Goal: Task Accomplishment & Management: Use online tool/utility

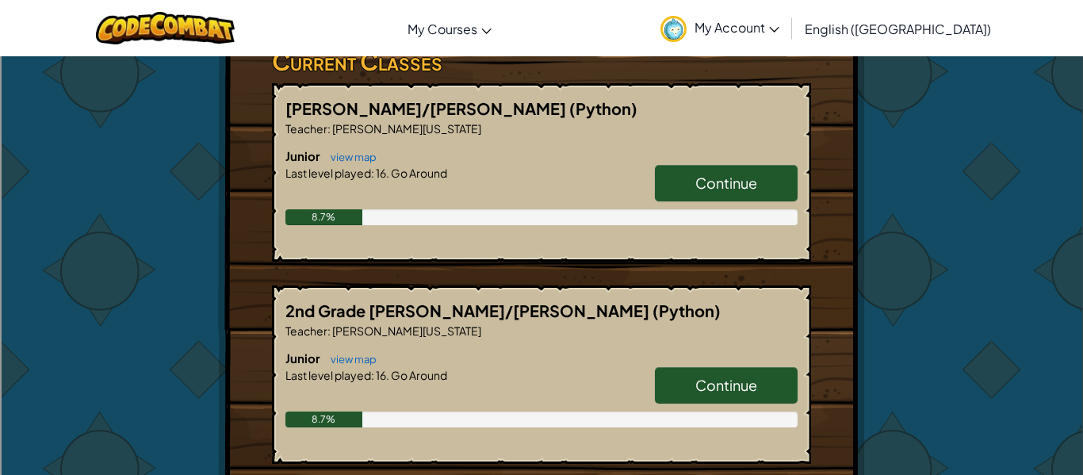
scroll to position [273, 0]
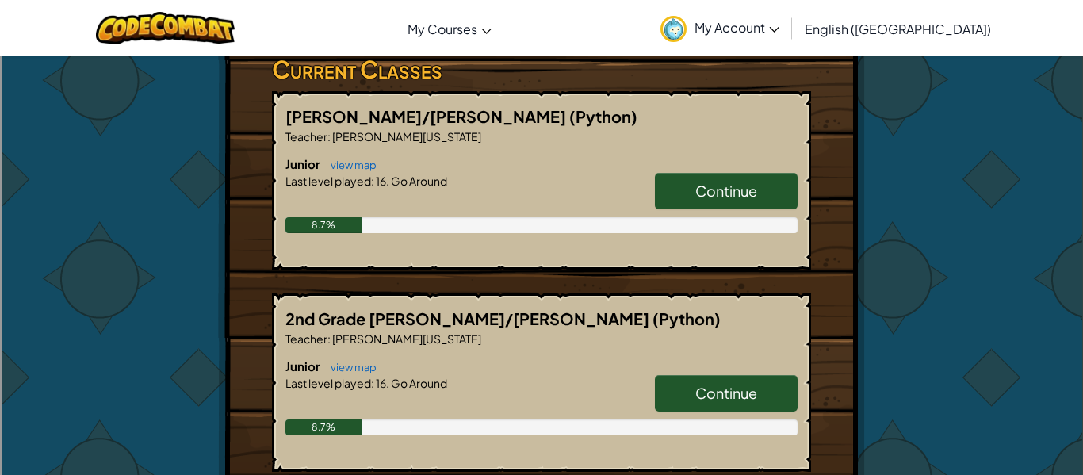
click at [750, 182] on span "Continue" at bounding box center [726, 190] width 62 height 18
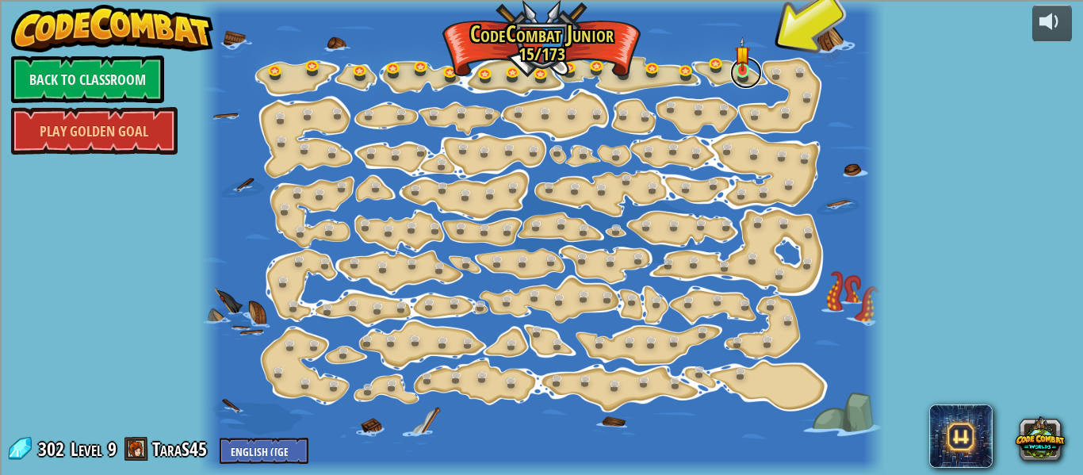
click at [754, 80] on link at bounding box center [746, 73] width 32 height 32
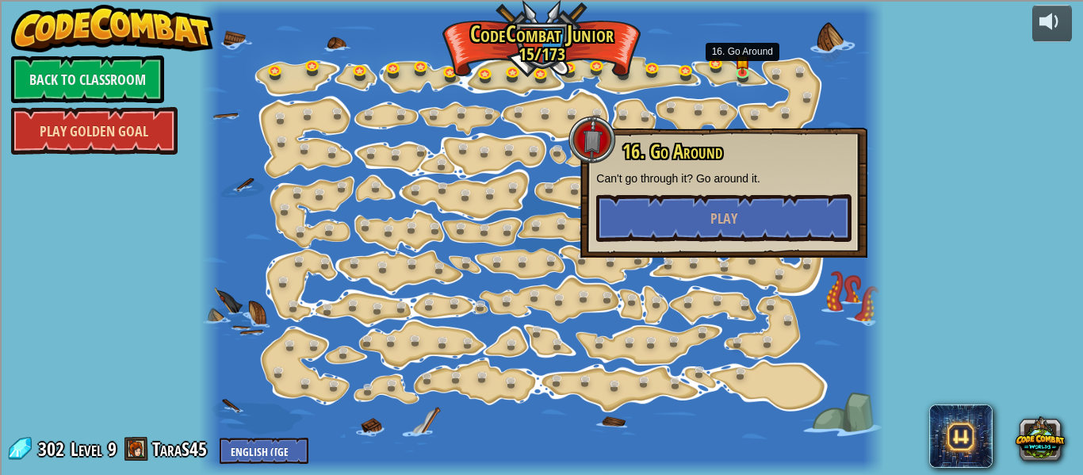
click at [135, 121] on link "Play Golden Goal" at bounding box center [94, 131] width 166 height 48
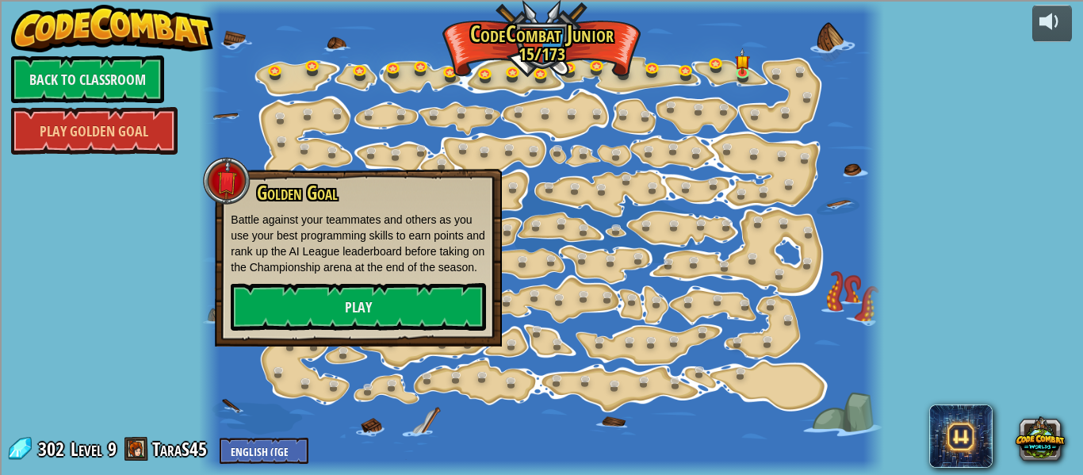
click at [85, 171] on div "powered by Back to Classroom Play Golden Goal 15. Step Change Change step argum…" at bounding box center [541, 237] width 1083 height 475
click at [523, 86] on div at bounding box center [541, 237] width 684 height 475
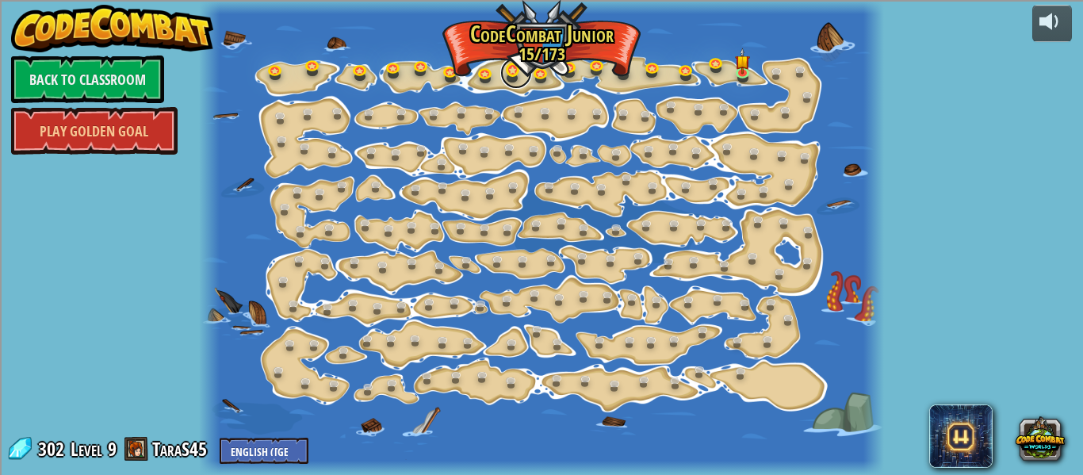
click at [522, 82] on link at bounding box center [516, 73] width 32 height 32
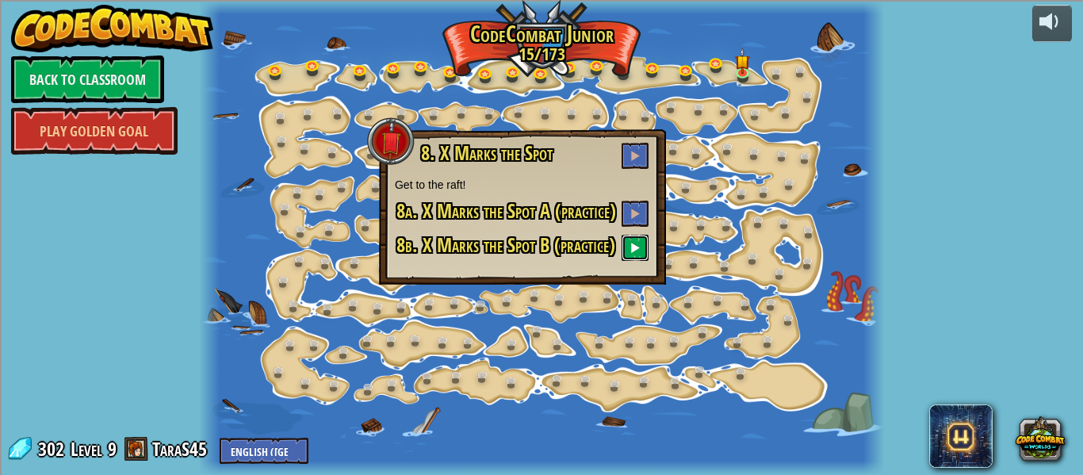
click at [630, 258] on button at bounding box center [634, 248] width 27 height 26
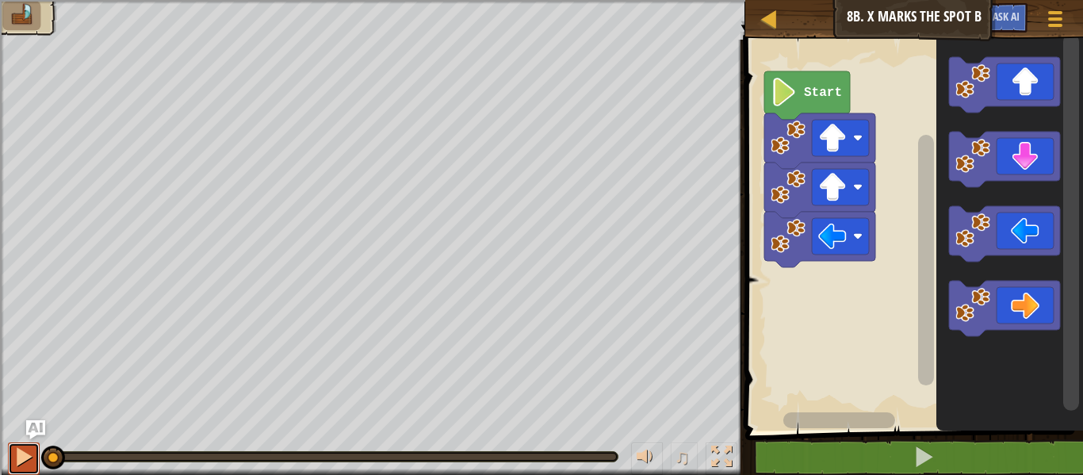
click at [32, 454] on div at bounding box center [23, 456] width 21 height 21
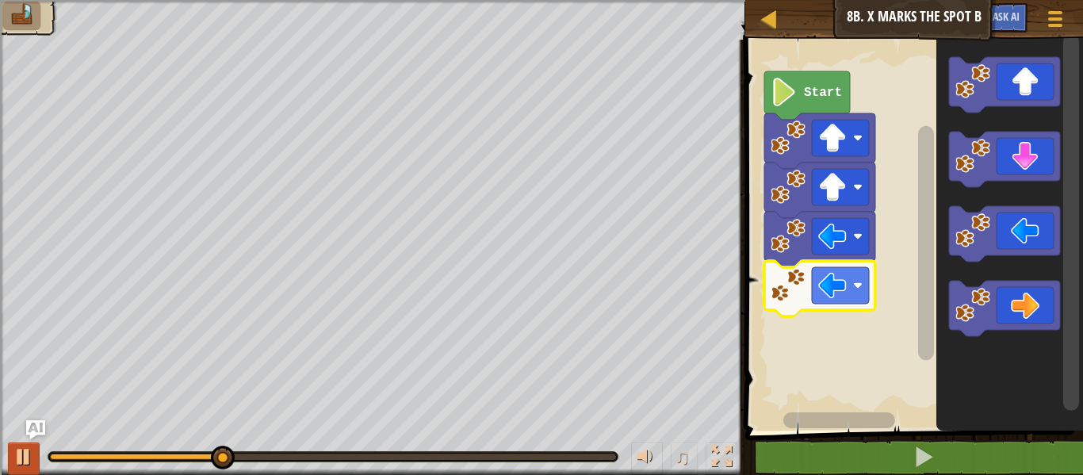
click at [854, 287] on image "Blockly Workspace" at bounding box center [858, 286] width 10 height 10
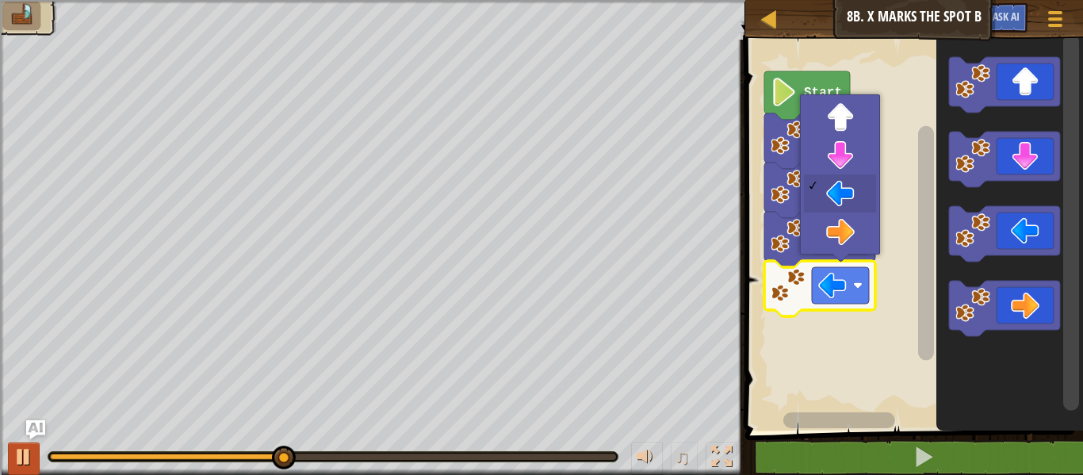
click at [802, 290] on image "Blockly Workspace" at bounding box center [787, 285] width 35 height 35
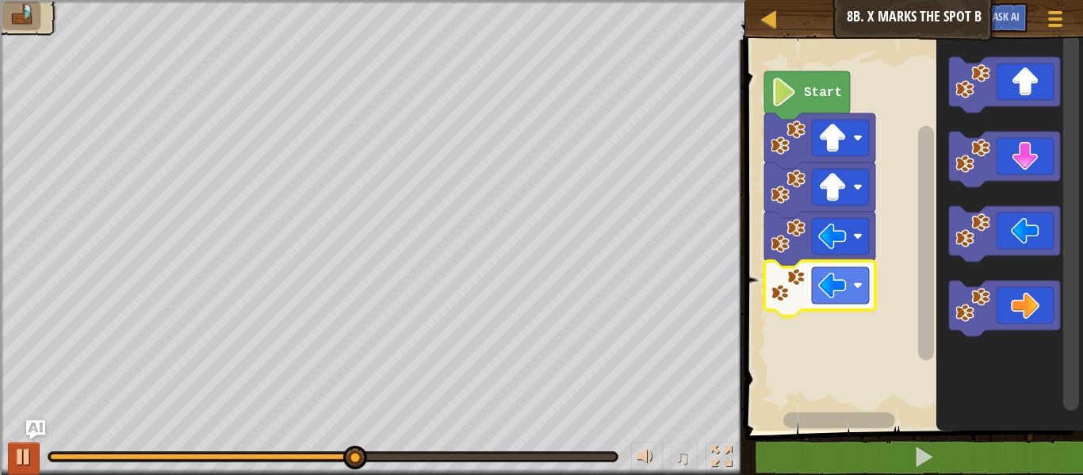
click at [906, 117] on rect "Blockly Workspace" at bounding box center [911, 231] width 342 height 399
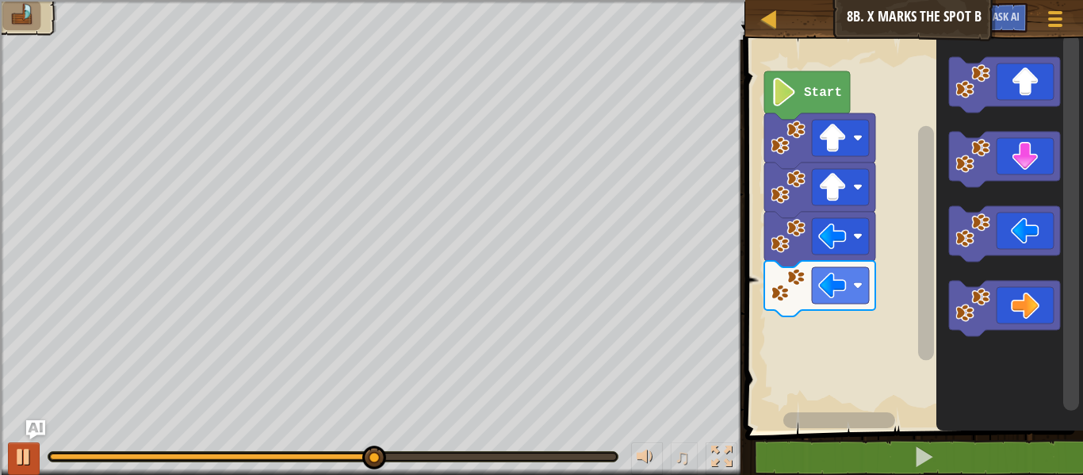
click at [906, 129] on rect "Blockly Workspace" at bounding box center [911, 231] width 342 height 399
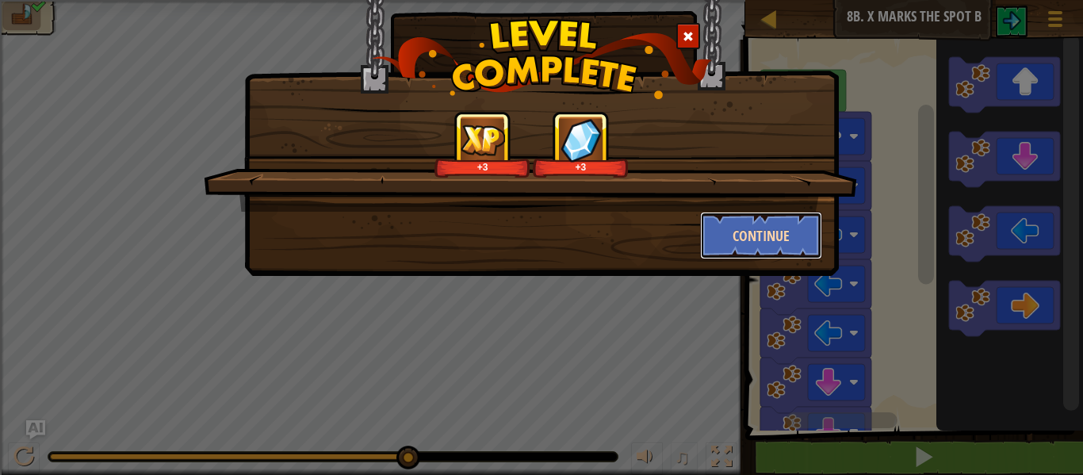
click at [796, 233] on button "Continue" at bounding box center [761, 236] width 123 height 48
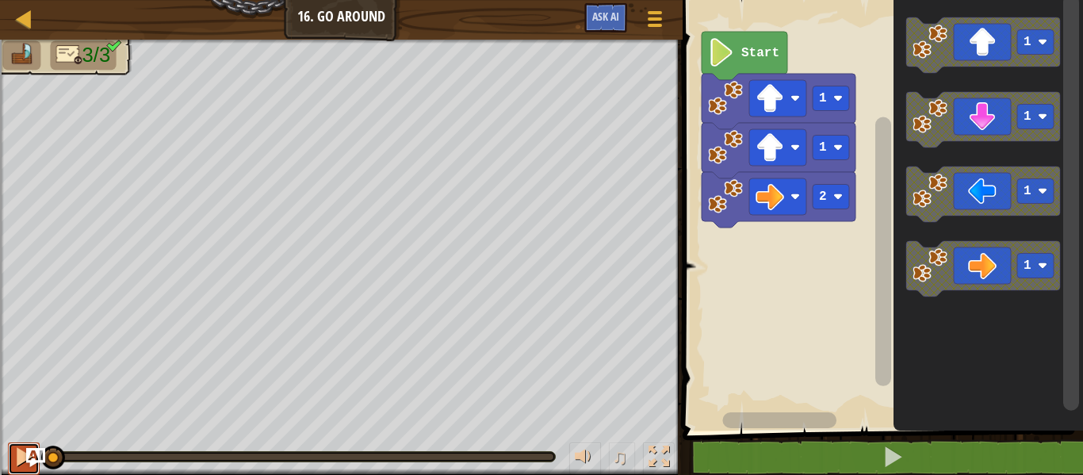
click at [23, 461] on div at bounding box center [23, 456] width 21 height 21
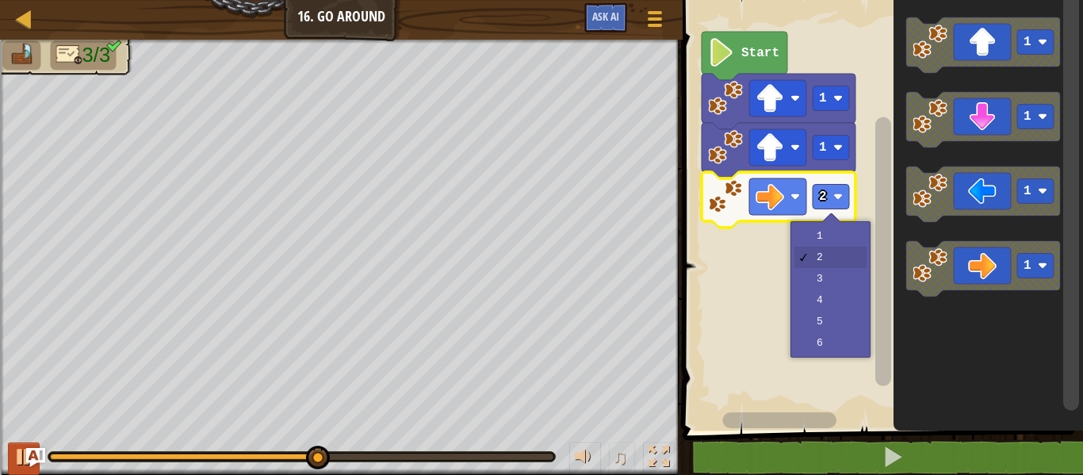
click at [831, 198] on rect "Blockly Workspace" at bounding box center [830, 197] width 36 height 25
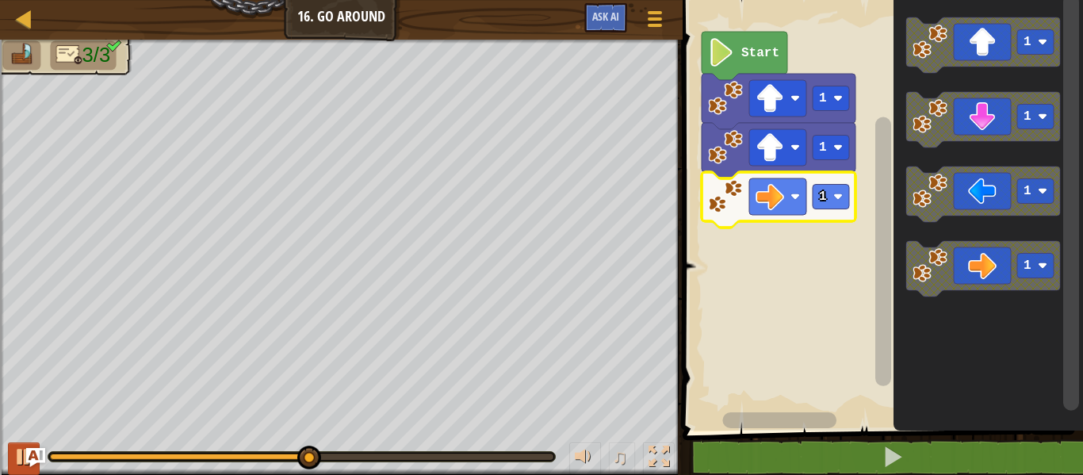
click at [842, 194] on image "Blockly Workspace" at bounding box center [838, 197] width 10 height 10
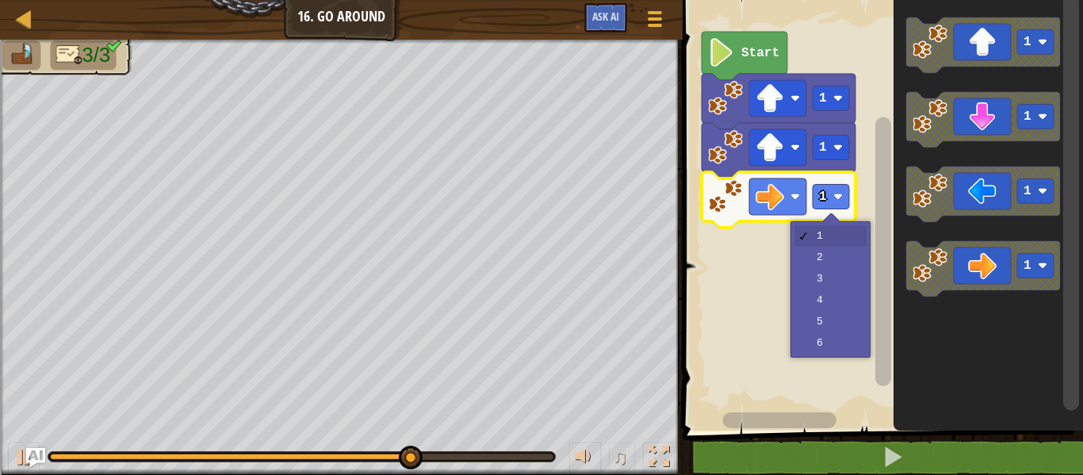
click at [846, 267] on rect "Blockly Workspace" at bounding box center [880, 211] width 405 height 438
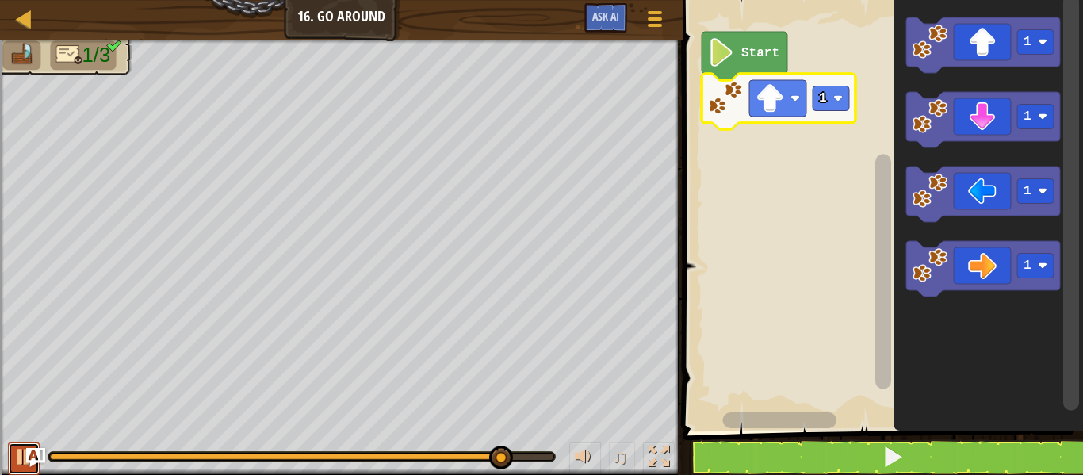
click at [21, 472] on button at bounding box center [24, 458] width 32 height 32
click at [758, 456] on button at bounding box center [891, 457] width 405 height 36
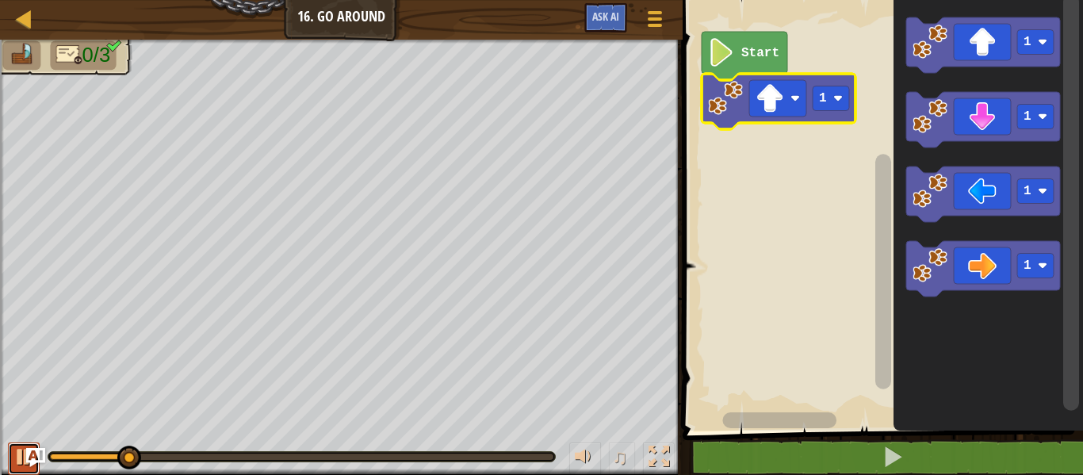
click at [25, 460] on div at bounding box center [23, 456] width 21 height 21
click at [843, 120] on icon "Blockly Workspace" at bounding box center [778, 101] width 154 height 55
click at [831, 115] on icon "Blockly Workspace" at bounding box center [778, 101] width 154 height 55
click at [836, 102] on image "Blockly Workspace" at bounding box center [838, 99] width 10 height 10
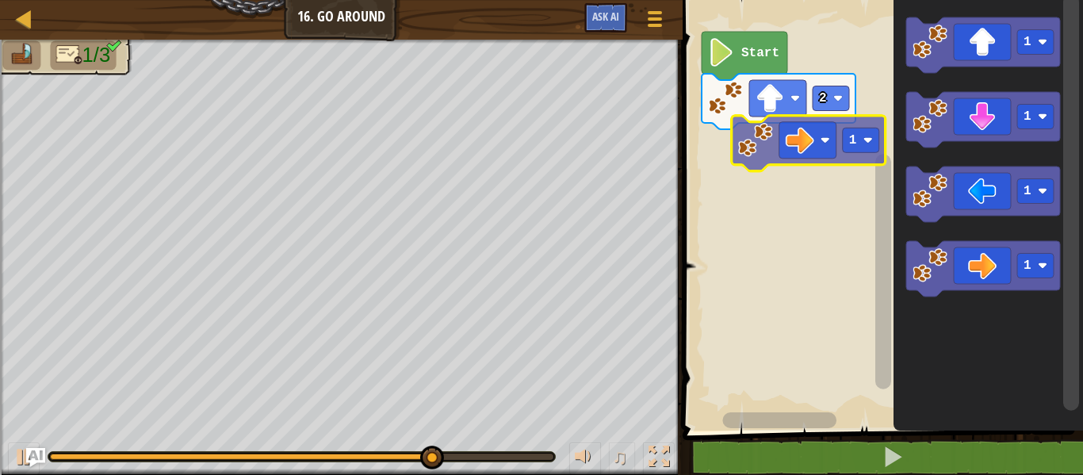
click at [808, 159] on div "Start 2 1 1 1 1 1 1" at bounding box center [880, 211] width 405 height 438
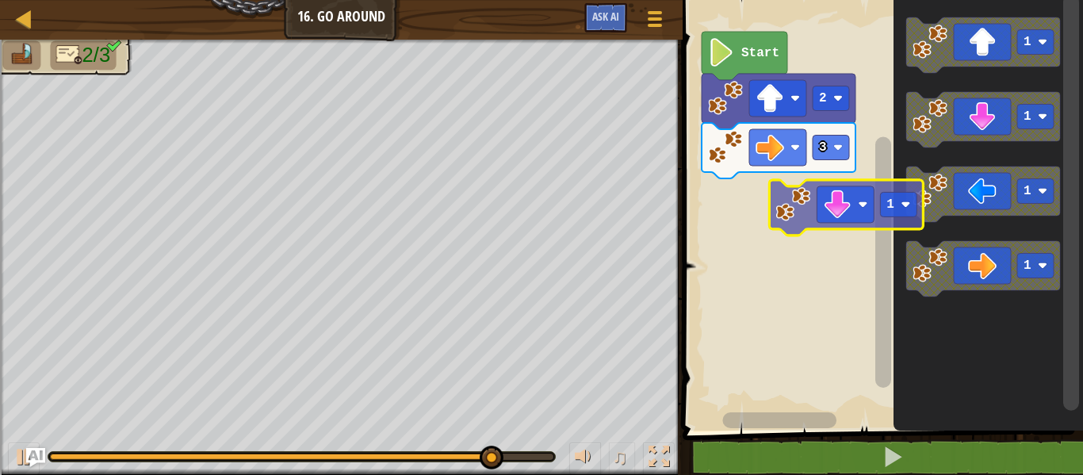
click at [689, 264] on div "Start 2 3 1 1 1 1 1" at bounding box center [880, 211] width 405 height 438
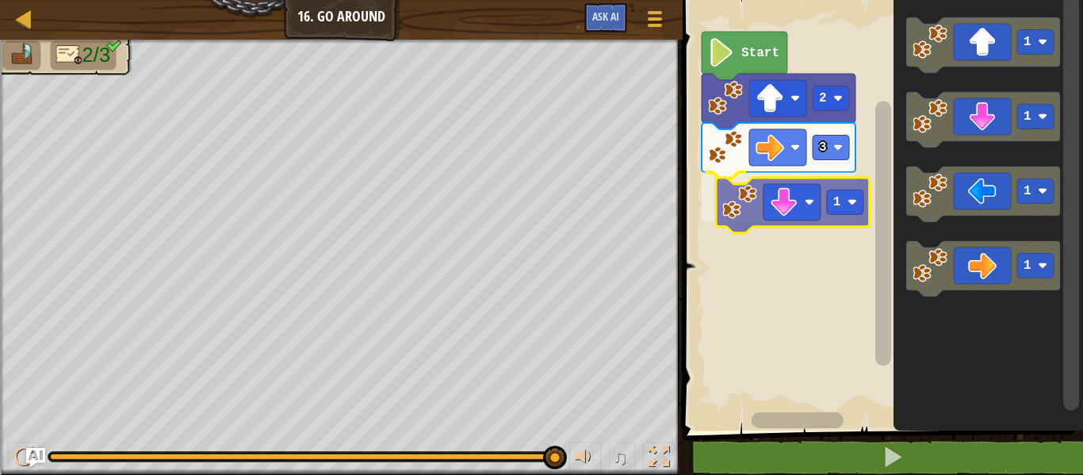
click at [788, 189] on div "Start 2 3 1 1 1 1 1 1" at bounding box center [880, 211] width 405 height 438
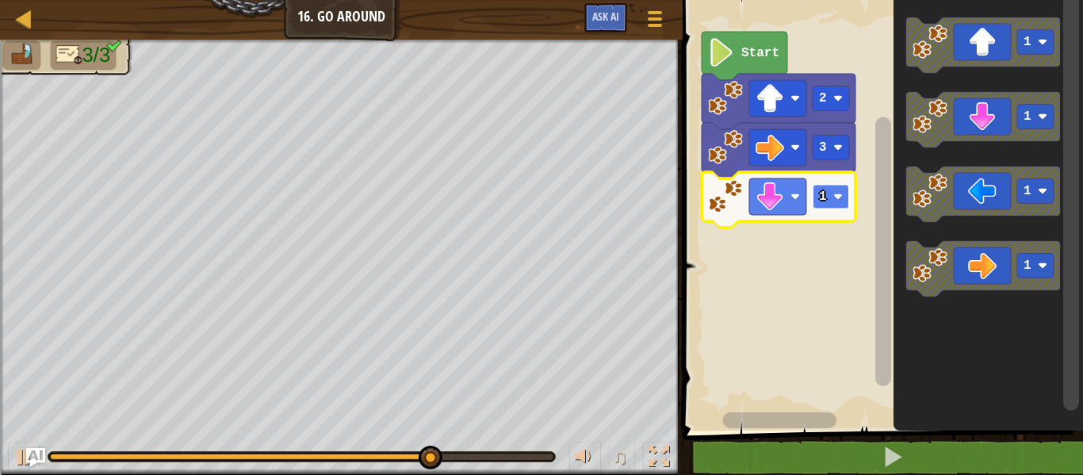
click at [818, 204] on rect "Blockly Workspace" at bounding box center [830, 197] width 36 height 25
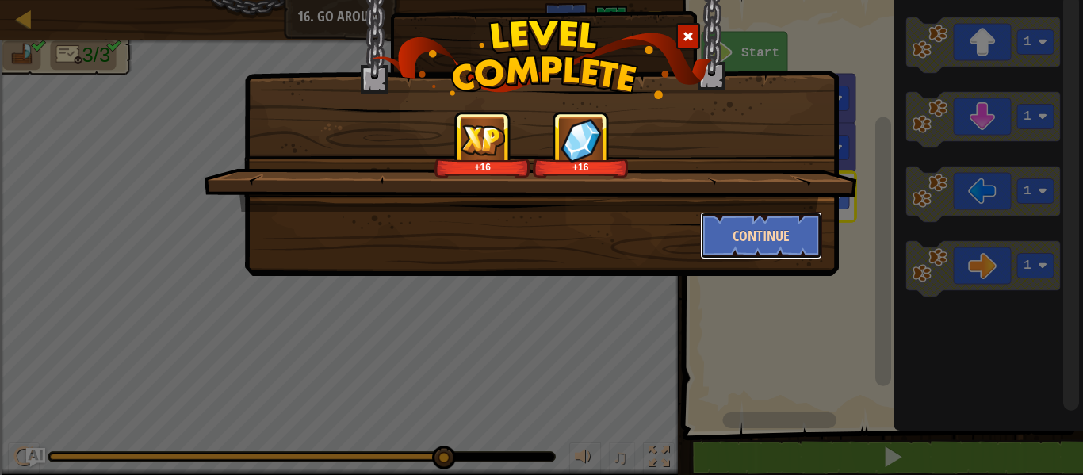
click at [819, 252] on button "Continue" at bounding box center [761, 236] width 123 height 48
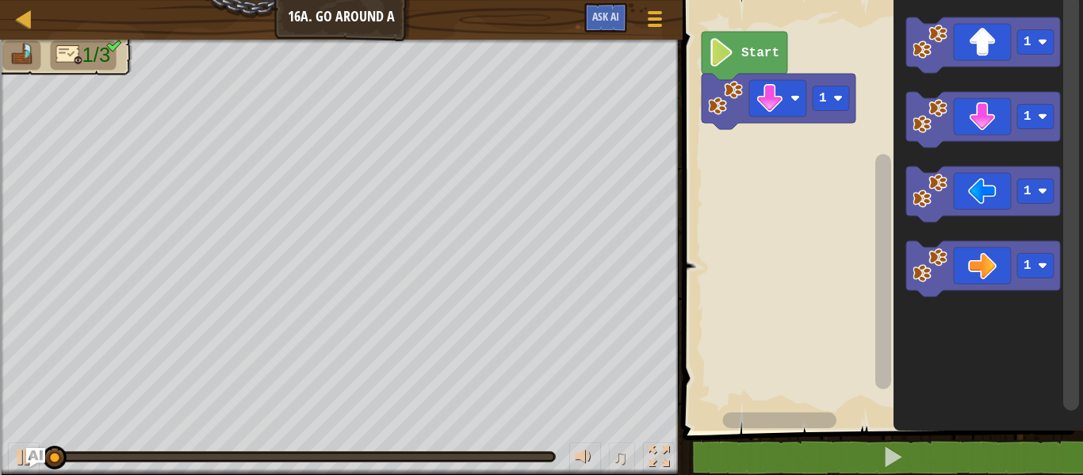
click at [838, 94] on image "Blockly Workspace" at bounding box center [838, 99] width 10 height 10
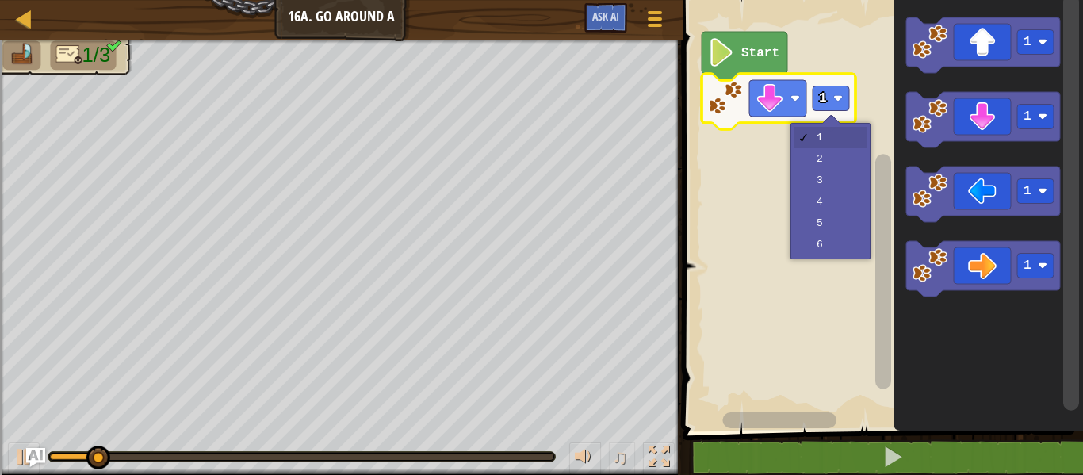
click at [843, 158] on rect "Blockly Workspace" at bounding box center [880, 211] width 405 height 438
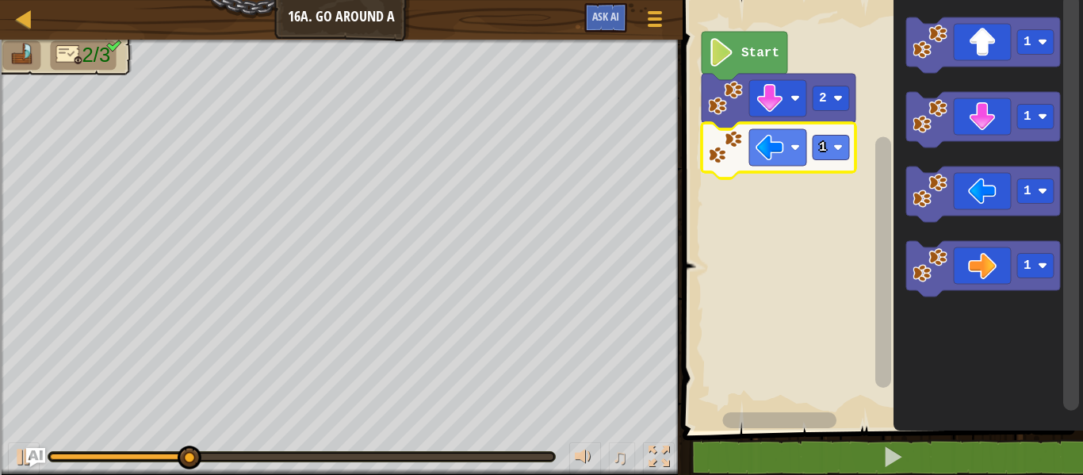
click at [0, 0] on div at bounding box center [0, 0] width 0 height 0
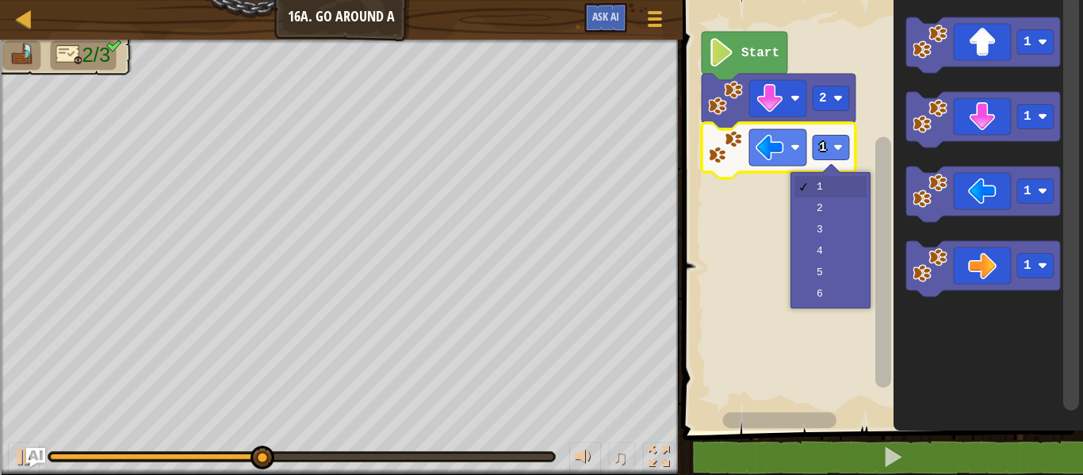
click at [851, 234] on rect "Blockly Workspace" at bounding box center [880, 211] width 405 height 438
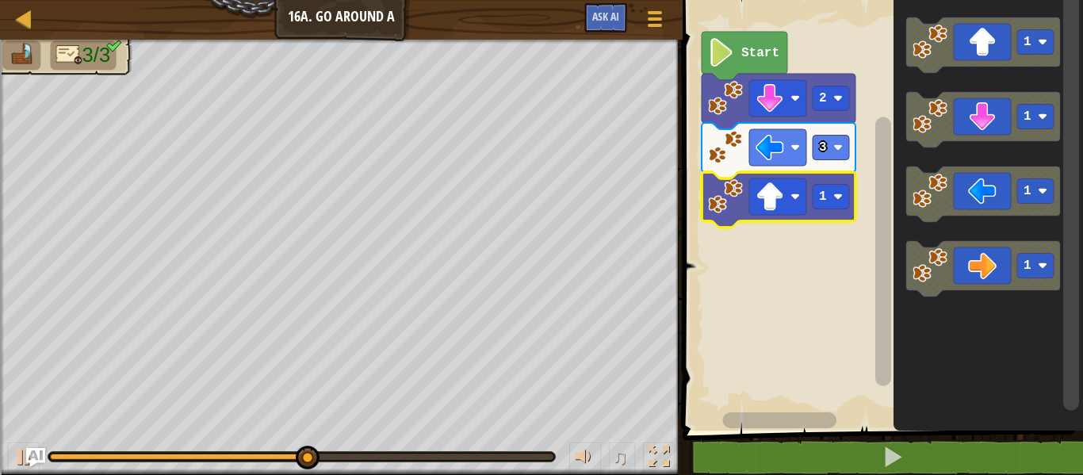
click at [833, 192] on rect "Blockly Workspace" at bounding box center [830, 197] width 36 height 25
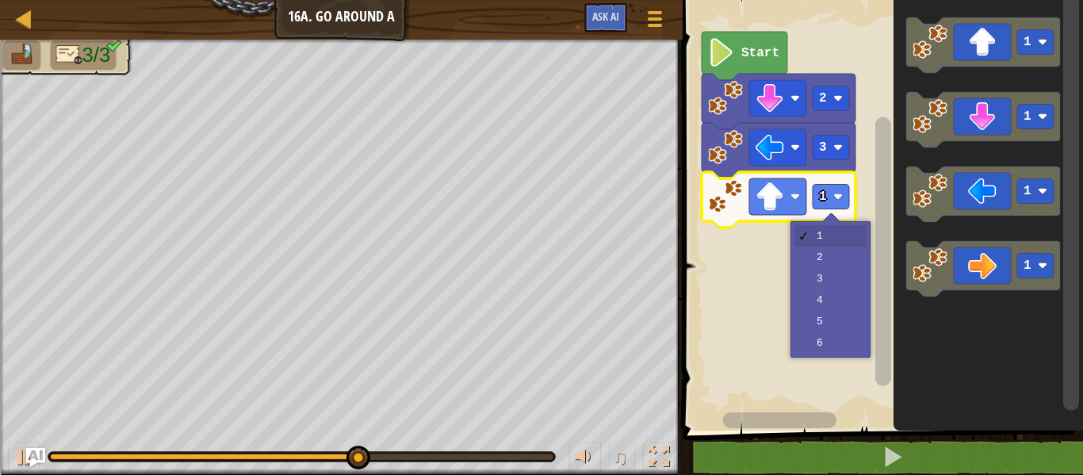
click at [852, 263] on rect "Blockly Workspace" at bounding box center [880, 211] width 405 height 438
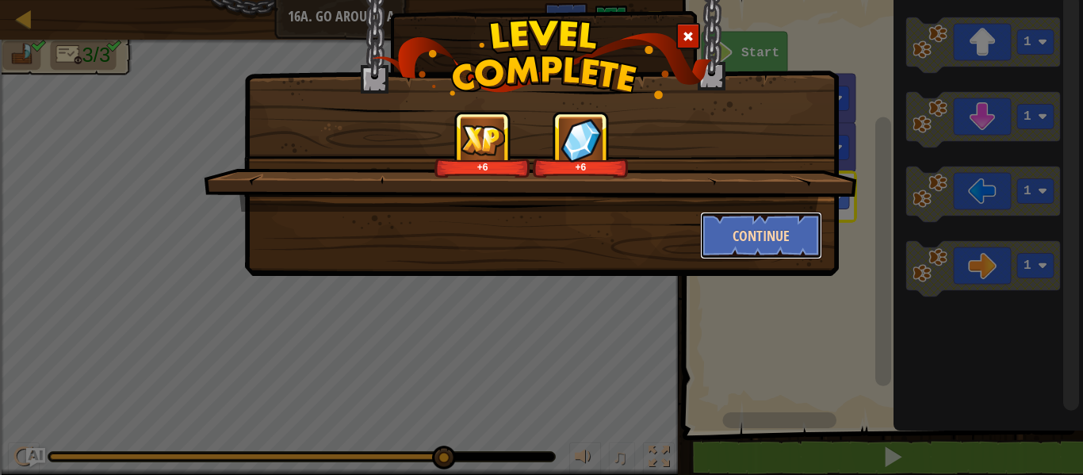
click at [795, 250] on button "Continue" at bounding box center [761, 236] width 123 height 48
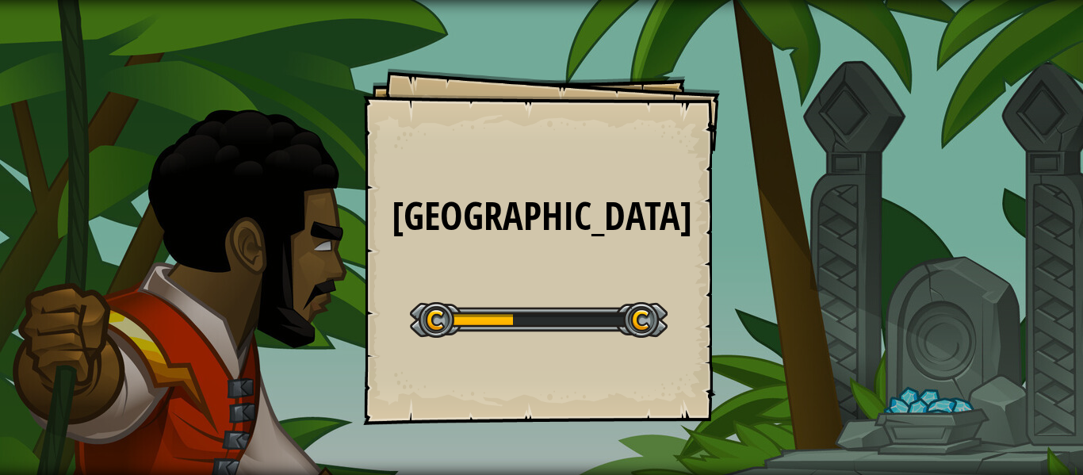
click at [548, 320] on div at bounding box center [539, 320] width 258 height 36
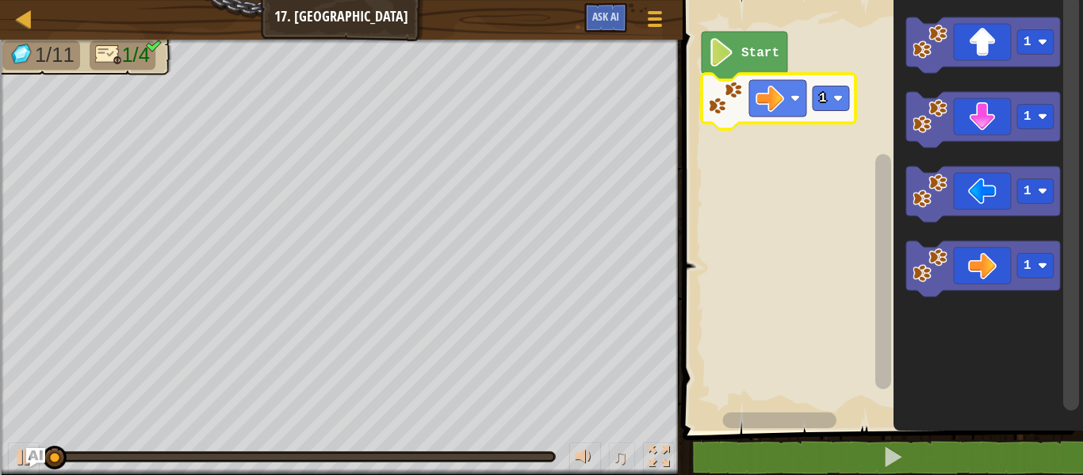
click at [838, 101] on image "Blockly Workspace" at bounding box center [838, 99] width 10 height 10
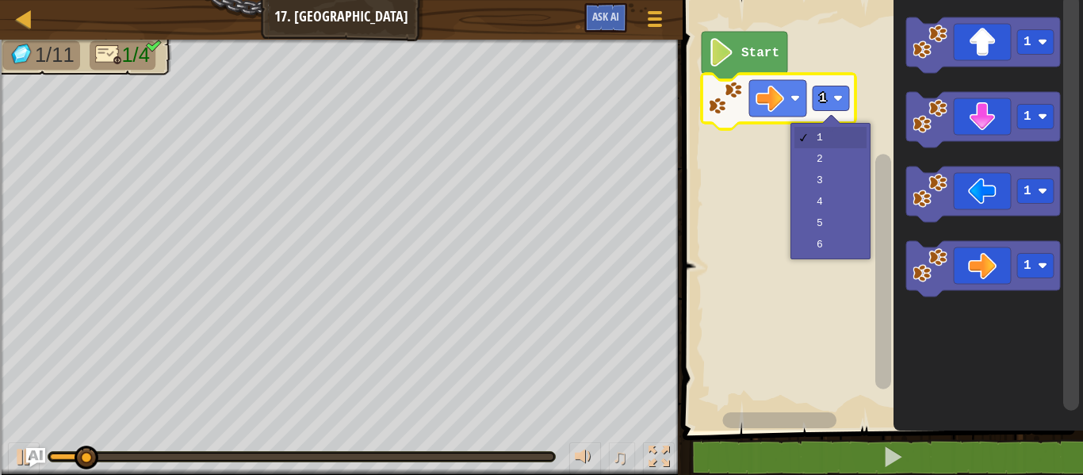
click at [849, 192] on rect "Blockly Workspace" at bounding box center [880, 211] width 405 height 438
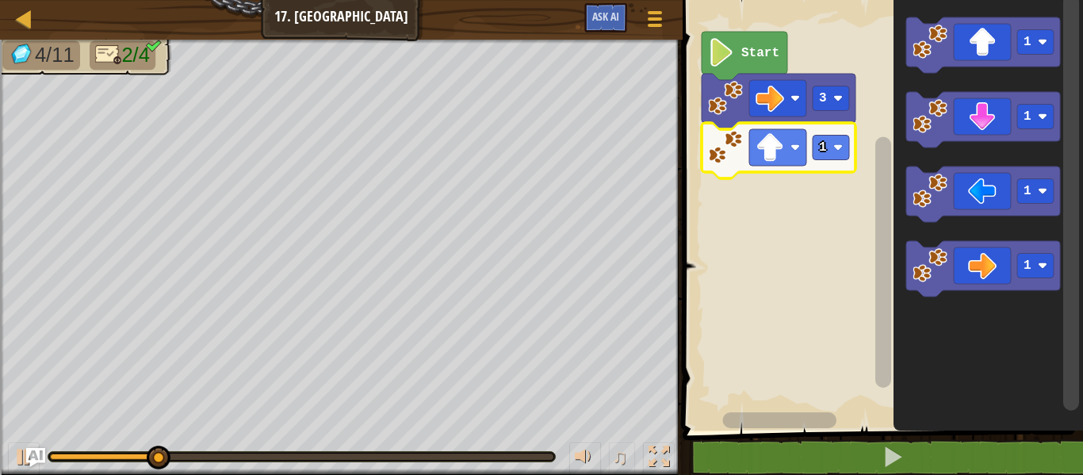
click at [830, 141] on rect "Blockly Workspace" at bounding box center [830, 148] width 36 height 25
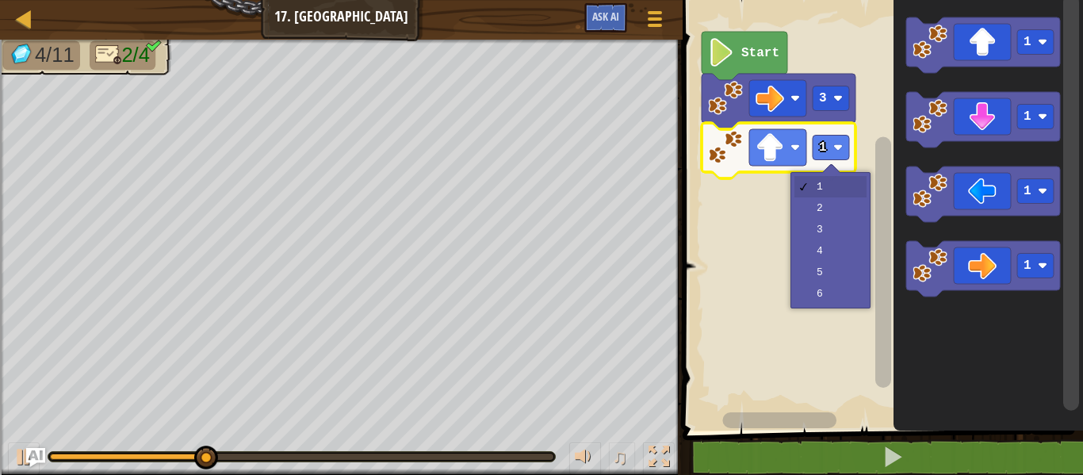
click at [848, 223] on rect "Blockly Workspace" at bounding box center [880, 211] width 405 height 438
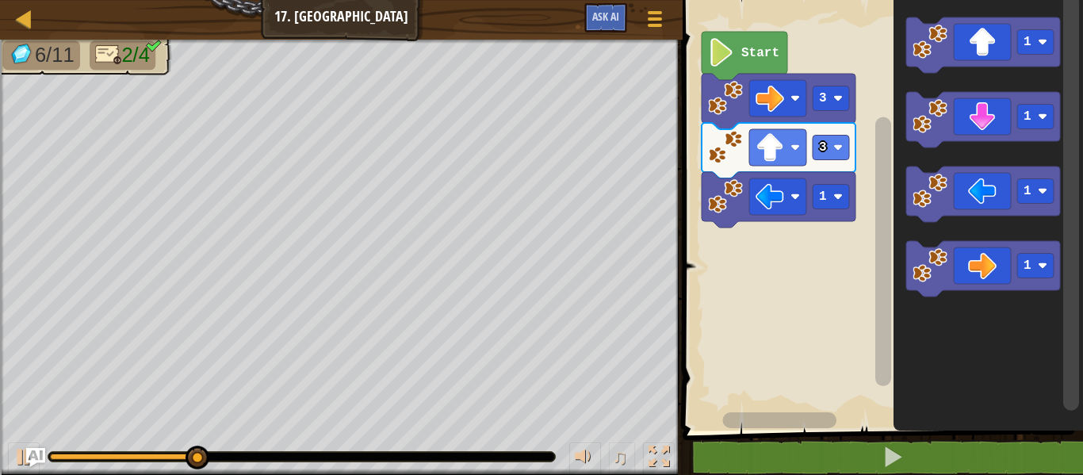
click at [851, 203] on icon "Blockly Workspace" at bounding box center [778, 199] width 154 height 55
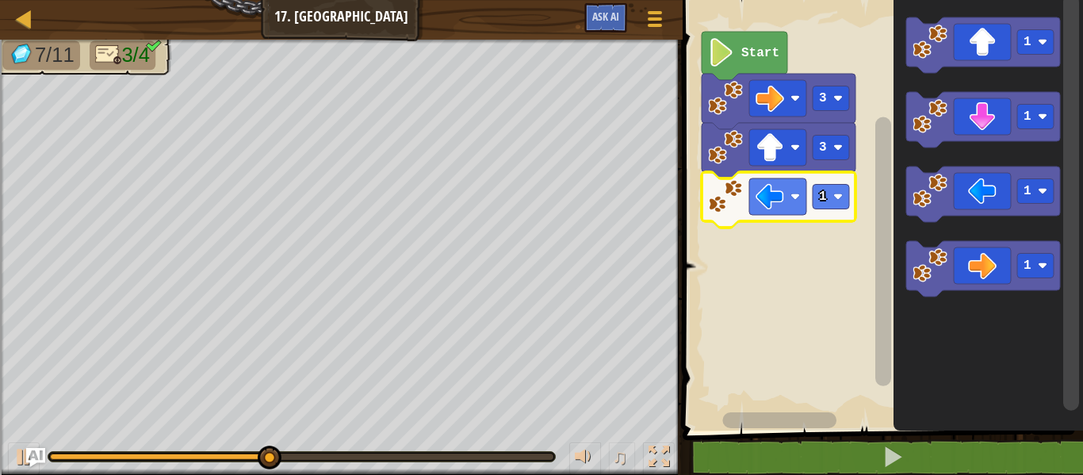
click at [0, 0] on div at bounding box center [0, 0] width 0 height 0
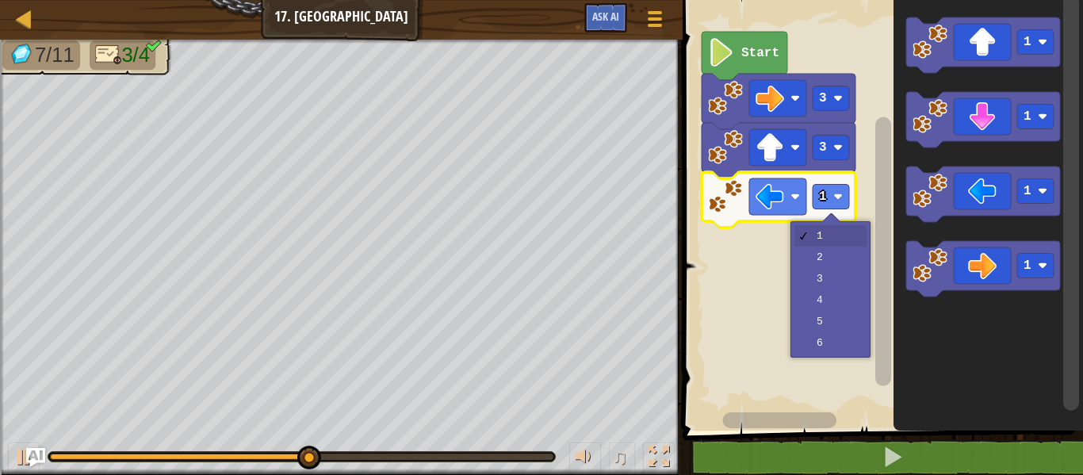
click at [840, 287] on rect "Blockly Workspace" at bounding box center [880, 211] width 405 height 438
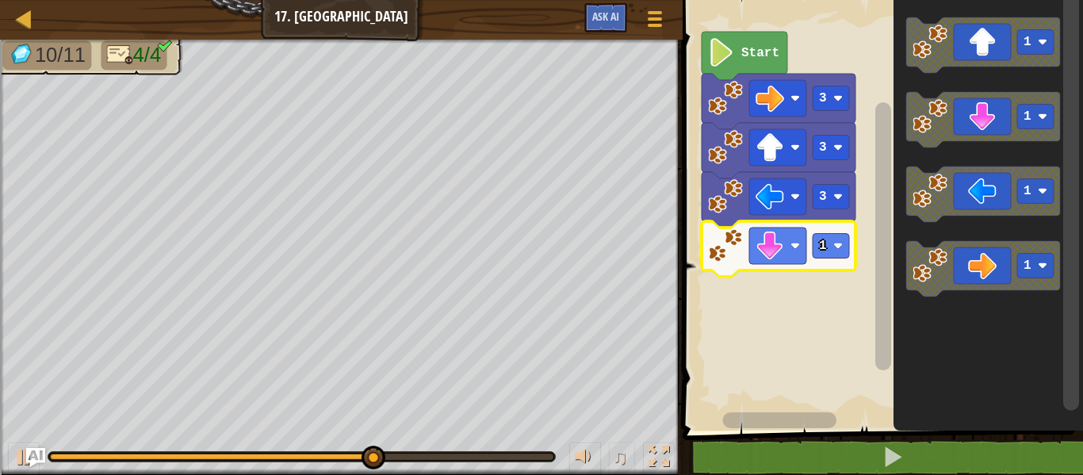
click at [842, 247] on rect "Blockly Workspace" at bounding box center [880, 211] width 405 height 438
click at [836, 238] on rect "Blockly Workspace" at bounding box center [830, 246] width 36 height 25
click at [846, 243] on rect "Blockly Workspace" at bounding box center [830, 246] width 36 height 25
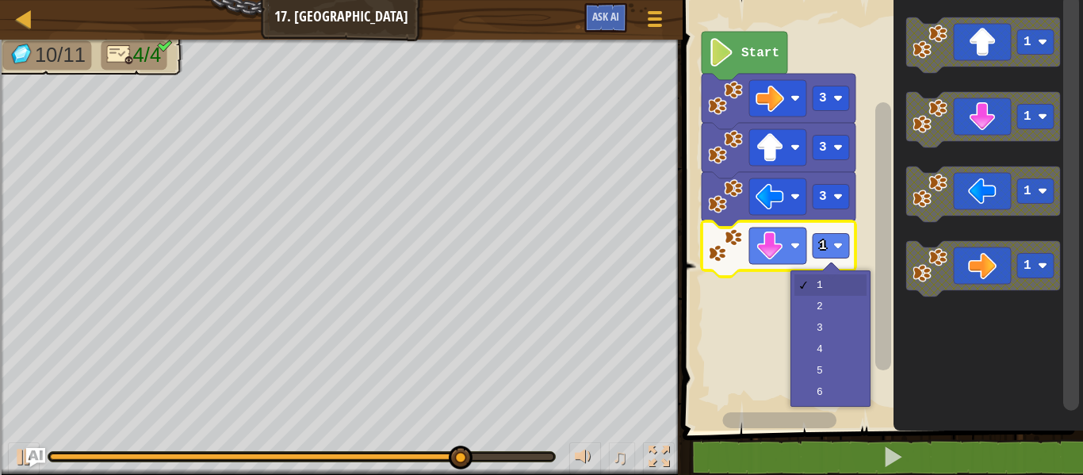
click at [836, 304] on rect "Blockly Workspace" at bounding box center [880, 211] width 405 height 438
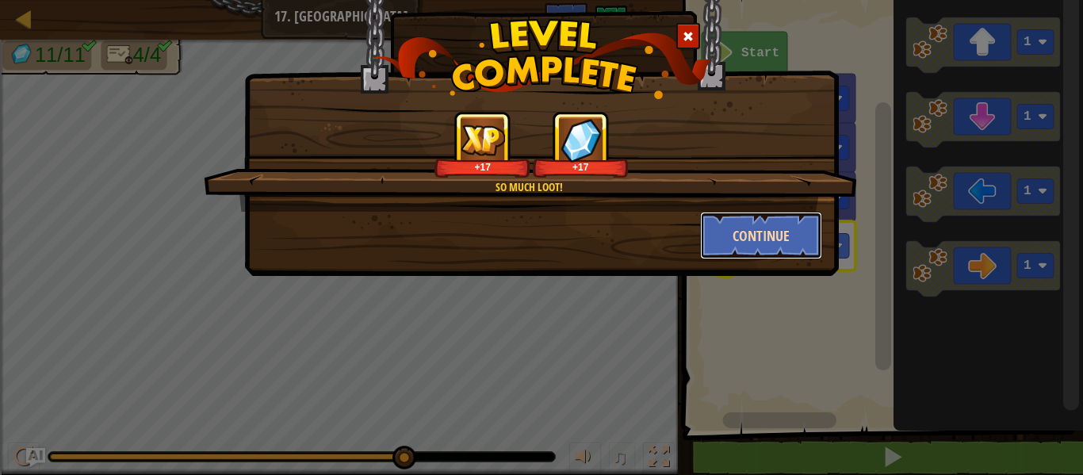
click at [766, 230] on button "Continue" at bounding box center [761, 236] width 123 height 48
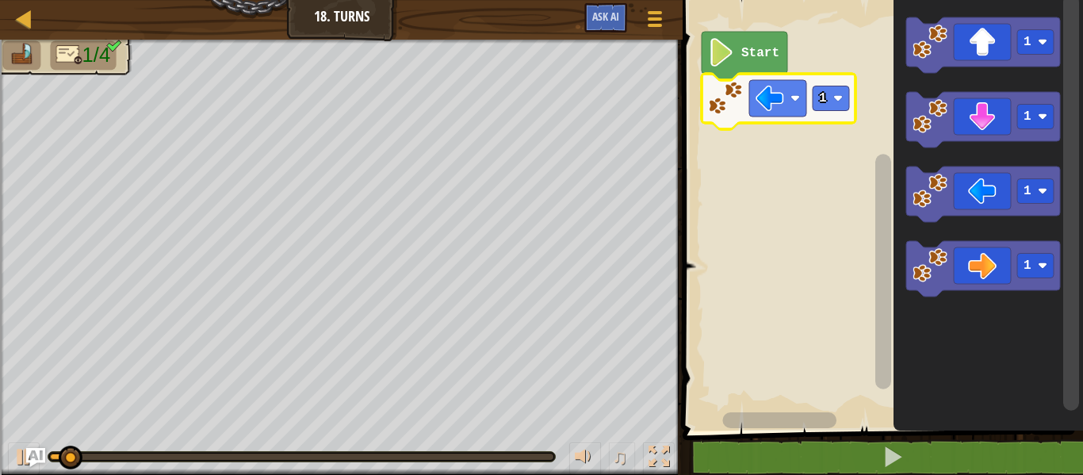
click at [837, 92] on rect "Blockly Workspace" at bounding box center [830, 98] width 36 height 25
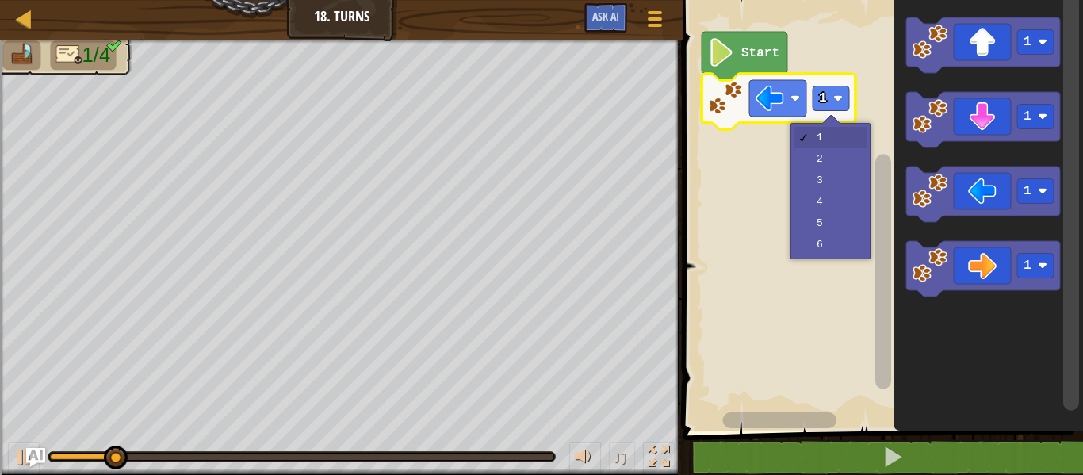
click at [846, 168] on rect "Blockly Workspace" at bounding box center [880, 211] width 405 height 438
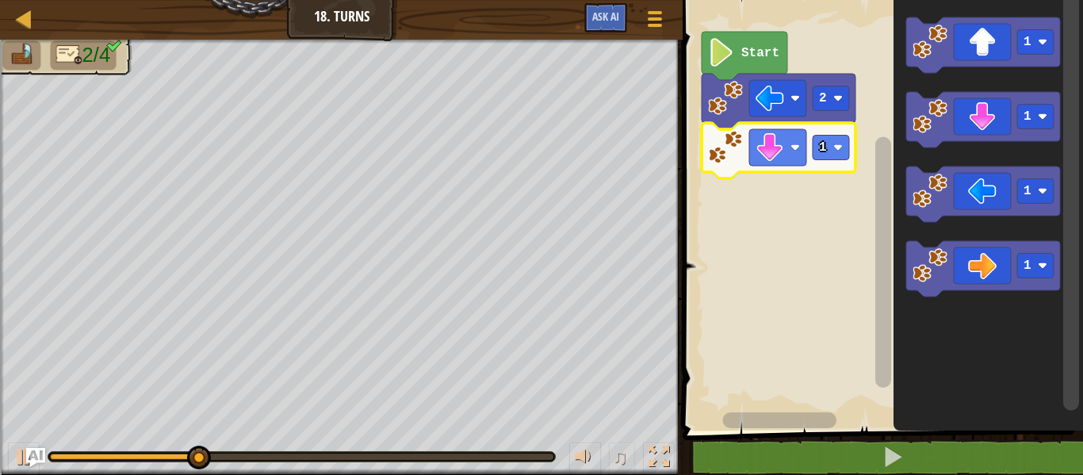
click at [846, 155] on rect "Blockly Workspace" at bounding box center [880, 211] width 405 height 438
click at [0, 0] on div at bounding box center [0, 0] width 0 height 0
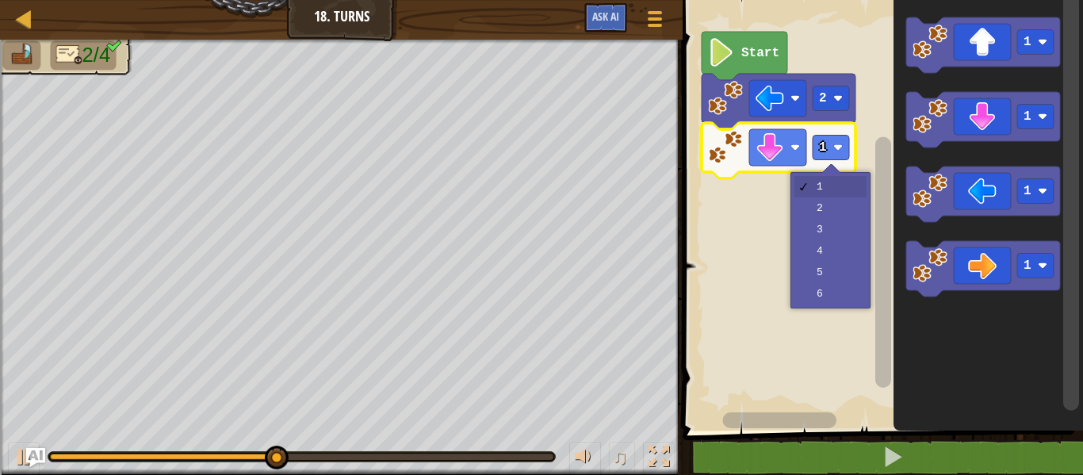
click at [846, 223] on rect "Blockly Workspace" at bounding box center [880, 211] width 405 height 438
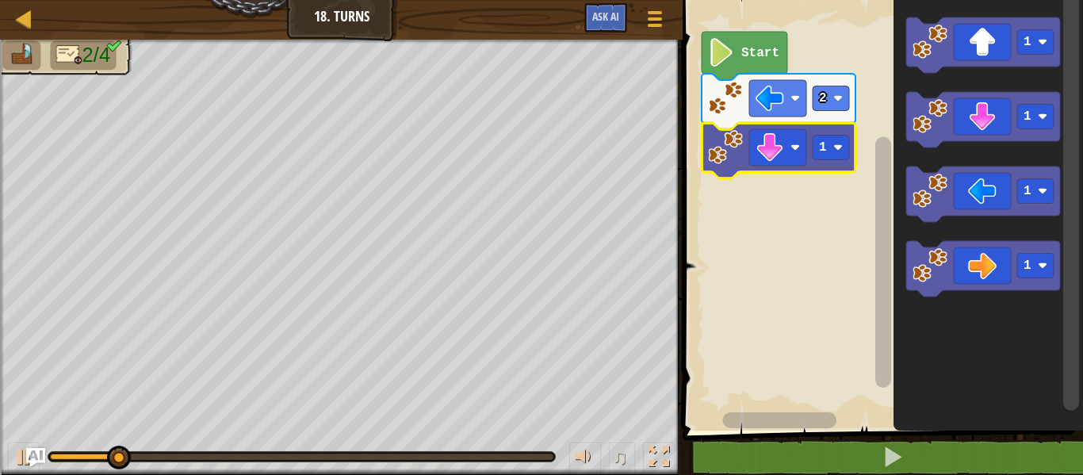
click at [842, 151] on image "Blockly Workspace" at bounding box center [838, 148] width 10 height 10
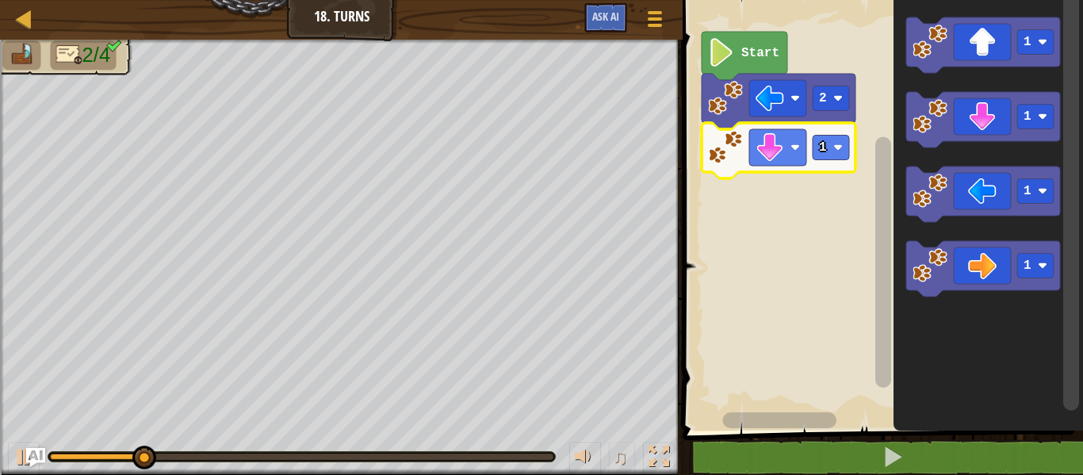
click at [826, 149] on text "1" at bounding box center [823, 147] width 8 height 14
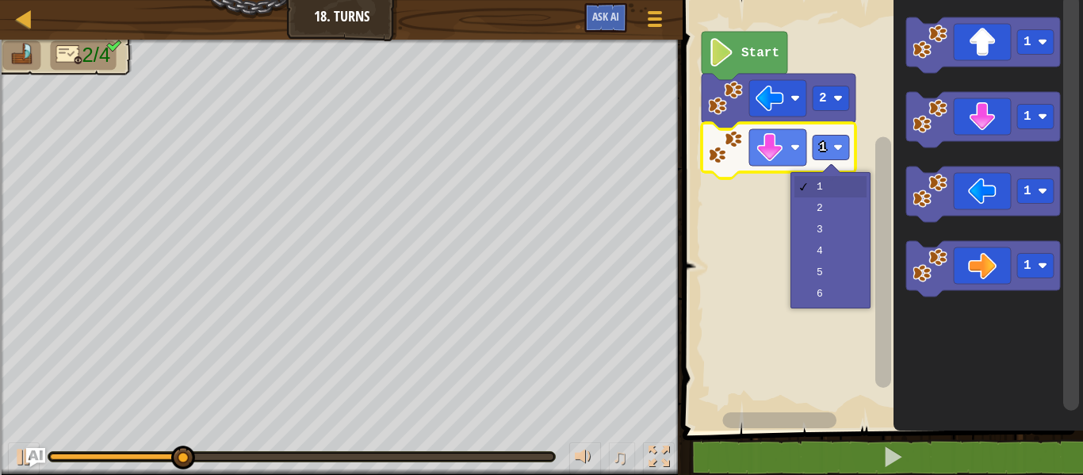
click at [830, 217] on rect "Blockly Workspace" at bounding box center [880, 211] width 405 height 438
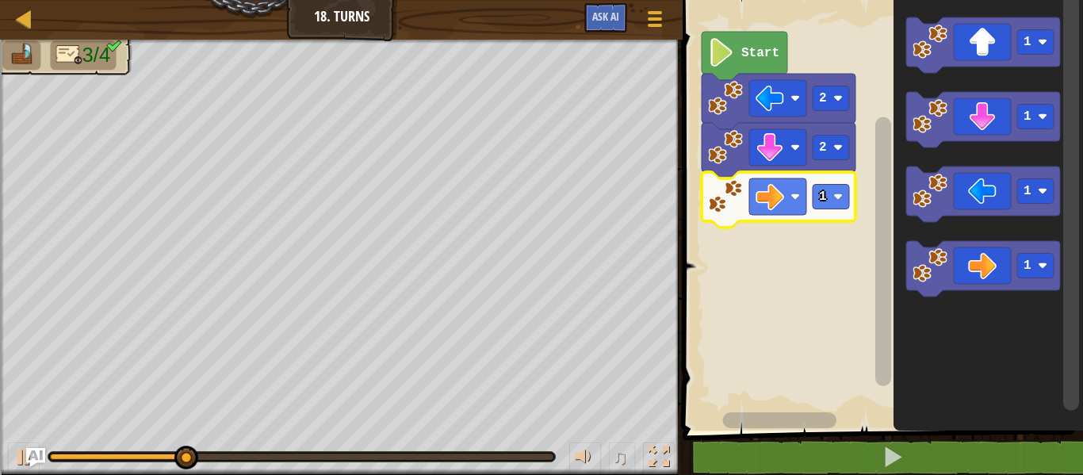
click at [823, 205] on rect "Blockly Workspace" at bounding box center [830, 197] width 36 height 25
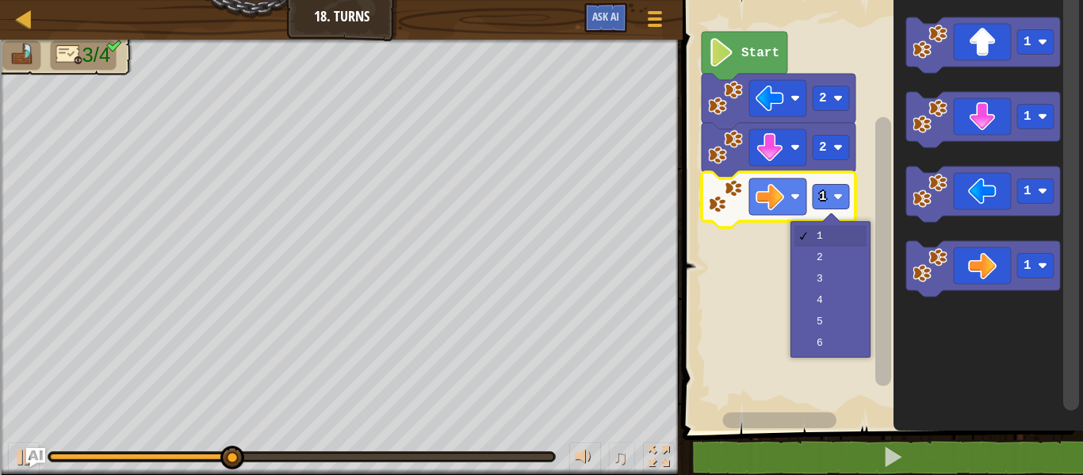
click at [839, 306] on rect "Blockly Workspace" at bounding box center [880, 211] width 405 height 438
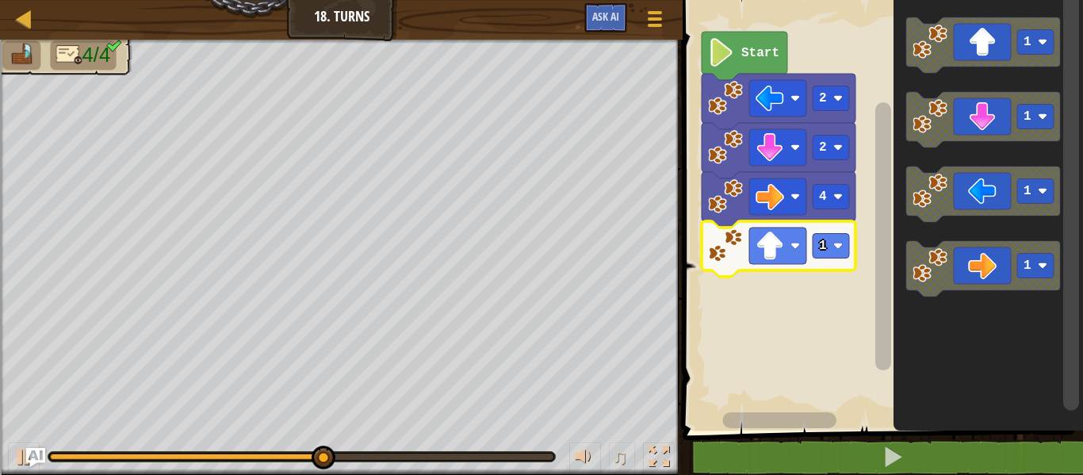
click at [0, 0] on div at bounding box center [0, 0] width 0 height 0
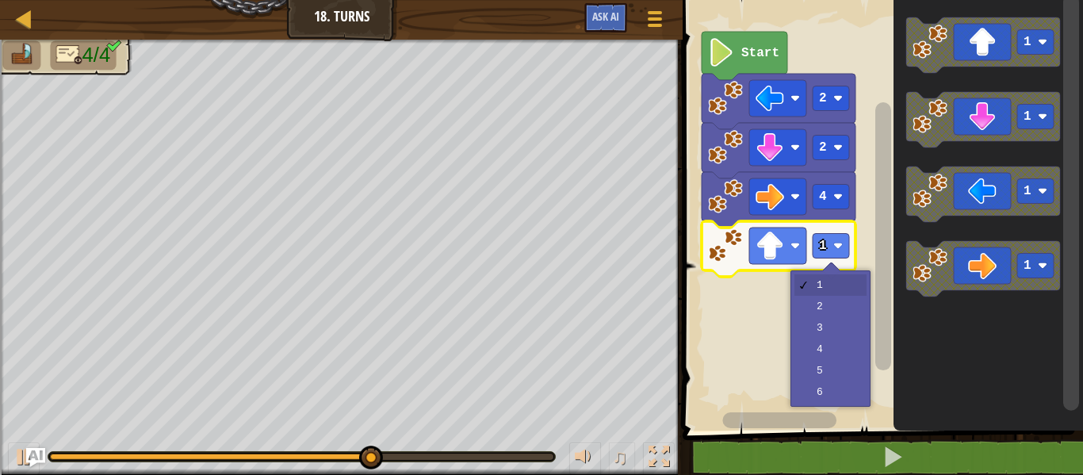
click at [842, 323] on rect "Blockly Workspace" at bounding box center [880, 211] width 405 height 438
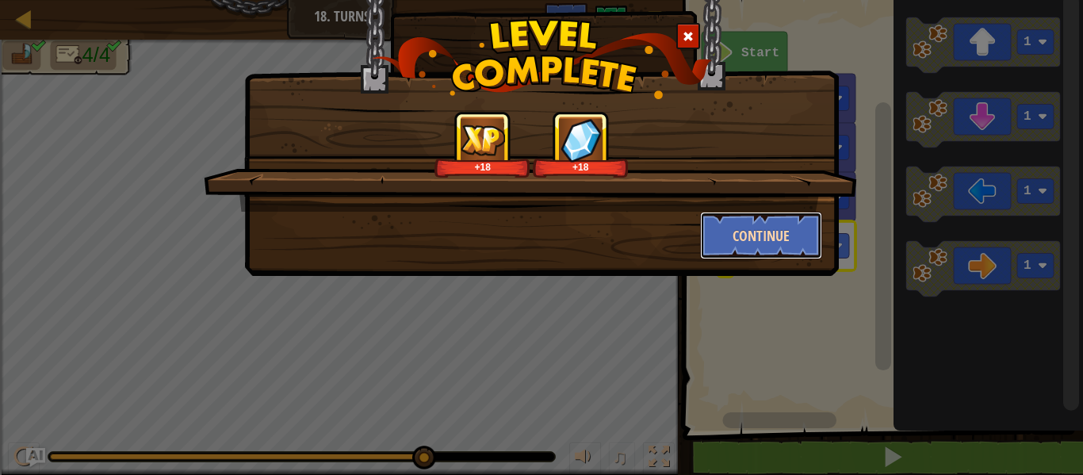
click at [809, 238] on button "Continue" at bounding box center [761, 236] width 123 height 48
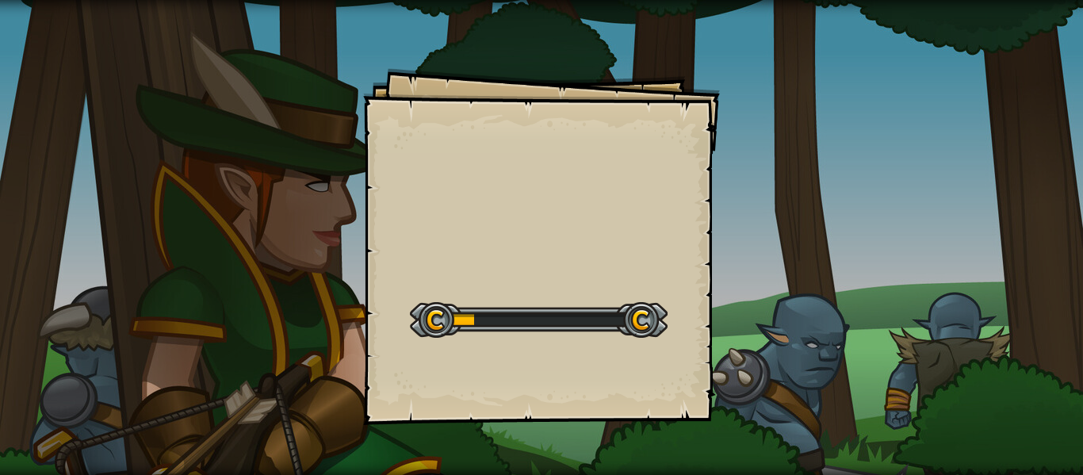
click at [770, 246] on div "Goals Start Level Error loading from server. Try refreshing the page. You'll ne…" at bounding box center [541, 237] width 1083 height 475
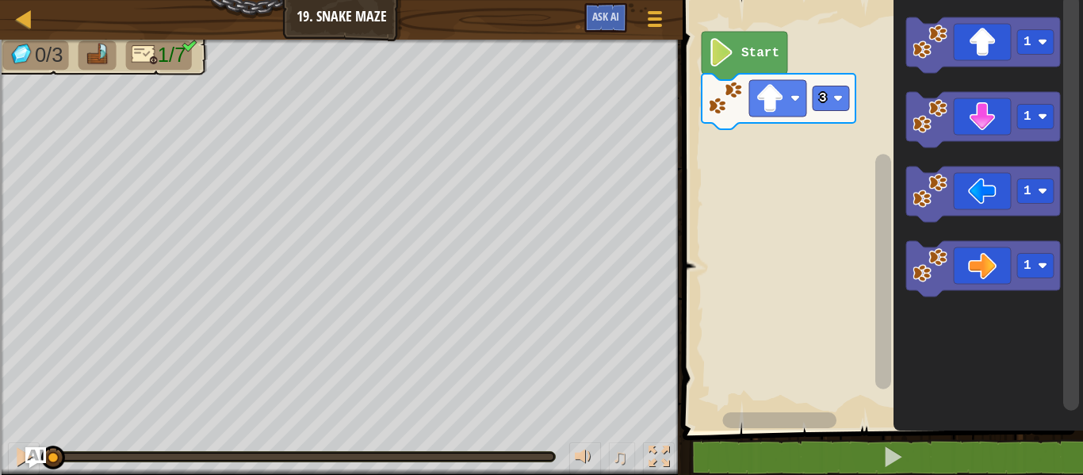
click at [30, 460] on img "Ask AI" at bounding box center [35, 457] width 21 height 21
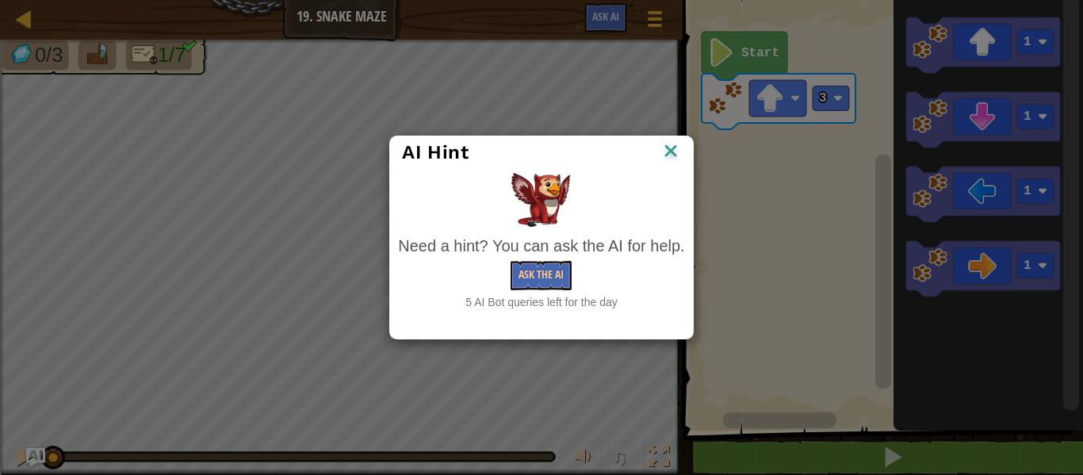
click at [666, 157] on img at bounding box center [670, 152] width 21 height 24
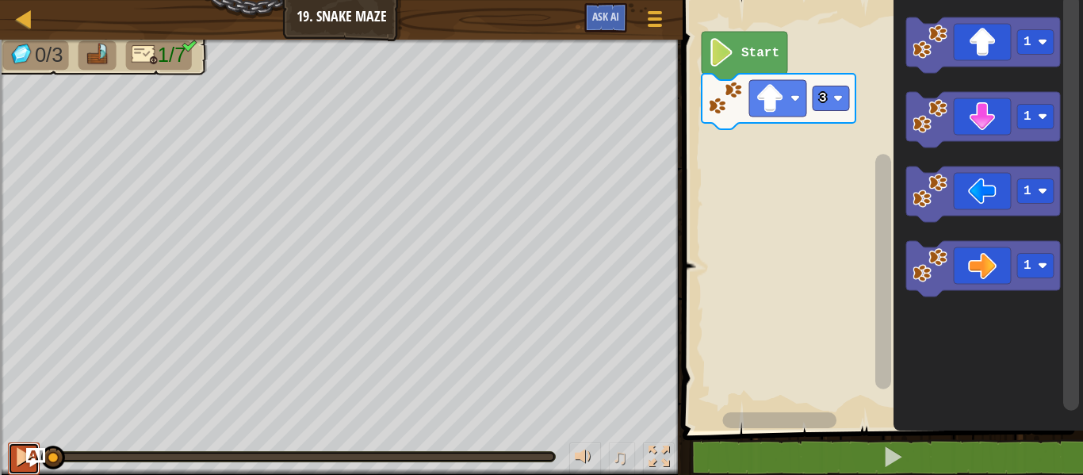
click at [19, 453] on div at bounding box center [23, 456] width 21 height 21
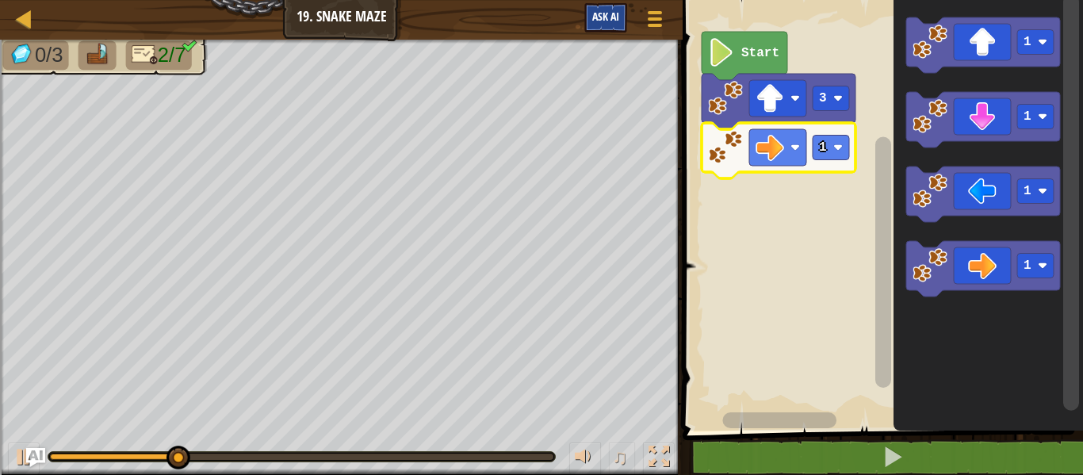
click at [842, 153] on rect "Blockly Workspace" at bounding box center [830, 148] width 36 height 25
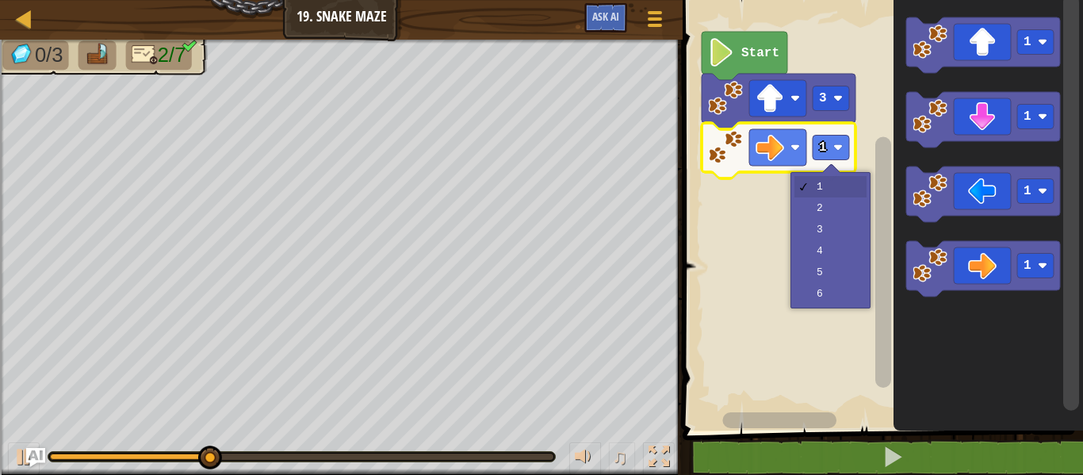
click at [857, 208] on rect "Blockly Workspace" at bounding box center [880, 211] width 405 height 438
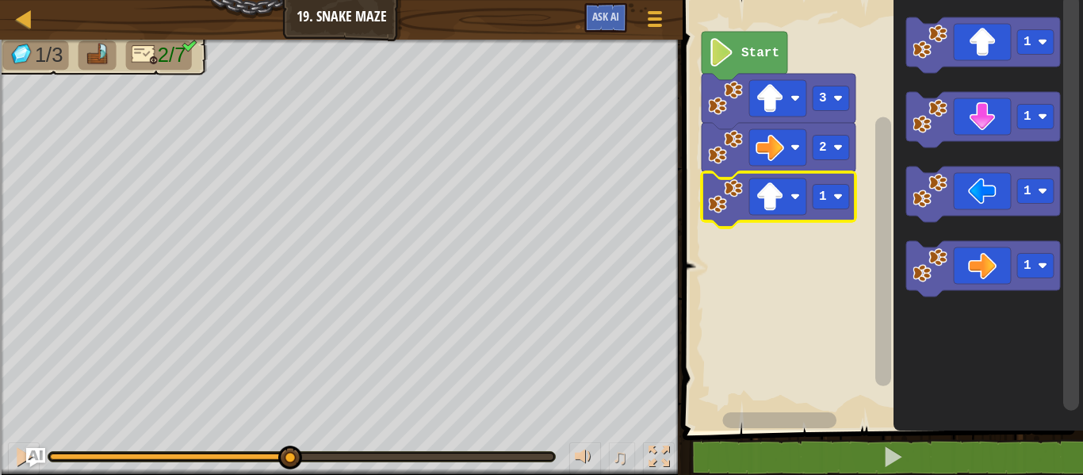
click at [0, 0] on div at bounding box center [0, 0] width 0 height 0
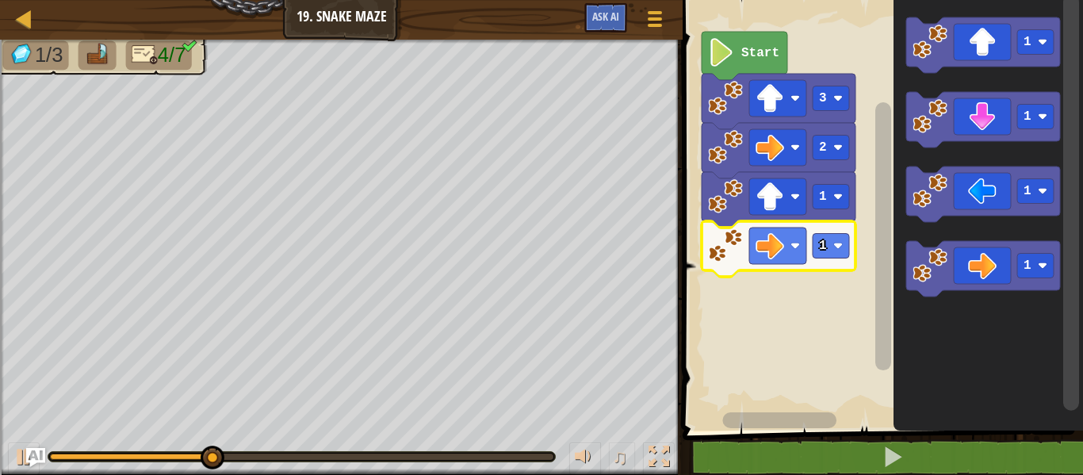
click at [841, 270] on icon "Blockly Workspace" at bounding box center [778, 248] width 154 height 55
click at [838, 246] on image "Blockly Workspace" at bounding box center [838, 246] width 10 height 10
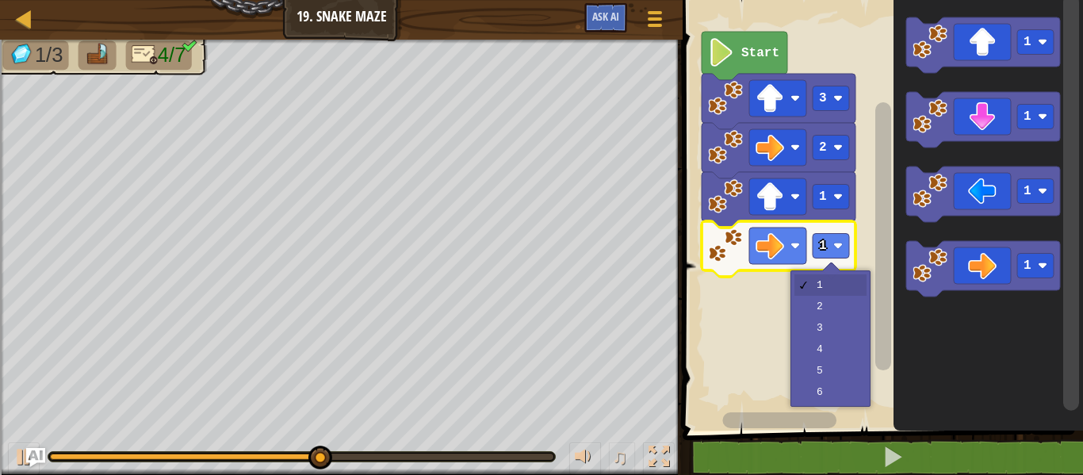
click at [850, 315] on rect "Blockly Workspace" at bounding box center [880, 211] width 405 height 438
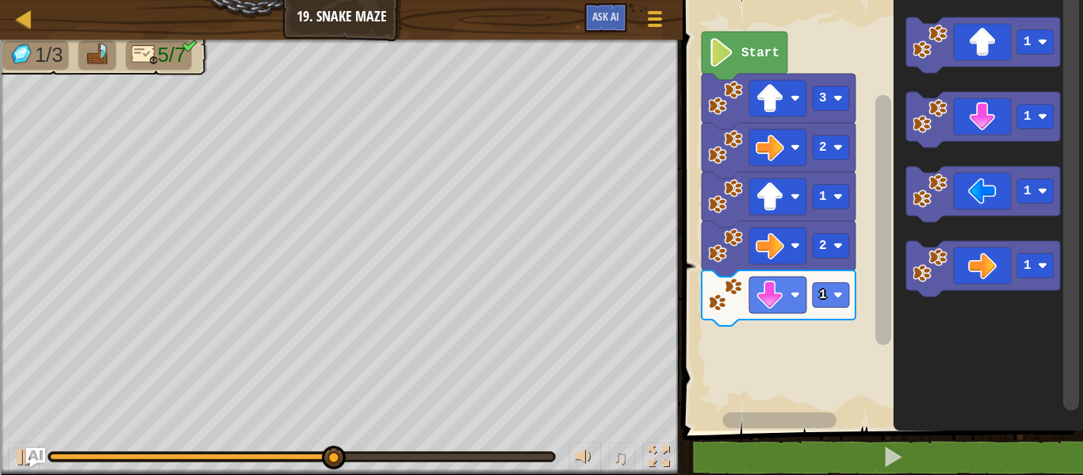
click at [822, 296] on rect "Blockly Workspace" at bounding box center [880, 211] width 405 height 438
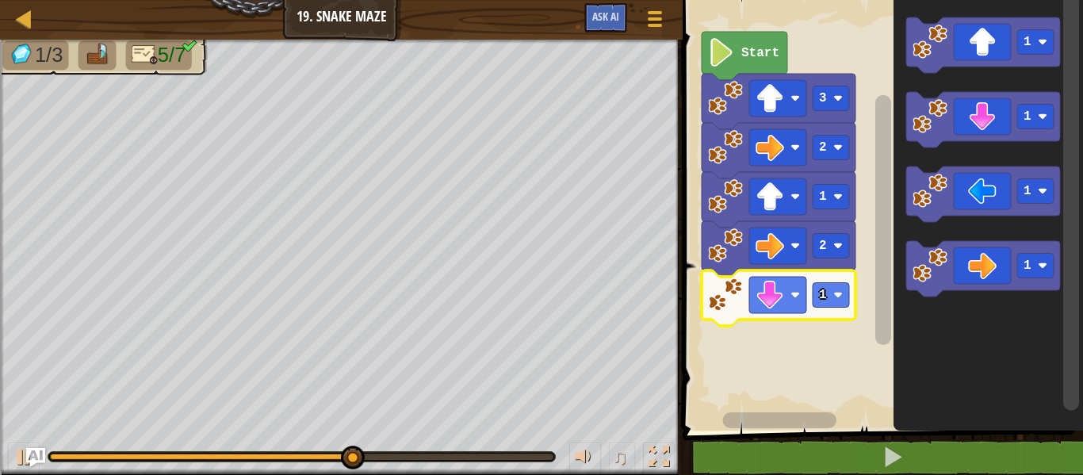
click at [846, 299] on rect "Blockly Workspace" at bounding box center [830, 295] width 36 height 25
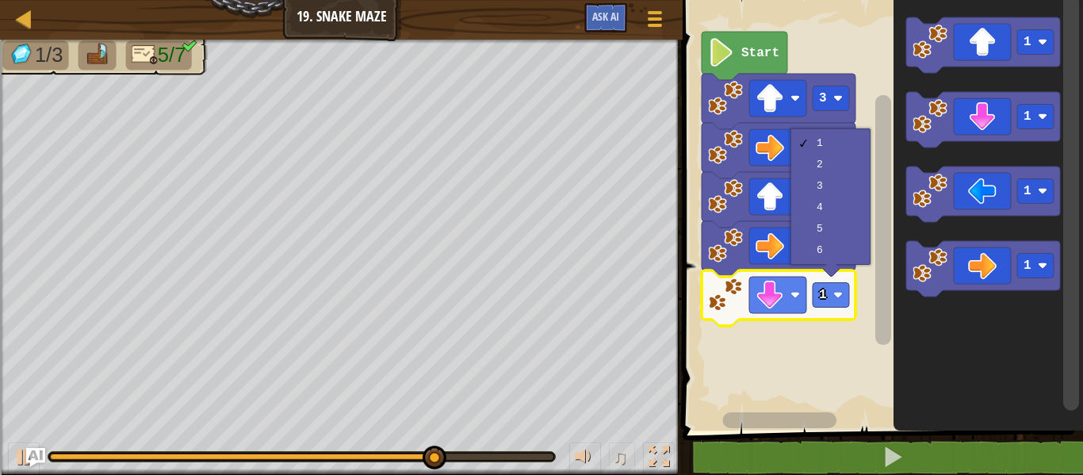
click at [850, 170] on icon "Blockly Workspace" at bounding box center [778, 150] width 154 height 55
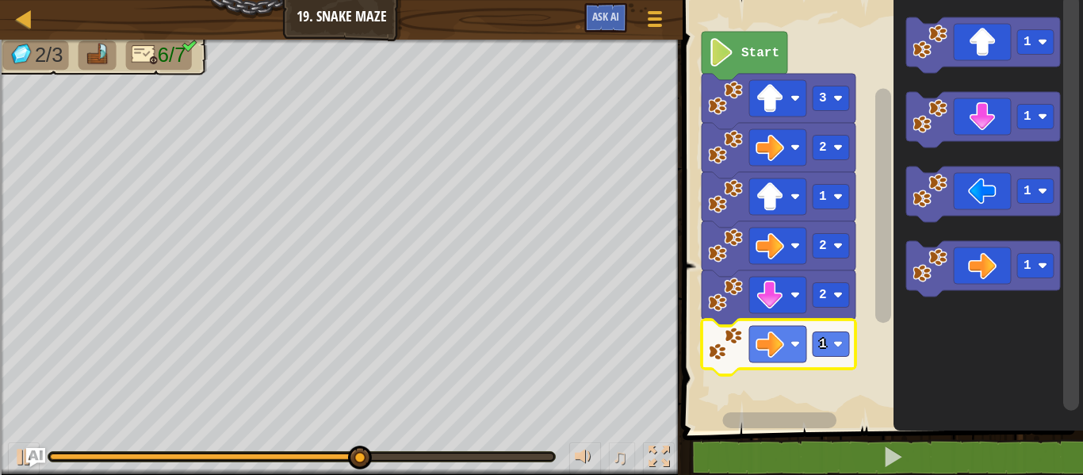
click at [842, 351] on rect "Blockly Workspace" at bounding box center [830, 344] width 36 height 25
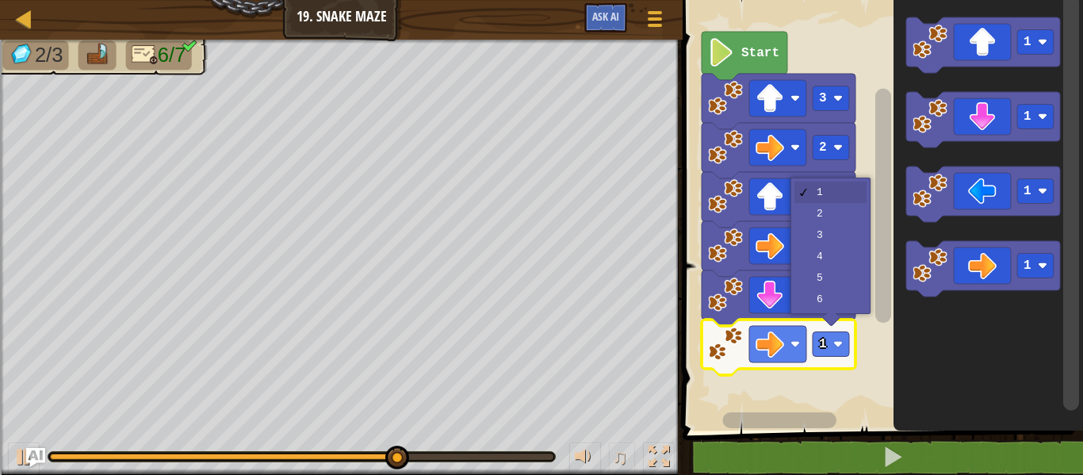
click at [859, 234] on rect "Blockly Workspace" at bounding box center [880, 211] width 405 height 438
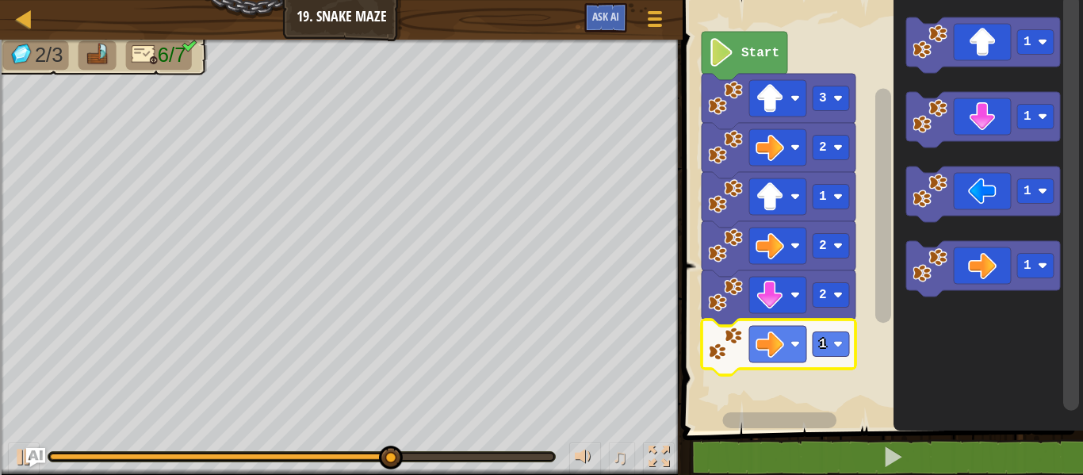
click at [818, 366] on icon "Blockly Workspace" at bounding box center [778, 346] width 154 height 55
click at [826, 357] on icon "Blockly Workspace" at bounding box center [778, 346] width 154 height 55
click at [801, 353] on rect "Blockly Workspace" at bounding box center [777, 344] width 57 height 36
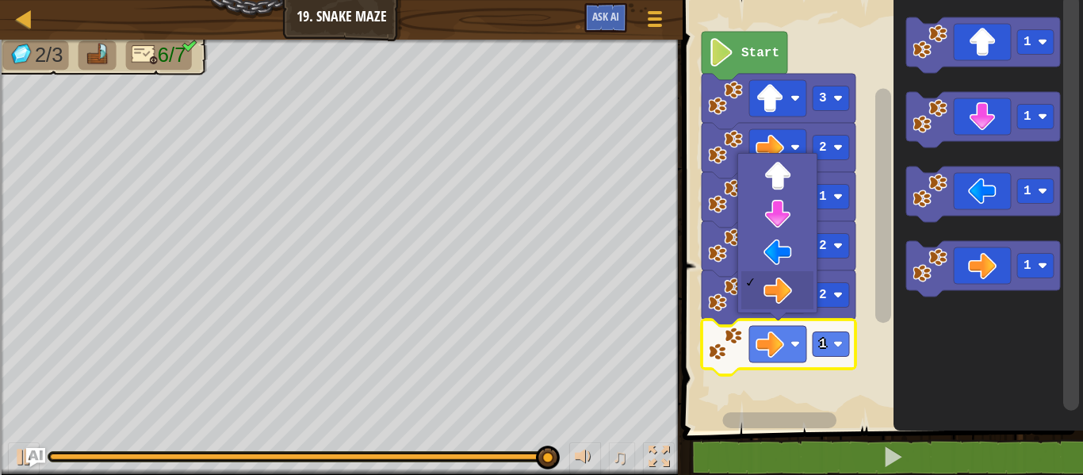
click at [867, 376] on rect "Blockly Workspace" at bounding box center [880, 211] width 405 height 438
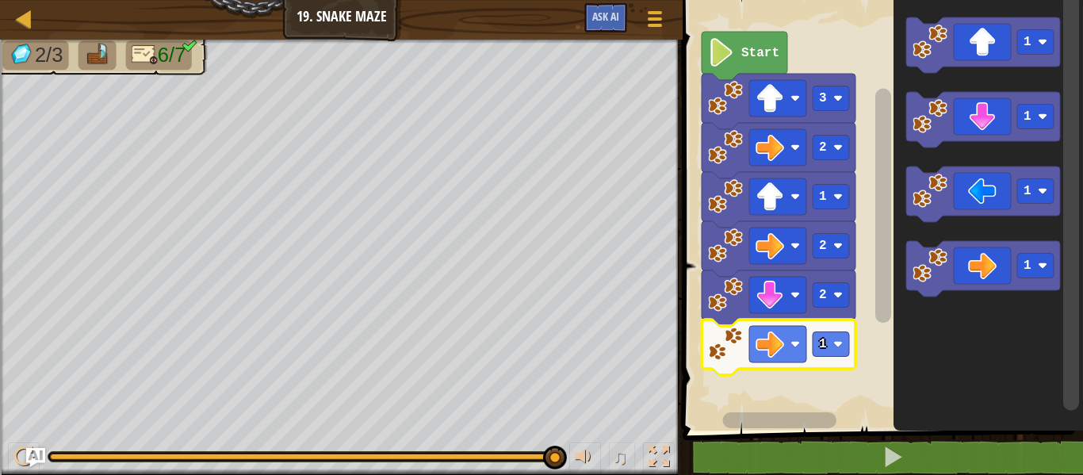
click at [830, 345] on rect "Blockly Workspace" at bounding box center [830, 344] width 36 height 25
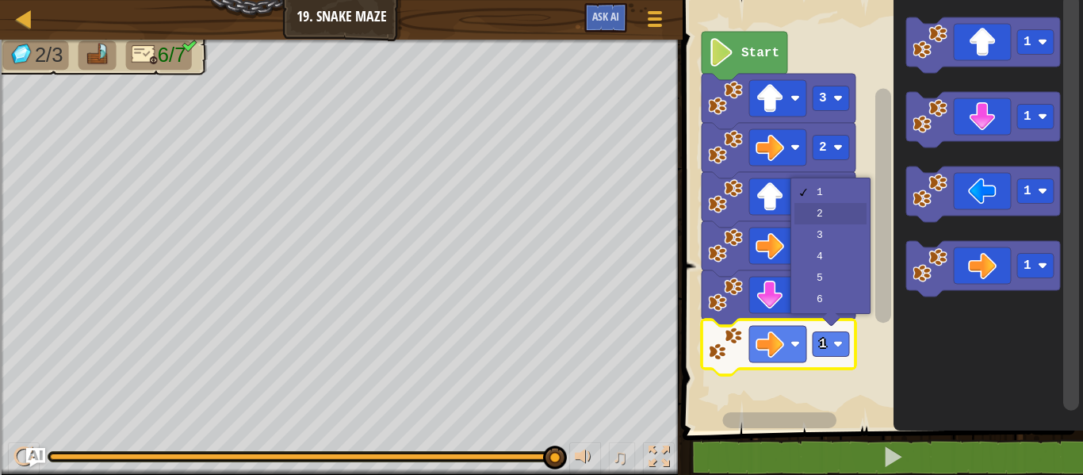
click at [857, 223] on rect "Blockly Workspace" at bounding box center [880, 211] width 405 height 438
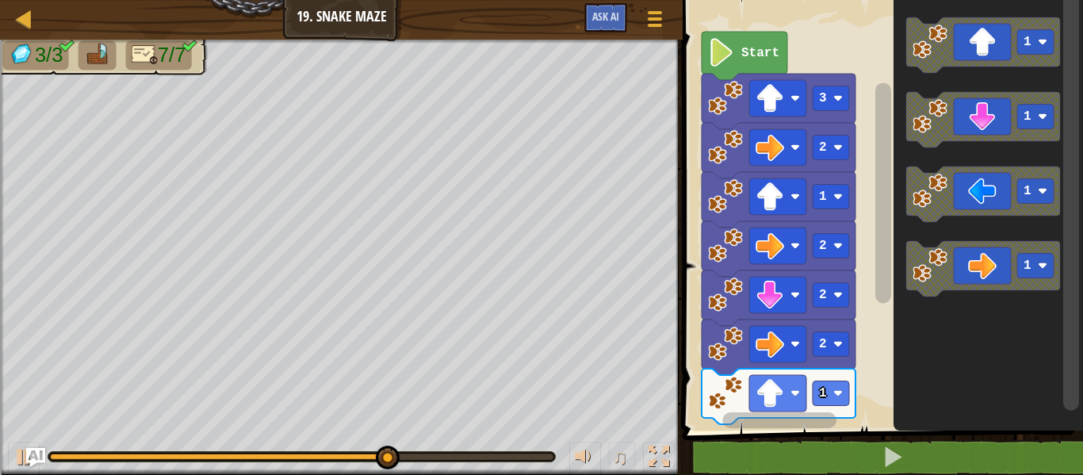
click at [848, 387] on rect "Blockly Workspace" at bounding box center [830, 393] width 36 height 25
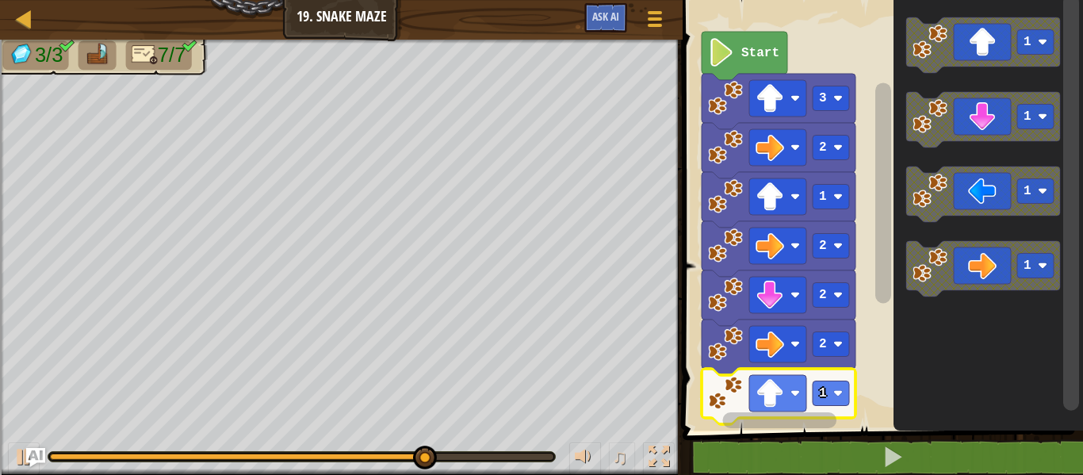
click at [850, 274] on icon "Blockly Workspace" at bounding box center [778, 297] width 154 height 55
click at [838, 393] on image "Blockly Workspace" at bounding box center [838, 393] width 10 height 10
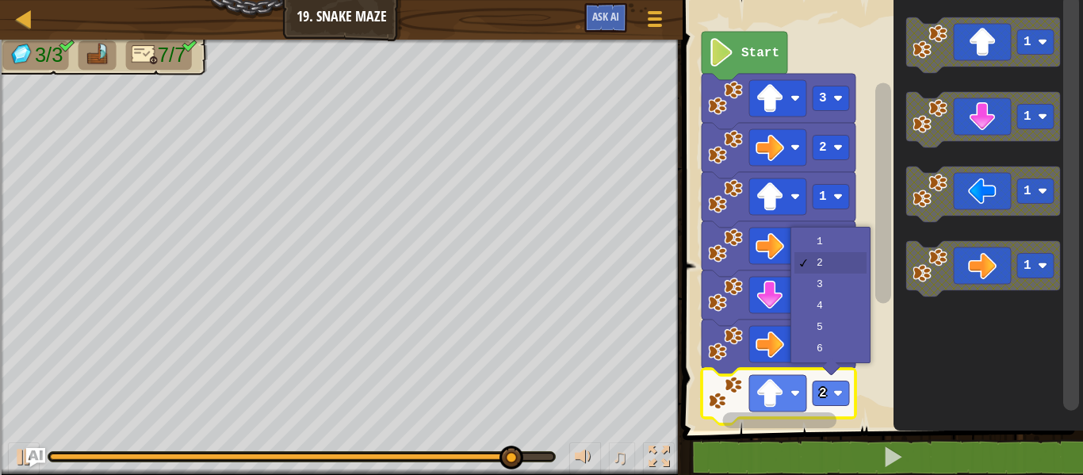
click at [850, 307] on icon "Blockly Workspace" at bounding box center [778, 297] width 154 height 55
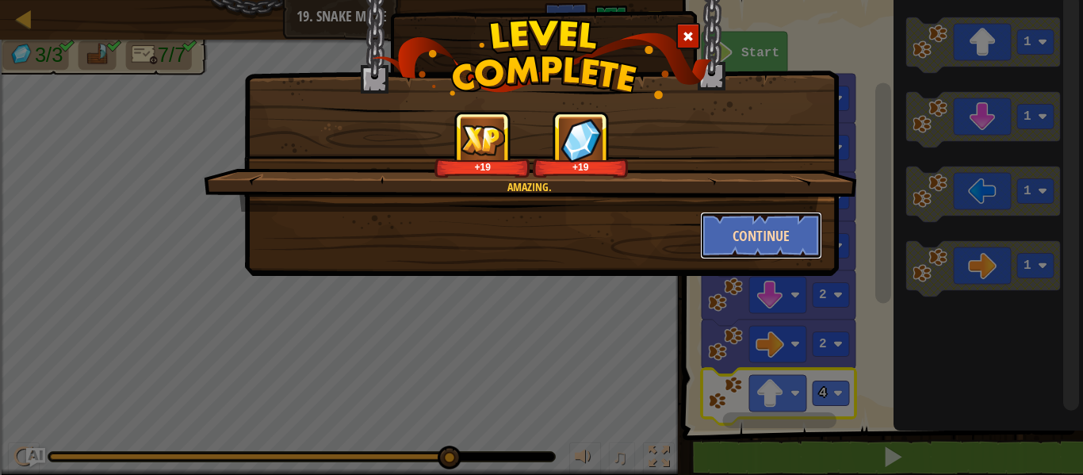
click at [744, 227] on button "Continue" at bounding box center [761, 236] width 123 height 48
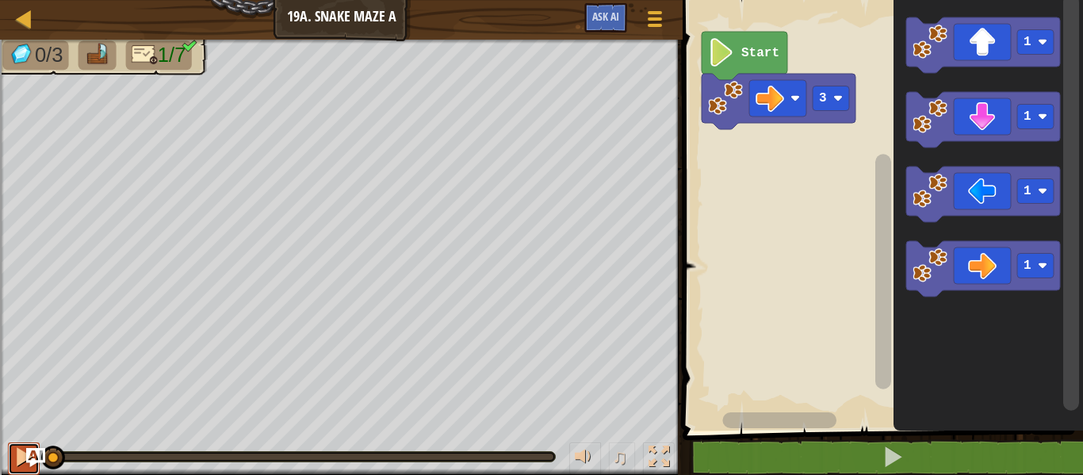
click at [19, 458] on div at bounding box center [23, 456] width 21 height 21
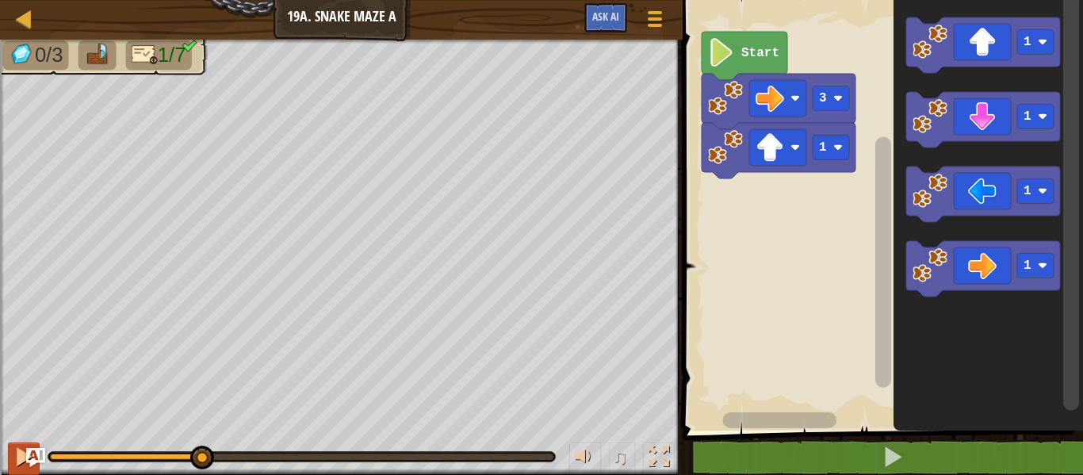
click at [842, 164] on icon "Blockly Workspace" at bounding box center [778, 150] width 154 height 55
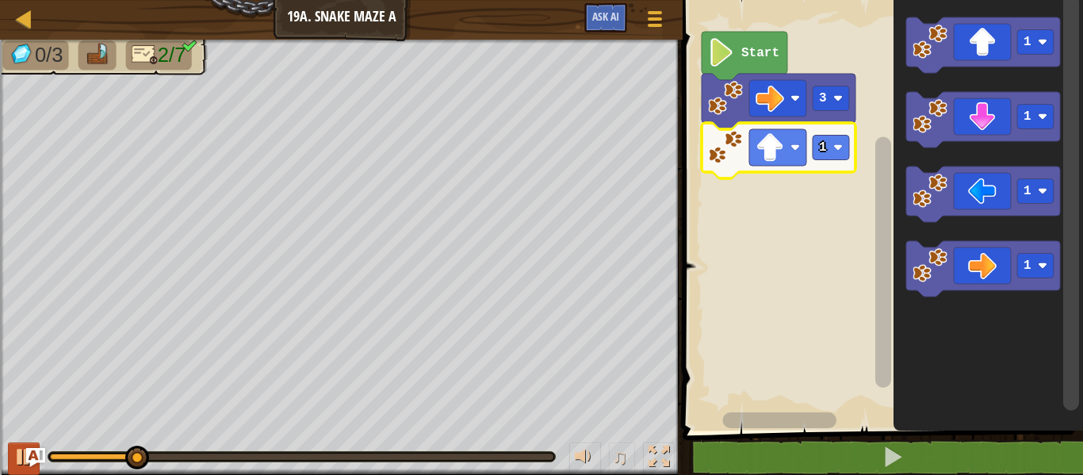
click at [841, 151] on image "Blockly Workspace" at bounding box center [838, 148] width 10 height 10
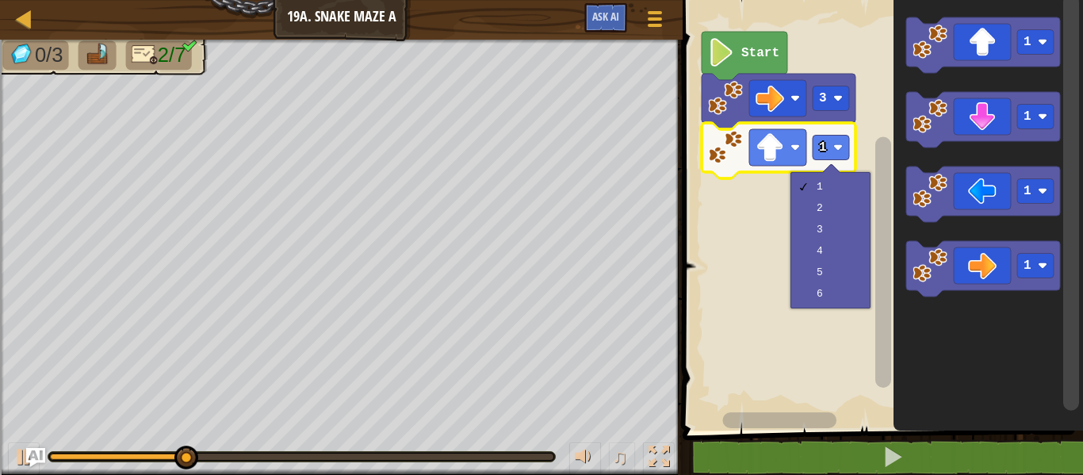
click at [856, 198] on rect "Blockly Workspace" at bounding box center [880, 211] width 405 height 438
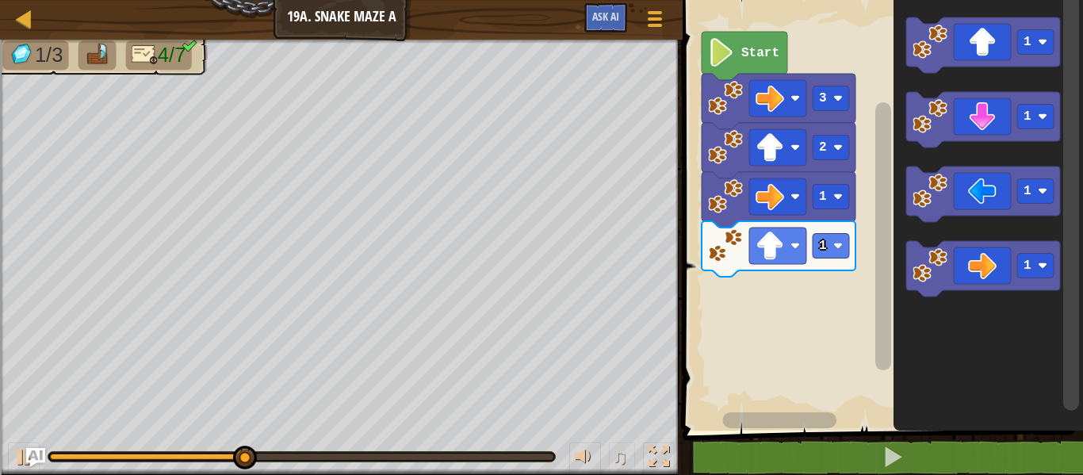
click at [837, 262] on icon "Blockly Workspace" at bounding box center [778, 248] width 154 height 55
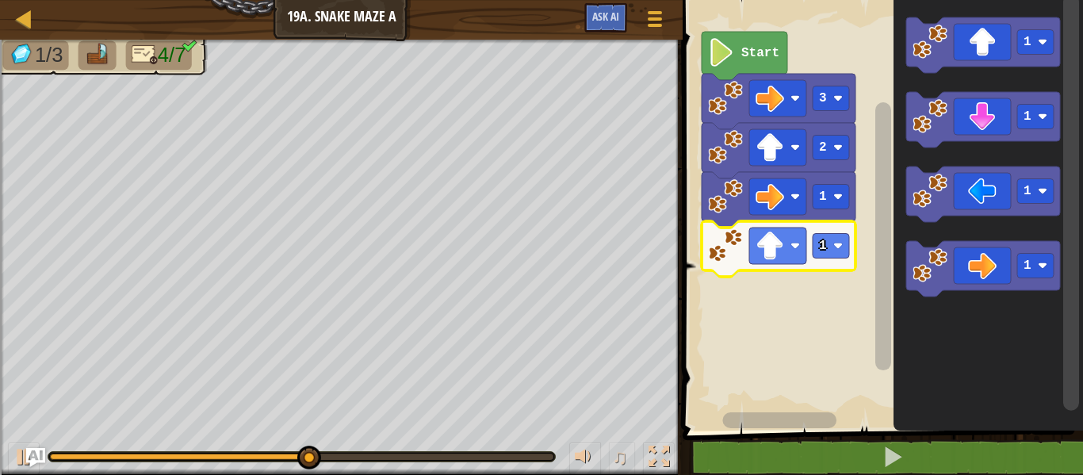
click at [831, 243] on rect "Blockly Workspace" at bounding box center [830, 246] width 36 height 25
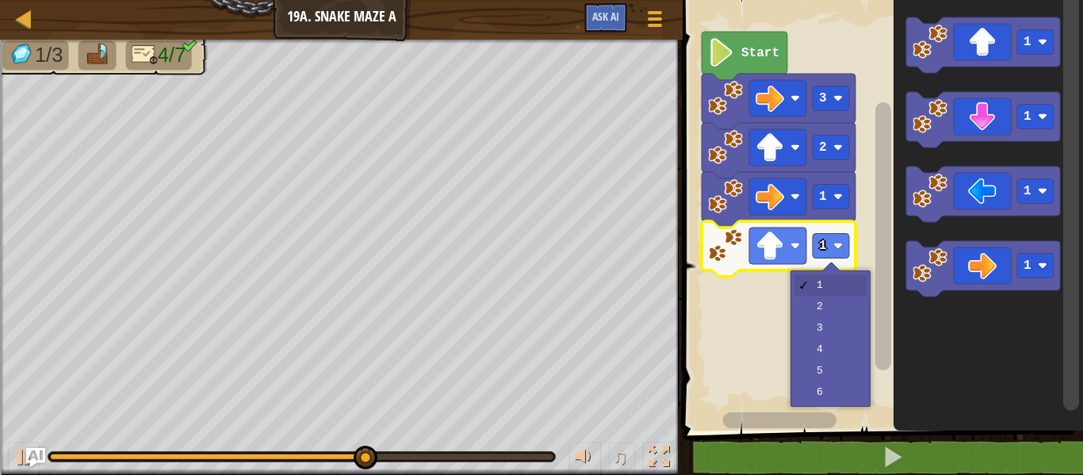
click at [854, 310] on rect "Blockly Workspace" at bounding box center [880, 211] width 405 height 438
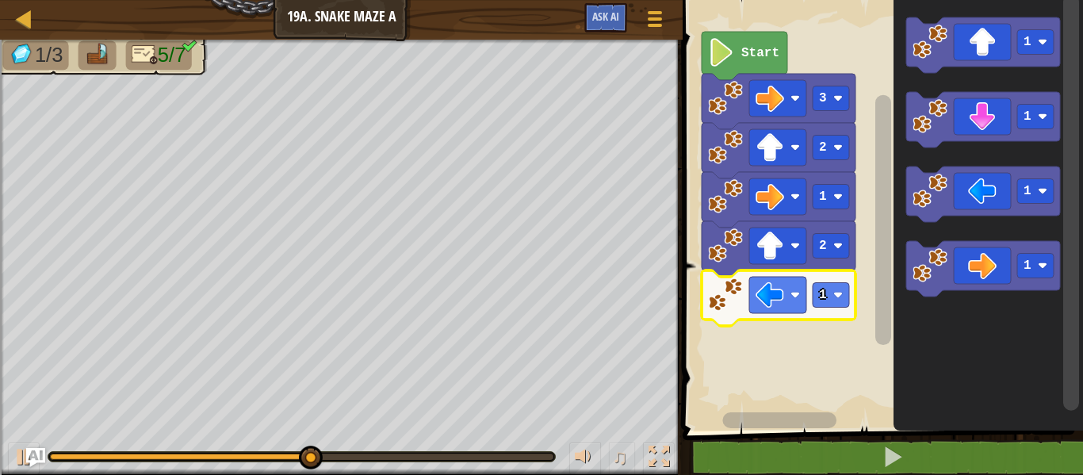
click at [838, 298] on image "Blockly Workspace" at bounding box center [838, 295] width 10 height 10
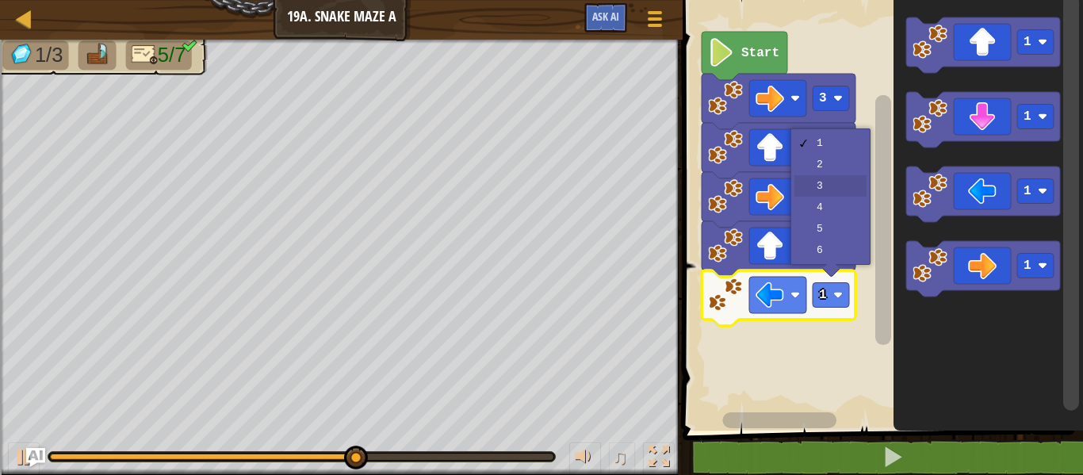
click at [839, 178] on icon "Blockly Workspace" at bounding box center [778, 199] width 154 height 55
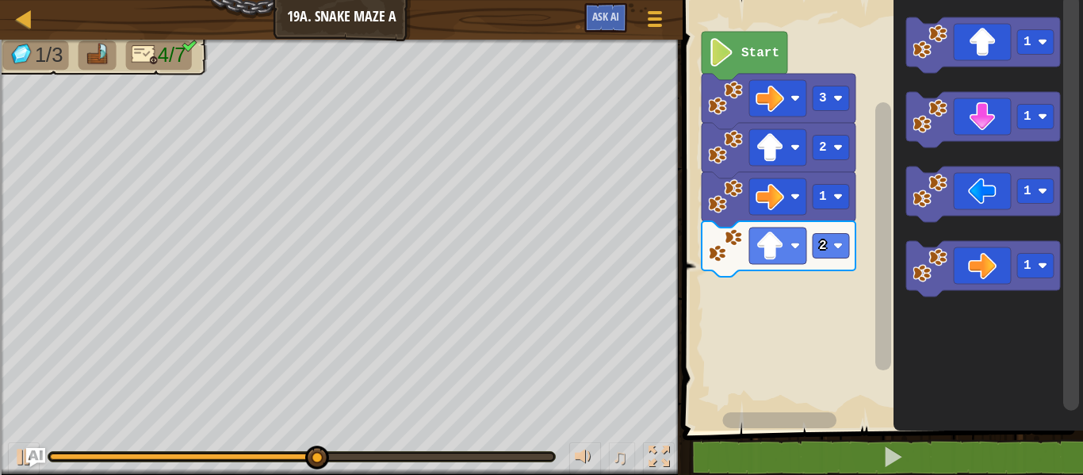
click at [0, 0] on div at bounding box center [0, 0] width 0 height 0
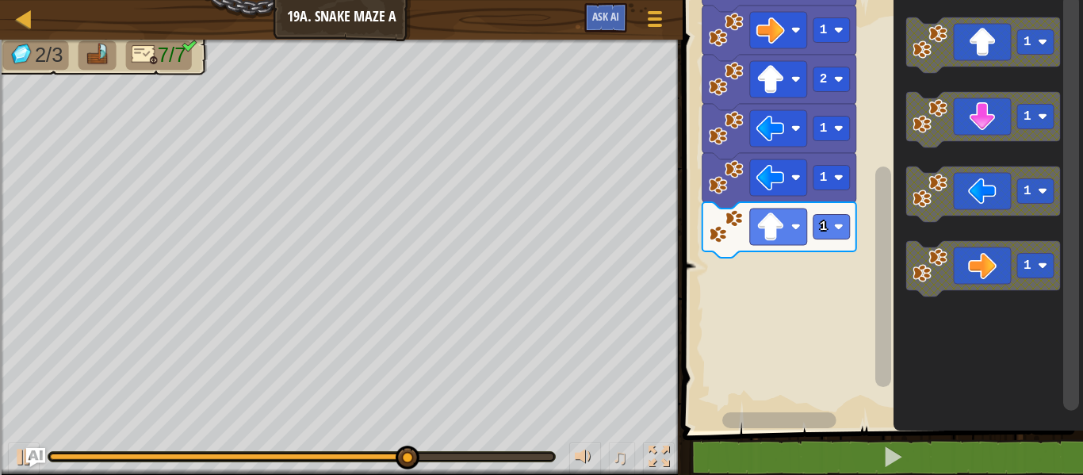
click at [834, 227] on rect "Blockly Workspace" at bounding box center [831, 227] width 36 height 25
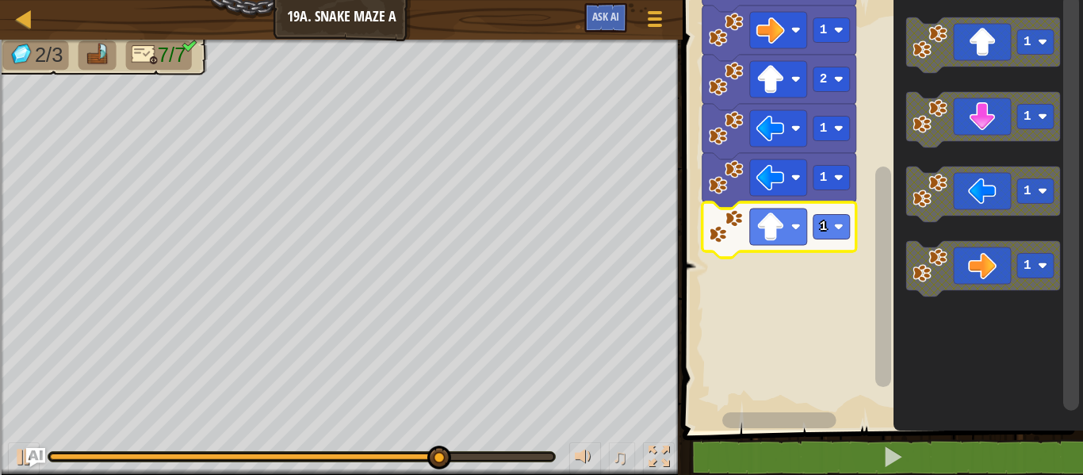
click at [838, 290] on rect "Blockly Workspace" at bounding box center [880, 211] width 405 height 438
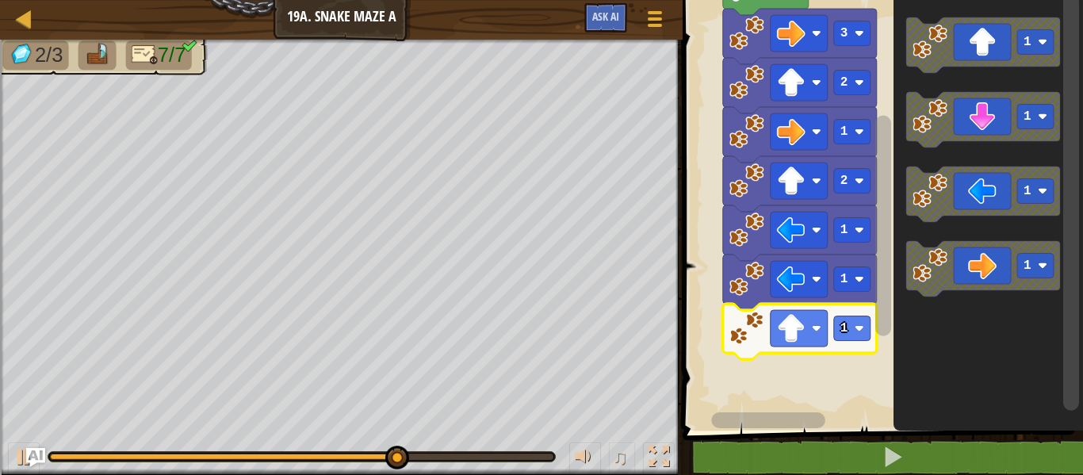
click at [865, 328] on rect "Blockly Workspace" at bounding box center [852, 328] width 36 height 25
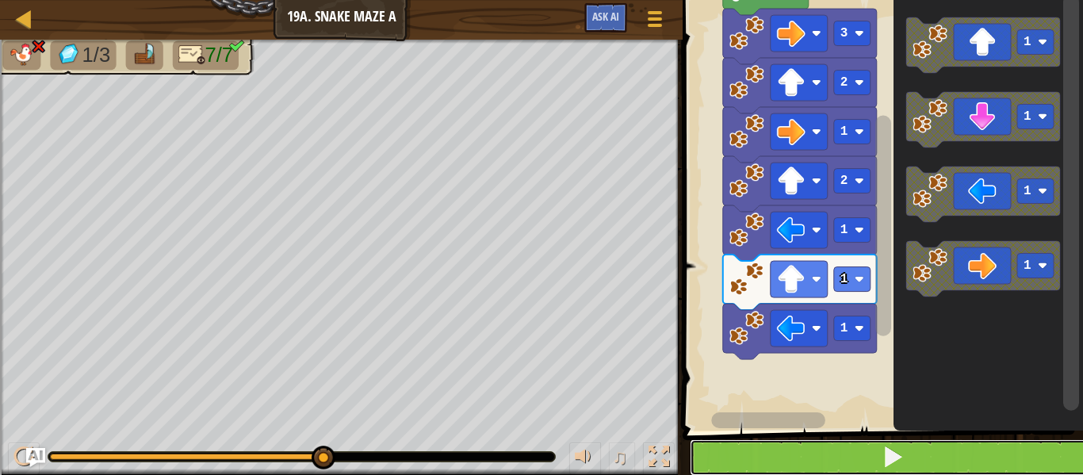
click at [835, 461] on button at bounding box center [891, 457] width 405 height 36
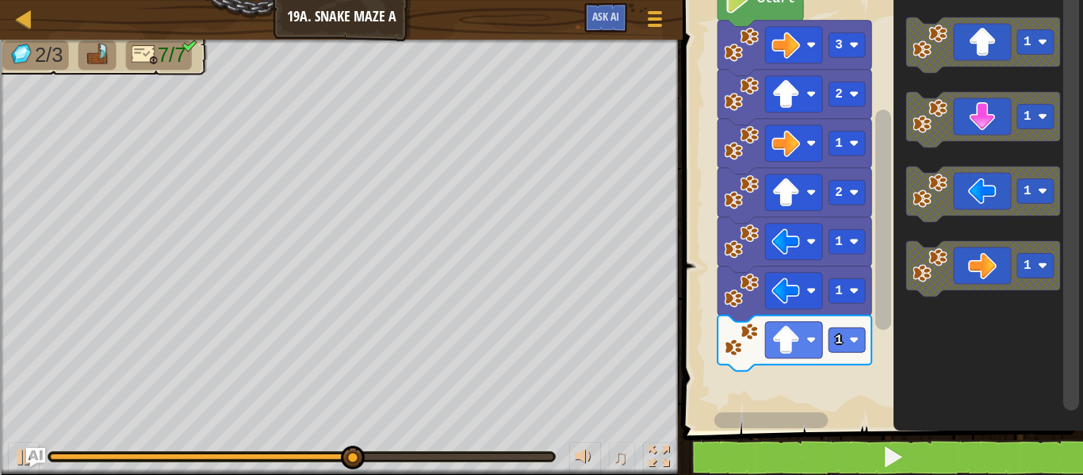
click at [854, 354] on icon "Blockly Workspace" at bounding box center [794, 342] width 154 height 55
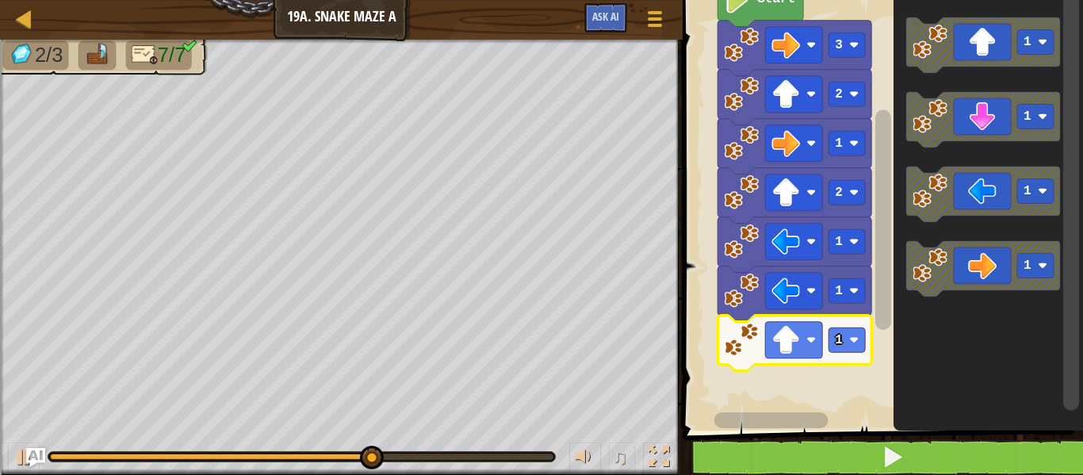
click at [848, 349] on rect "Blockly Workspace" at bounding box center [846, 339] width 36 height 25
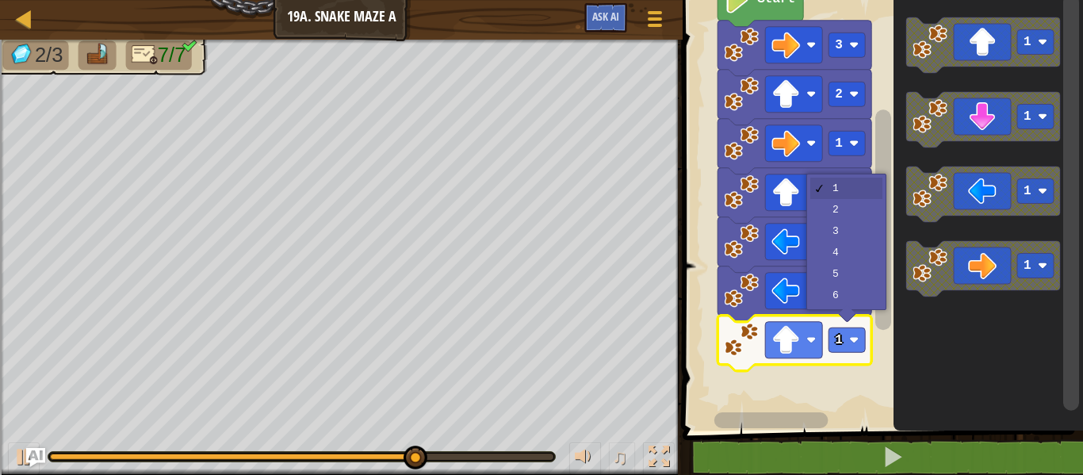
click at [867, 220] on icon "Blockly Workspace" at bounding box center [794, 244] width 154 height 55
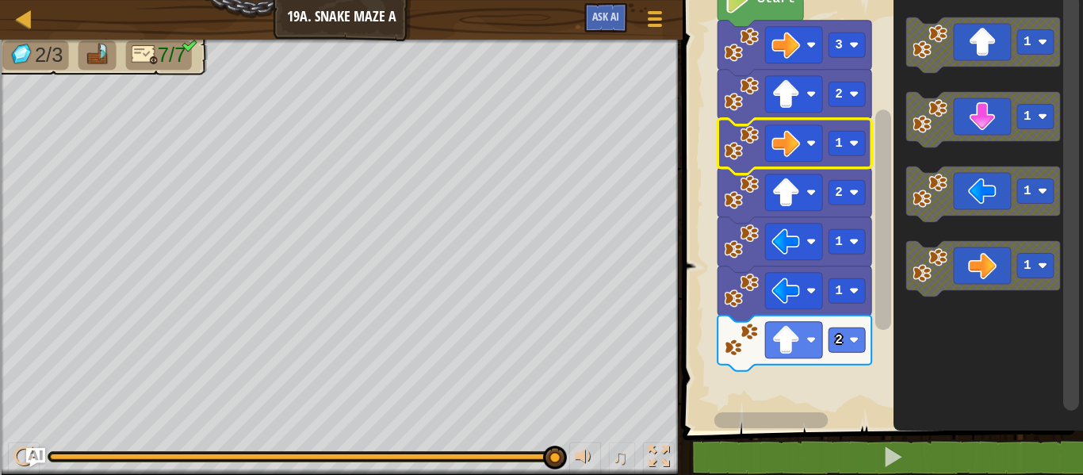
click at [799, 334] on image "Blockly Workspace" at bounding box center [785, 340] width 29 height 29
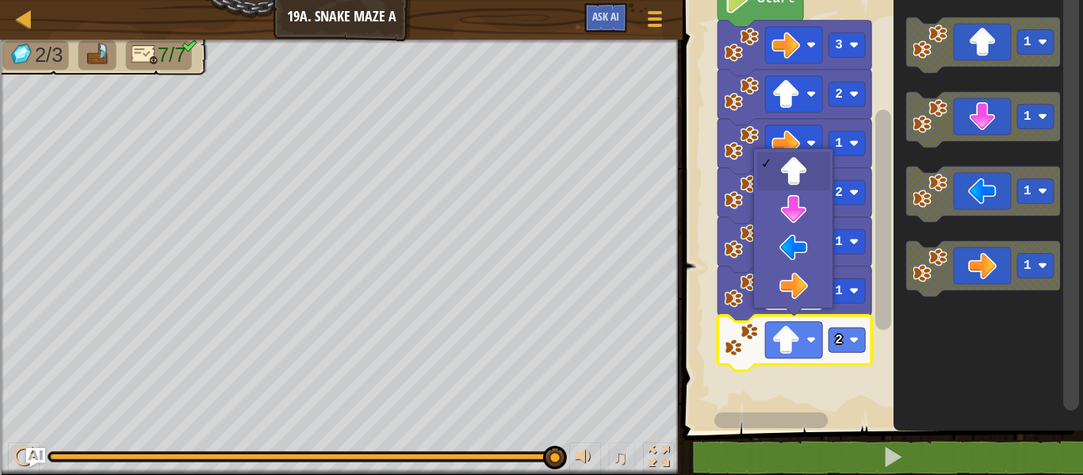
click at [808, 286] on image "Blockly Workspace" at bounding box center [811, 291] width 10 height 10
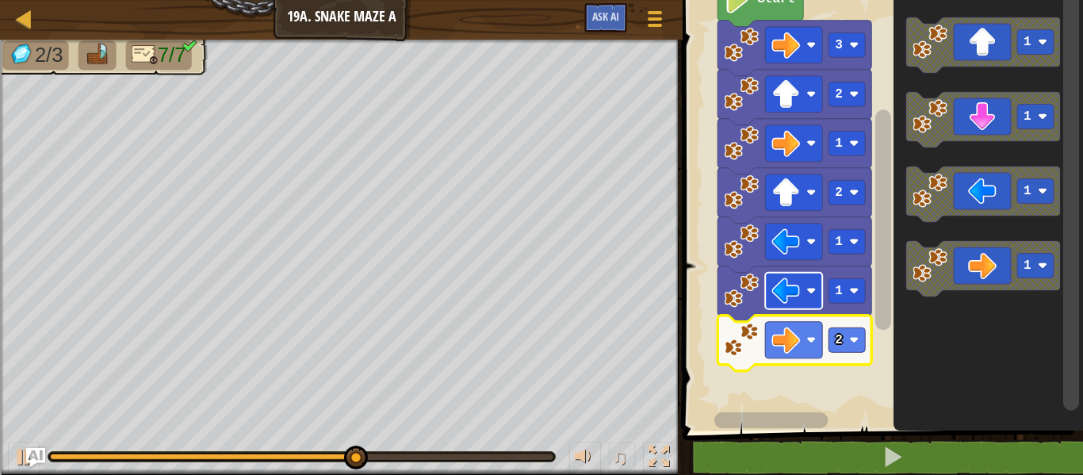
click at [810, 355] on rect "Blockly Workspace" at bounding box center [793, 340] width 57 height 36
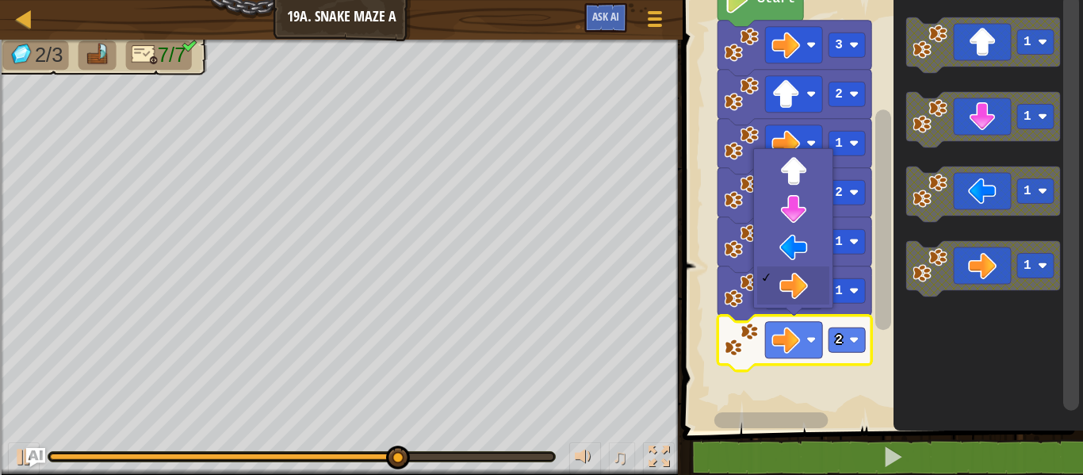
click at [807, 173] on icon "Blockly Workspace" at bounding box center [794, 195] width 154 height 55
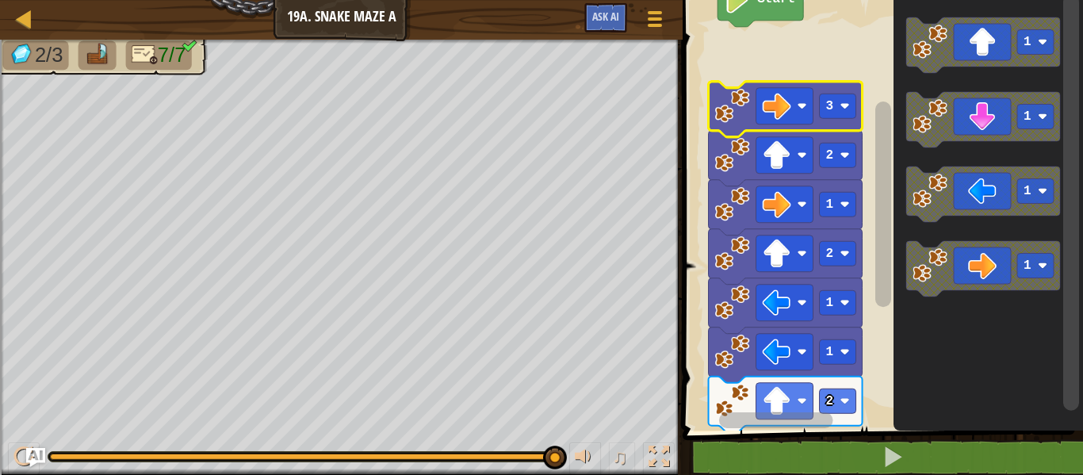
click at [771, 109] on image "Blockly Workspace" at bounding box center [776, 106] width 29 height 29
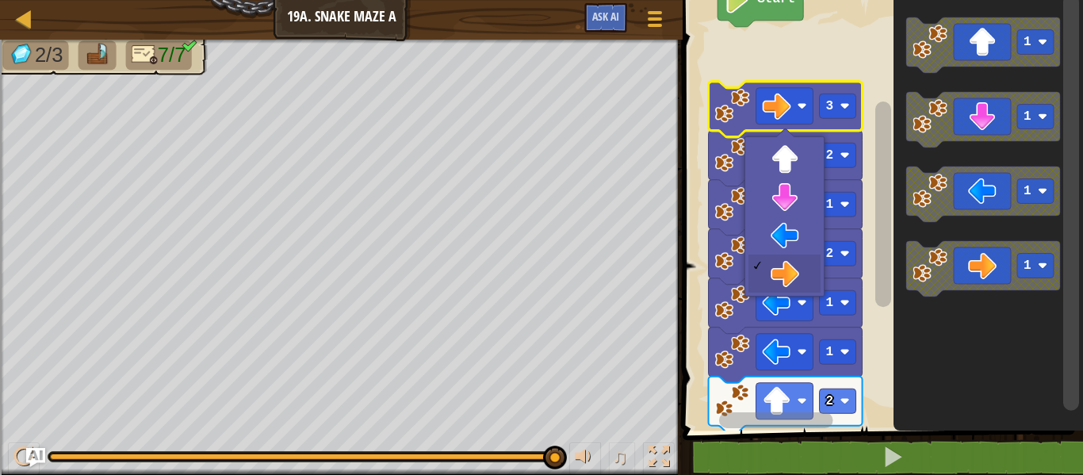
click at [857, 67] on rect "Blockly Workspace" at bounding box center [880, 211] width 405 height 438
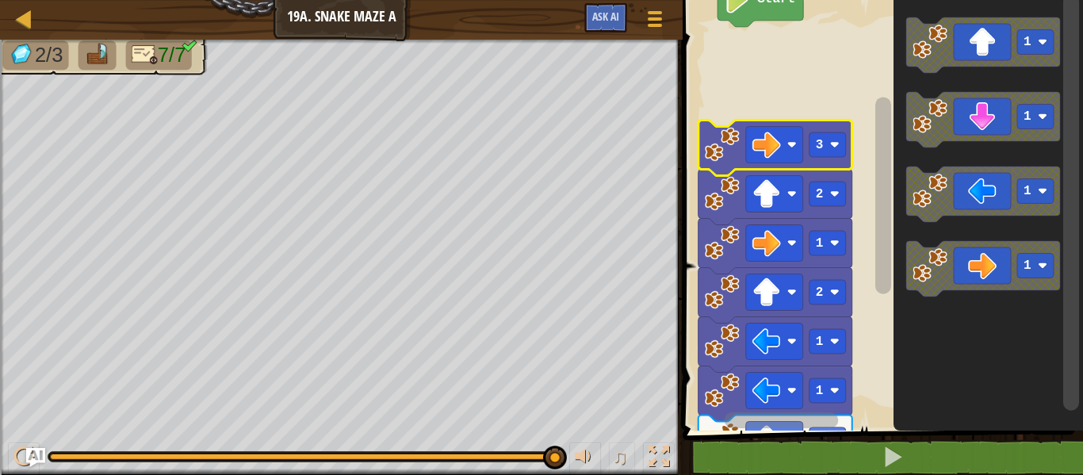
click at [777, 148] on image "Blockly Workspace" at bounding box center [766, 145] width 29 height 29
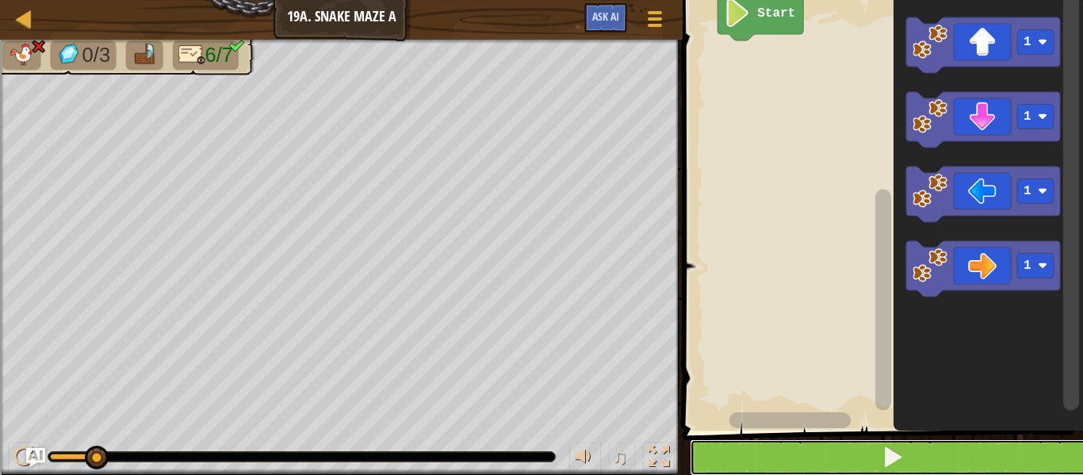
click at [796, 467] on button at bounding box center [891, 457] width 405 height 36
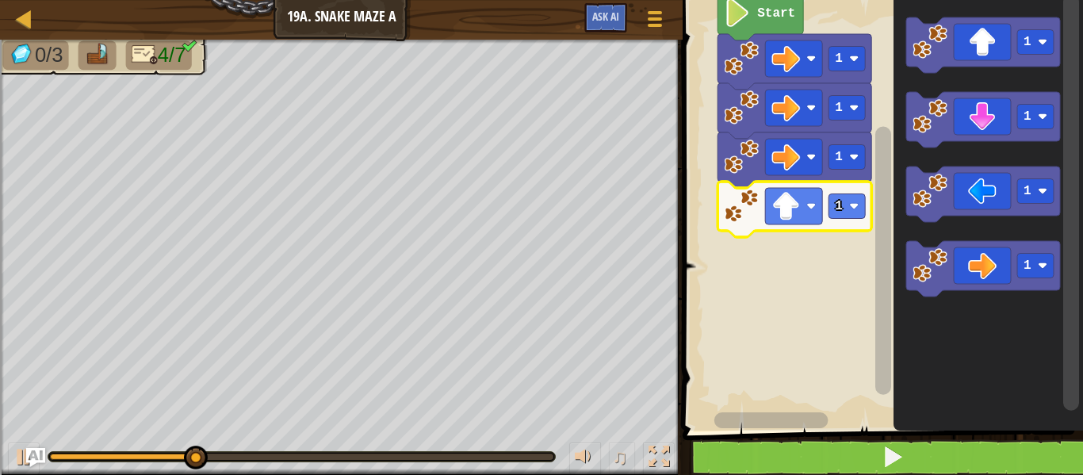
click at [1031, 265] on text "1" at bounding box center [1027, 265] width 8 height 14
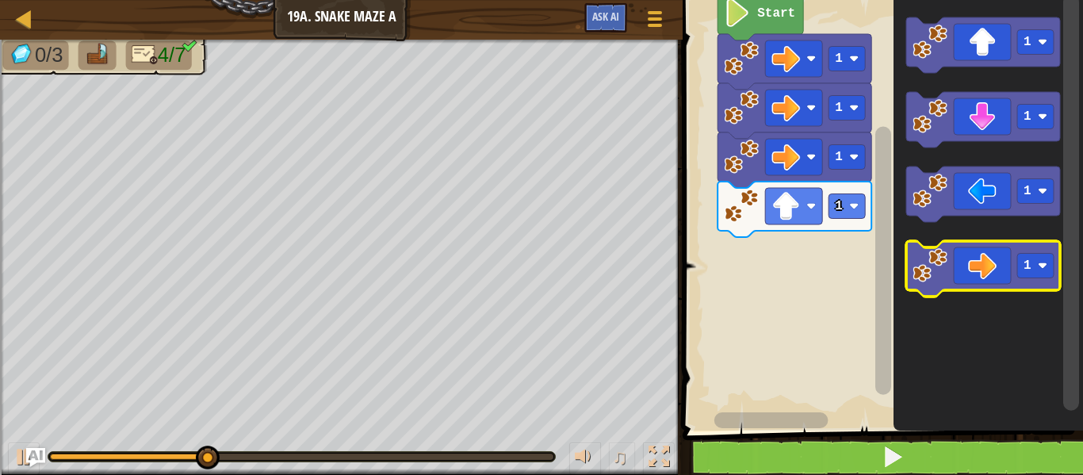
click at [1026, 269] on text "1" at bounding box center [1027, 265] width 8 height 14
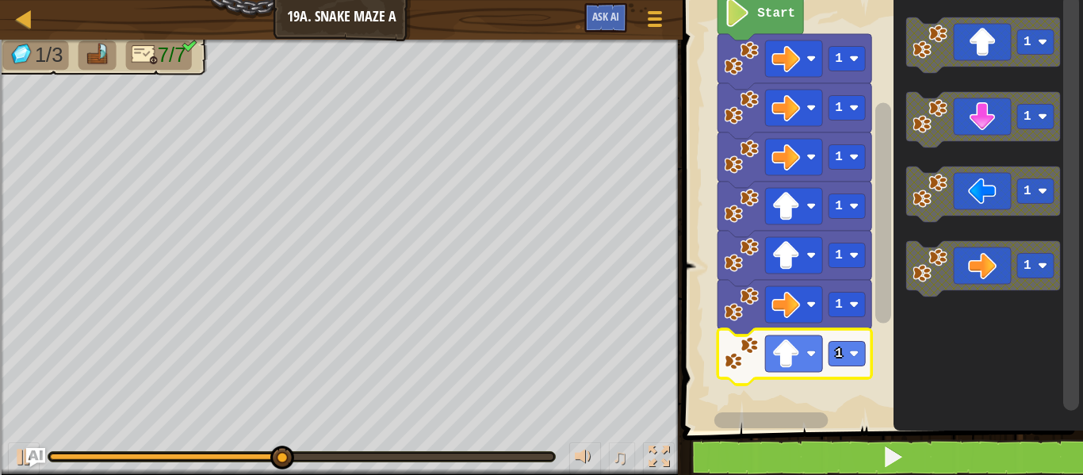
click at [854, 357] on image "Blockly Workspace" at bounding box center [854, 354] width 10 height 10
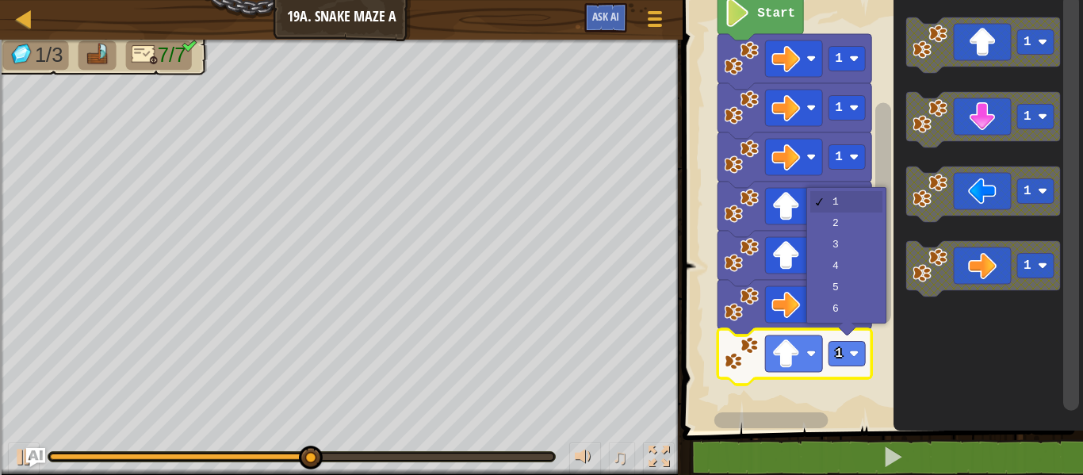
click at [870, 225] on icon "Blockly Workspace" at bounding box center [794, 208] width 154 height 55
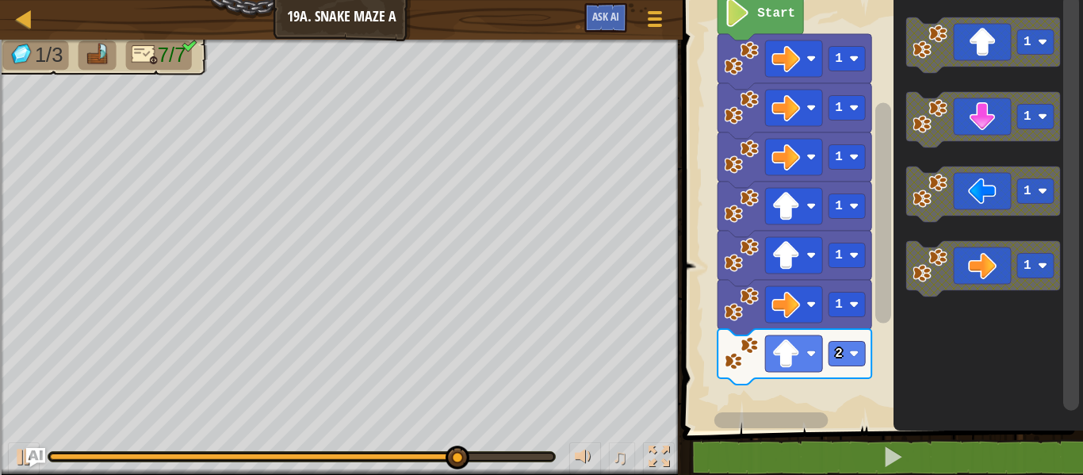
click at [996, 201] on icon "Blockly Workspace" at bounding box center [983, 193] width 154 height 55
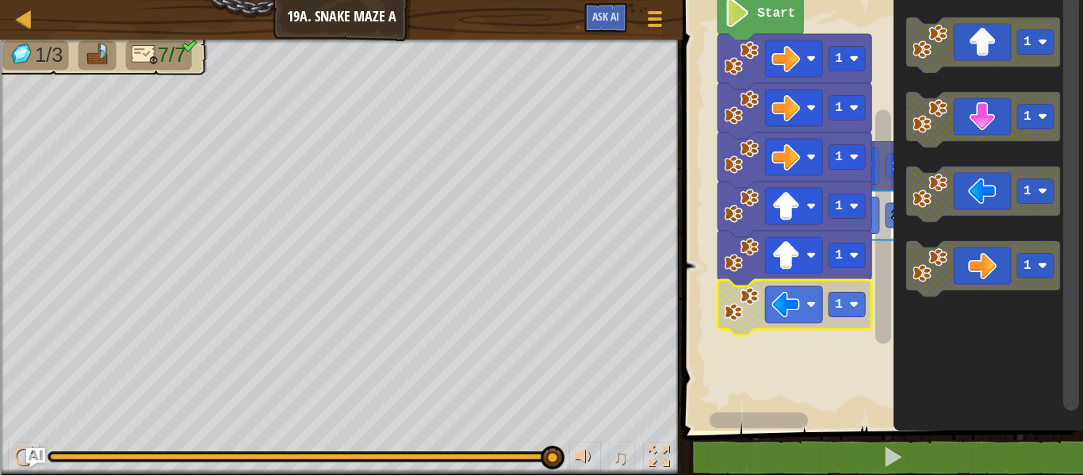
click at [857, 305] on image "Blockly Workspace" at bounding box center [854, 305] width 10 height 10
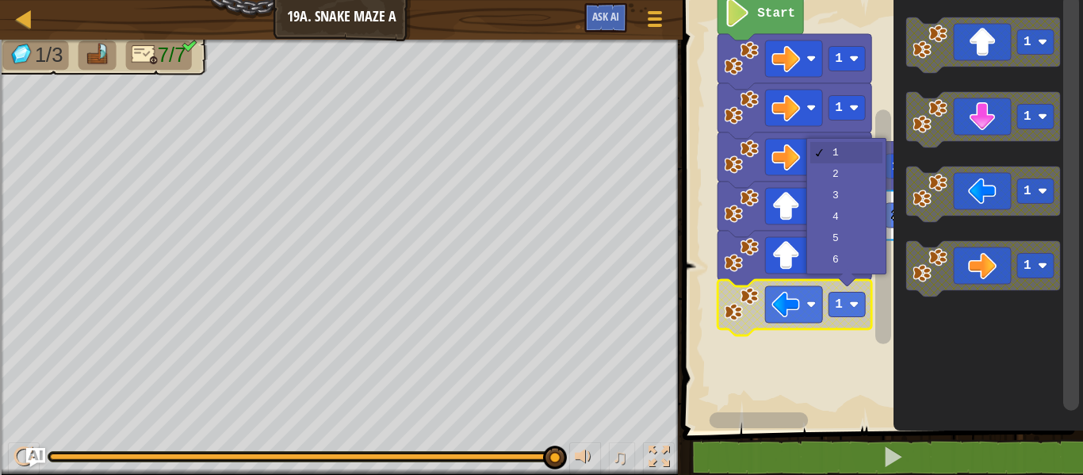
click at [867, 205] on icon "Blockly Workspace" at bounding box center [794, 208] width 154 height 55
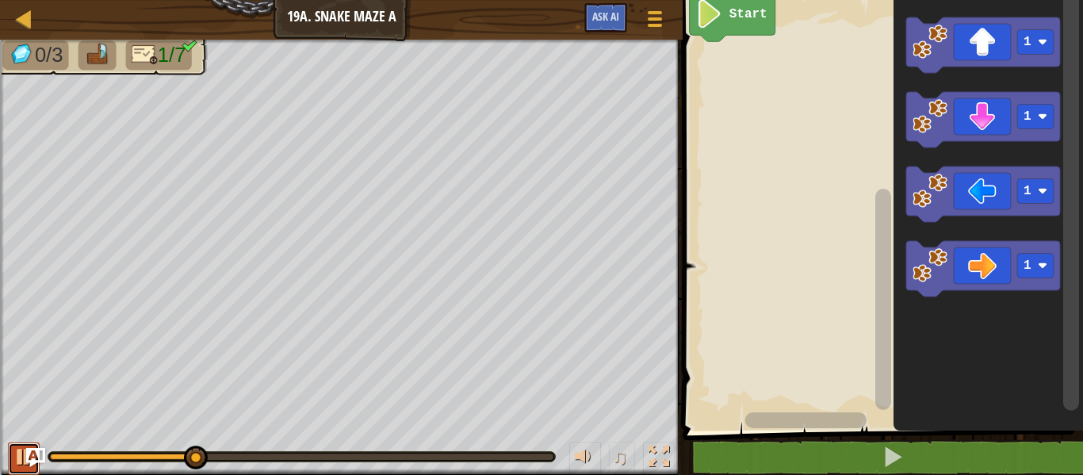
click at [11, 461] on button at bounding box center [24, 458] width 32 height 32
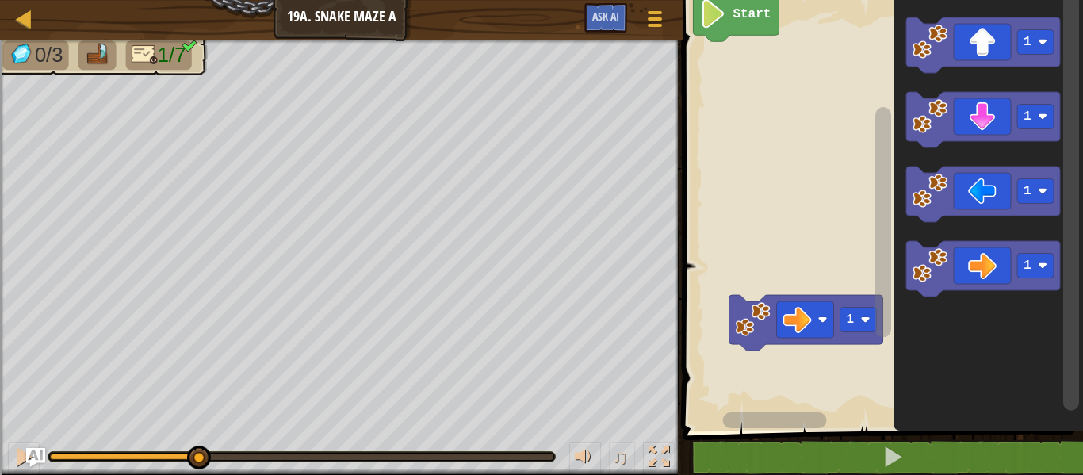
click at [999, 263] on icon "Blockly Workspace" at bounding box center [983, 268] width 154 height 55
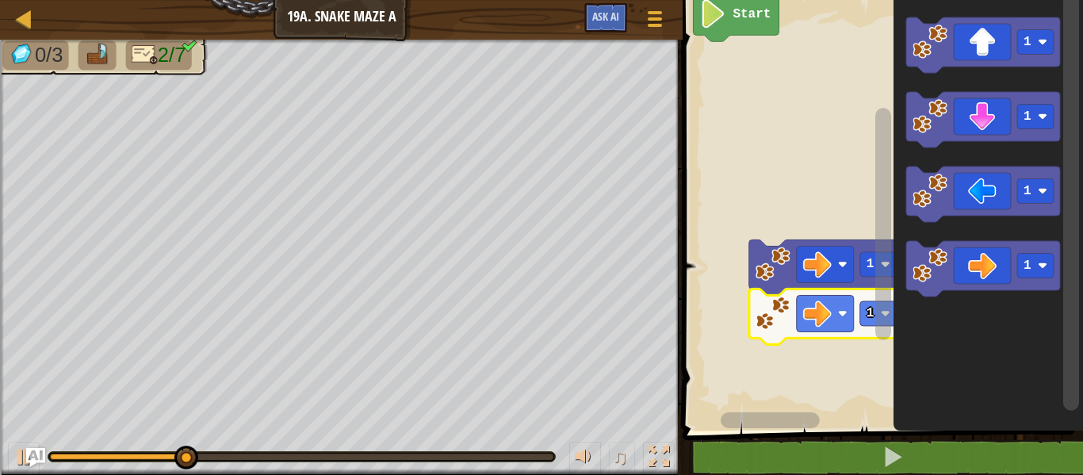
click at [831, 310] on image "Blockly Workspace" at bounding box center [817, 313] width 29 height 29
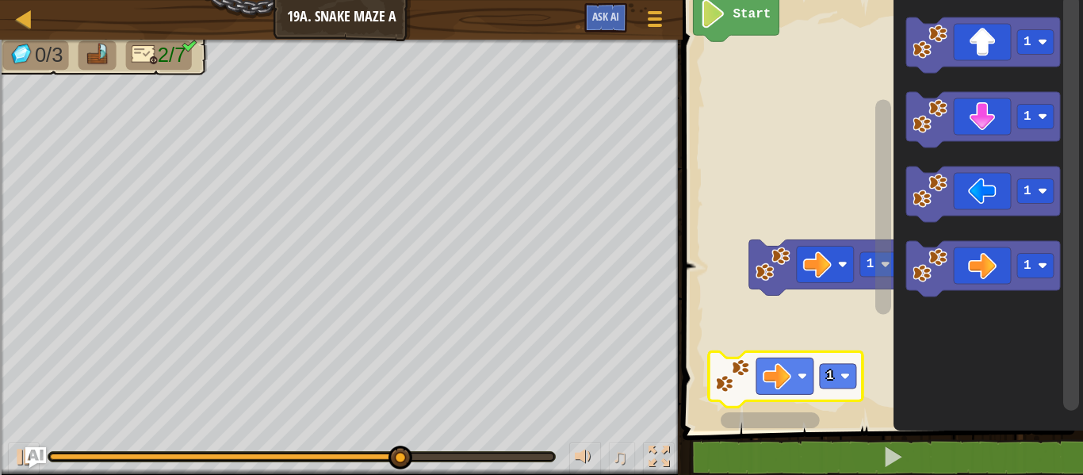
click at [33, 459] on img "Ask AI" at bounding box center [35, 457] width 21 height 21
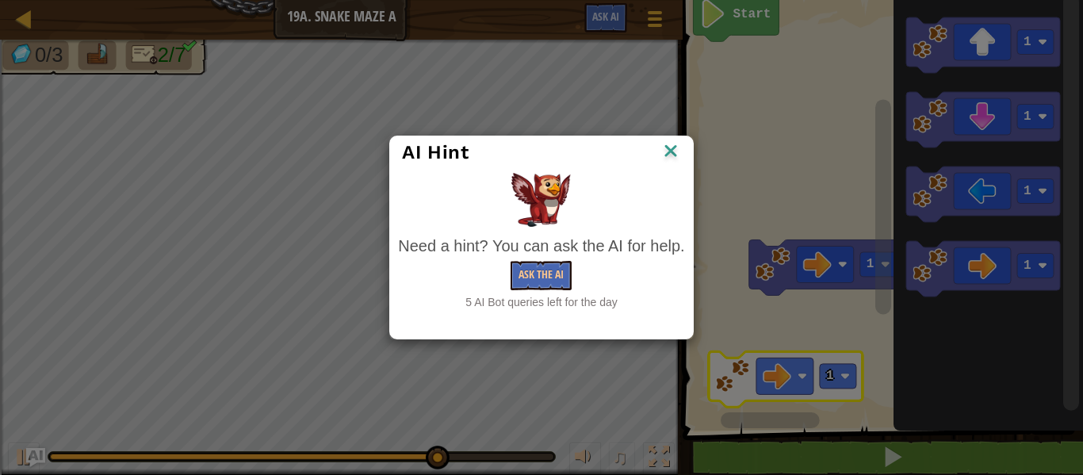
click at [22, 460] on div "AI Hint Need a hint? You can ask the AI for help. Ask the AI 5 AI Bot queries l…" at bounding box center [541, 237] width 1083 height 475
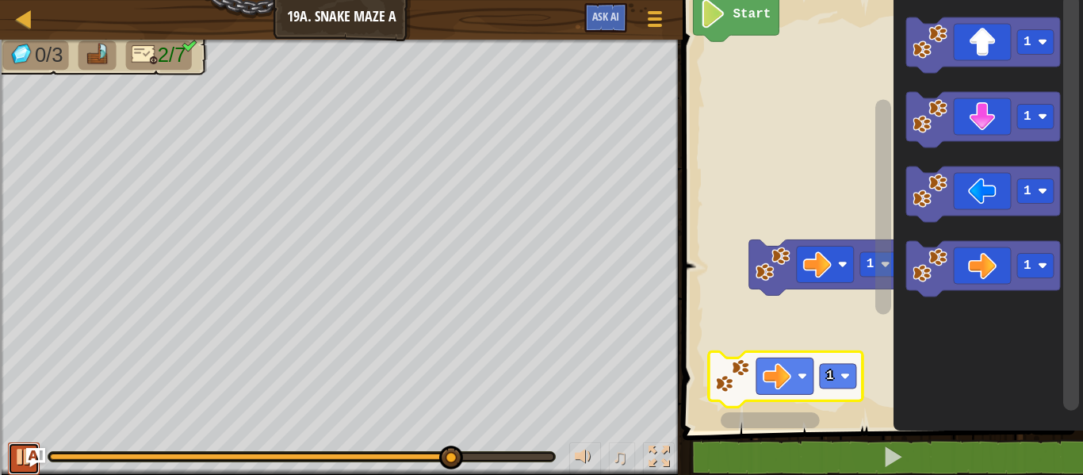
click at [19, 461] on div at bounding box center [23, 456] width 21 height 21
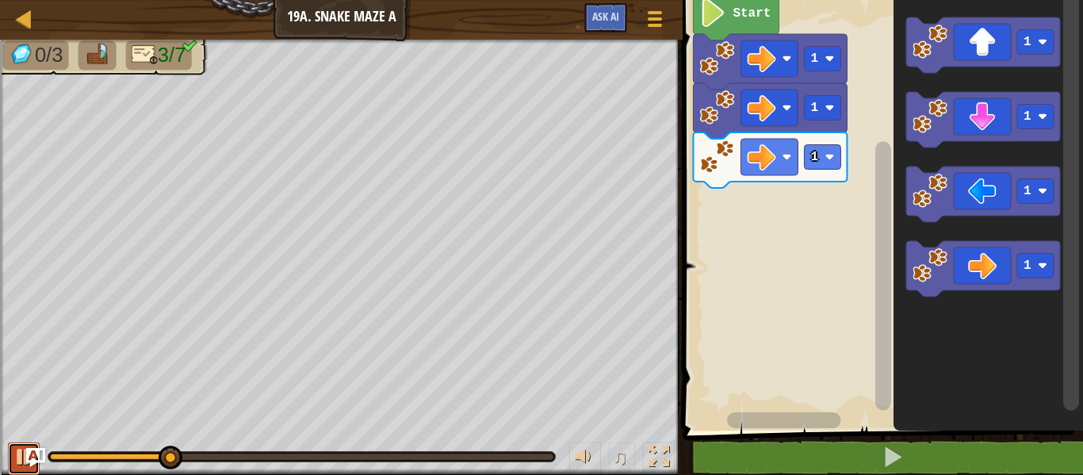
click at [13, 472] on button at bounding box center [24, 458] width 32 height 32
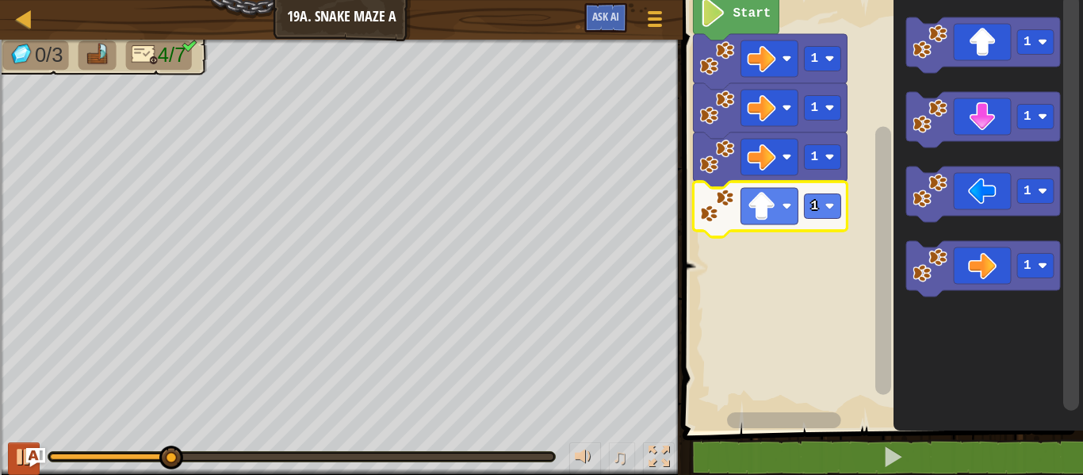
click at [829, 206] on image "Blockly Workspace" at bounding box center [830, 206] width 10 height 10
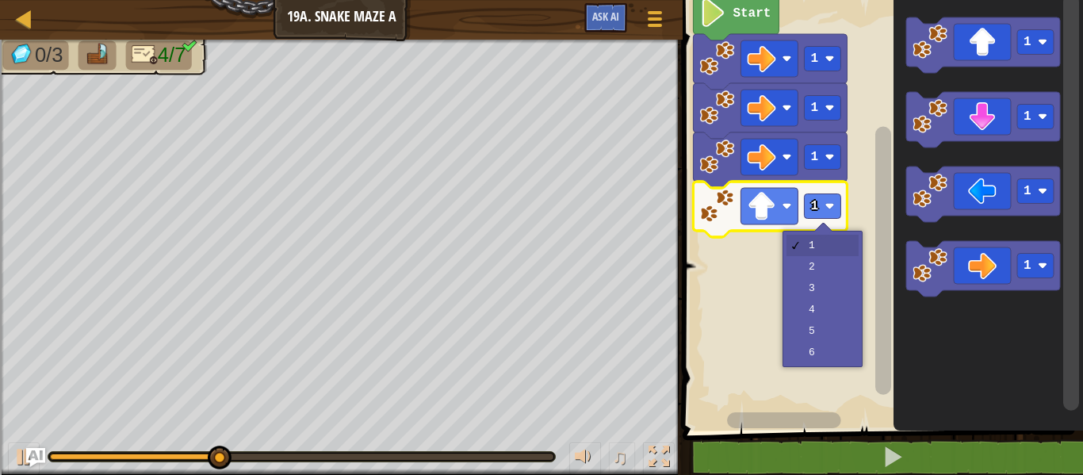
click at [819, 273] on rect "Blockly Workspace" at bounding box center [880, 211] width 405 height 438
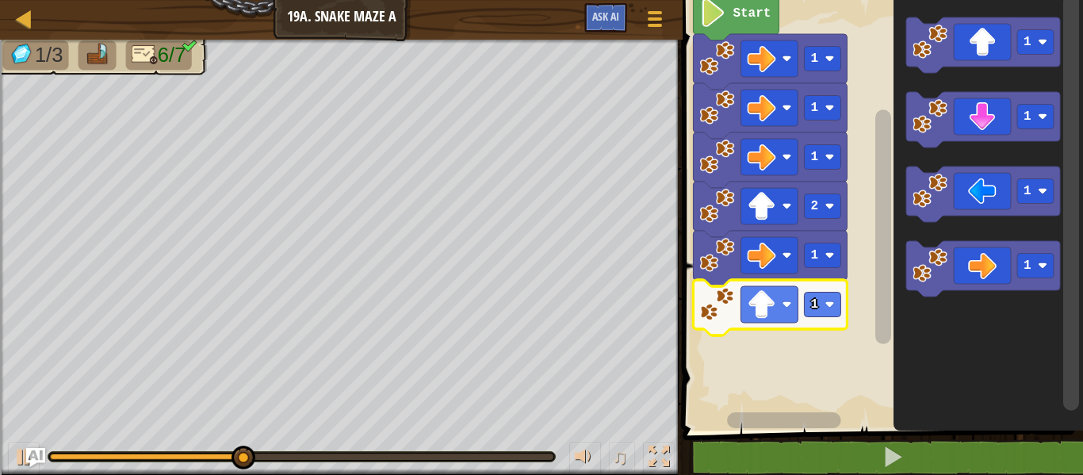
click at [827, 310] on rect "Blockly Workspace" at bounding box center [822, 304] width 36 height 25
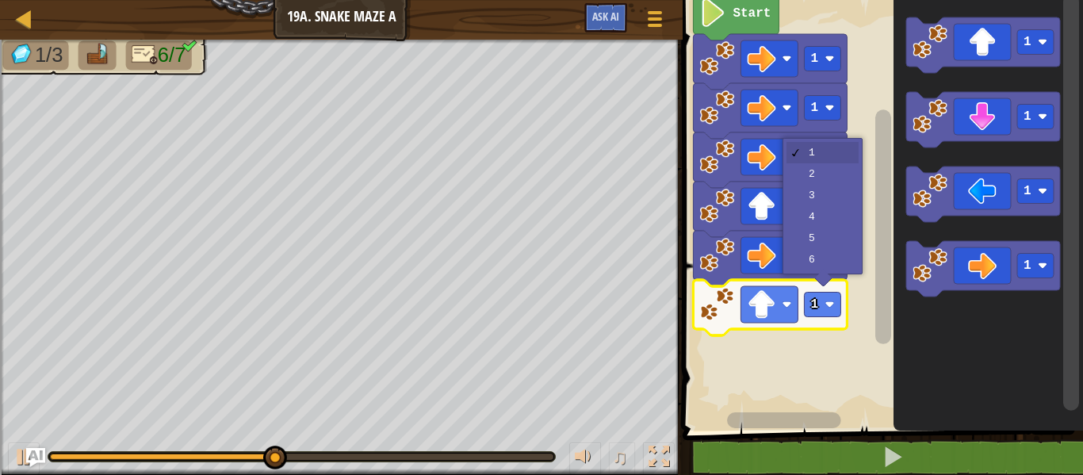
click at [843, 186] on icon "Blockly Workspace" at bounding box center [770, 208] width 154 height 55
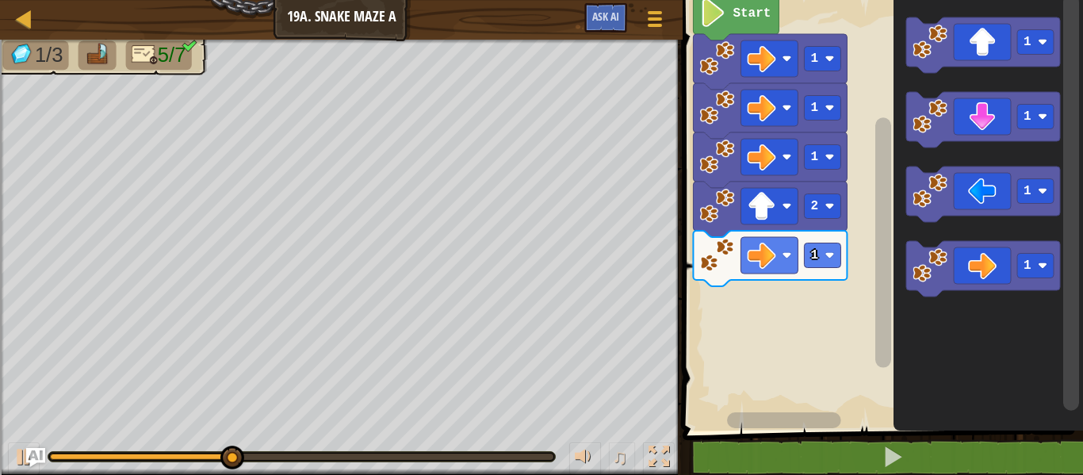
click at [829, 206] on image "Blockly Workspace" at bounding box center [830, 206] width 10 height 10
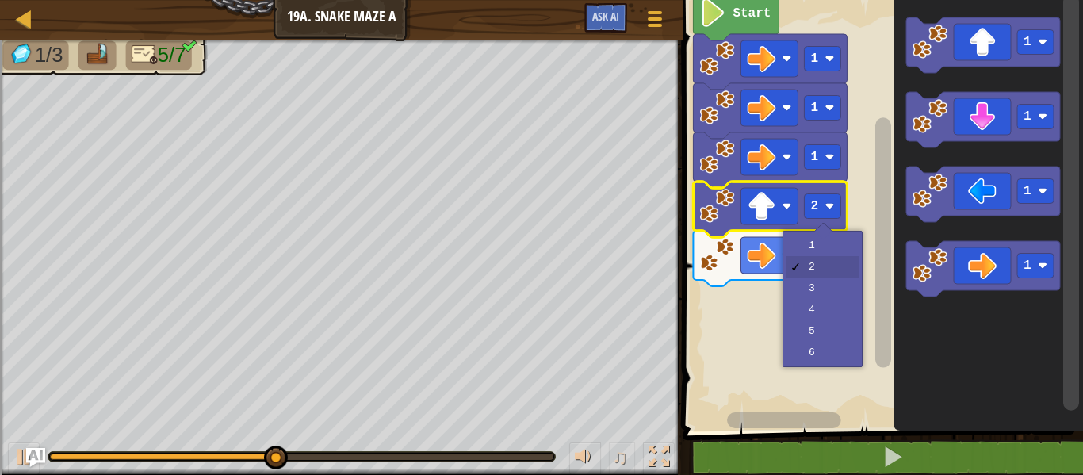
click at [824, 294] on rect "Blockly Workspace" at bounding box center [880, 211] width 405 height 438
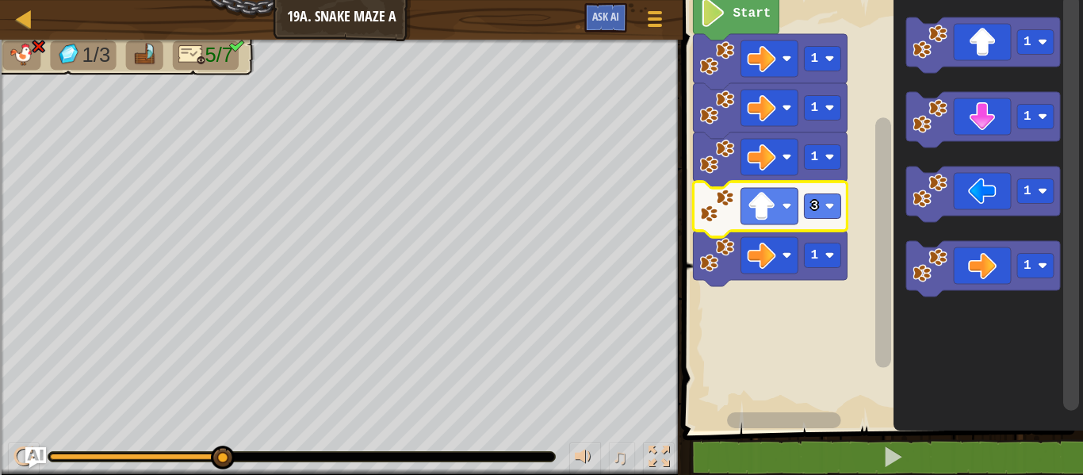
click at [32, 459] on img "Ask AI" at bounding box center [35, 457] width 21 height 21
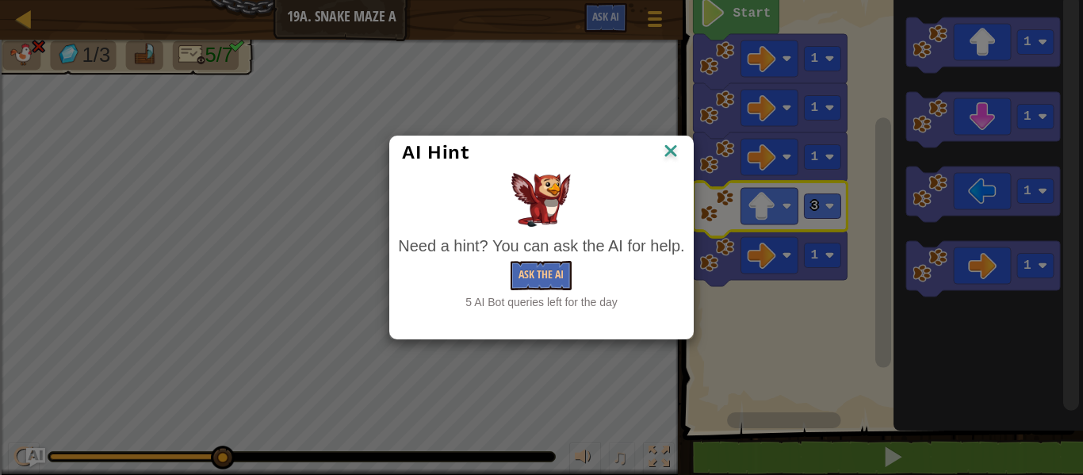
click at [681, 167] on div "AI Hint" at bounding box center [541, 152] width 302 height 32
click at [680, 140] on img at bounding box center [670, 152] width 21 height 24
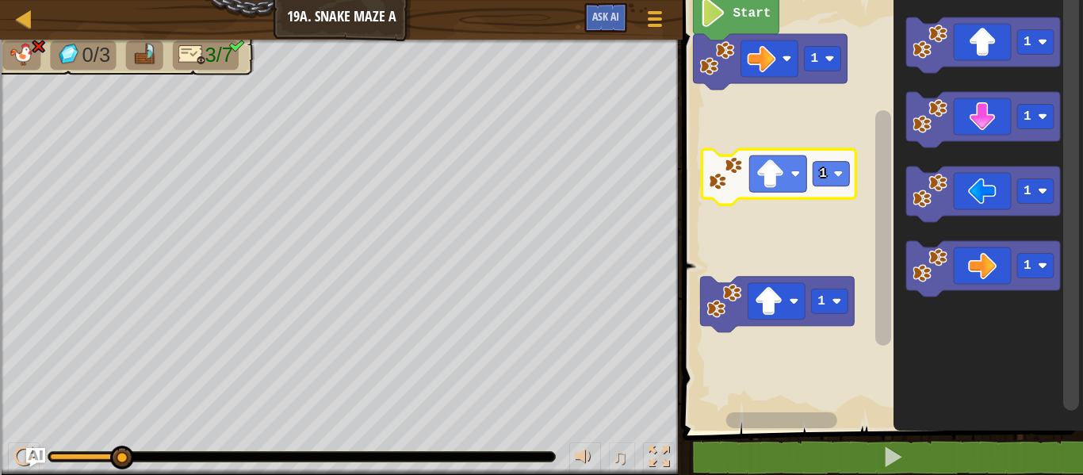
click at [797, 127] on rect "Blockly Workspace" at bounding box center [880, 211] width 405 height 438
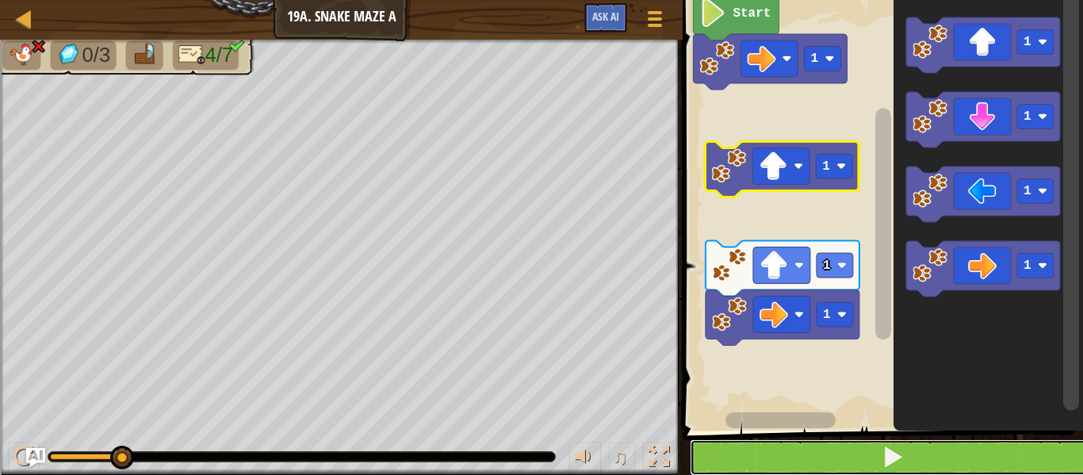
click at [838, 449] on button at bounding box center [891, 457] width 405 height 36
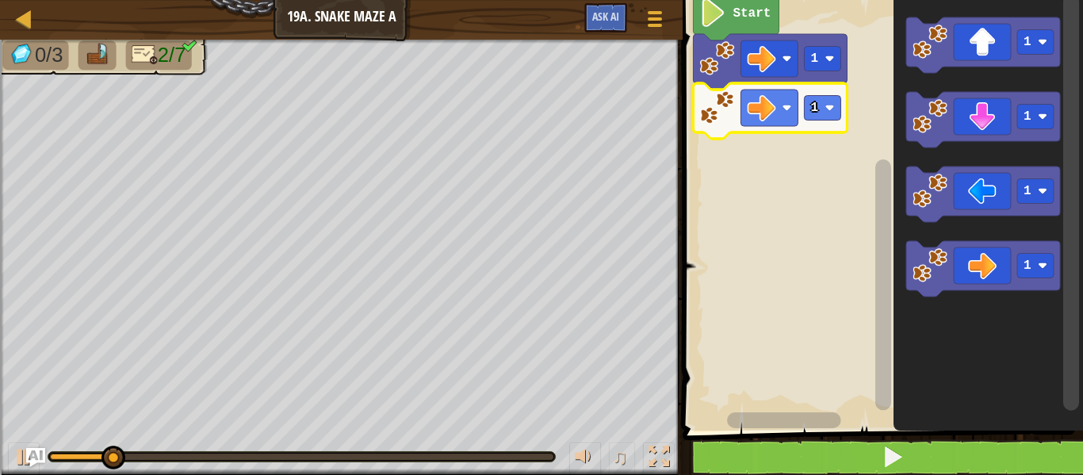
click at [831, 116] on rect "Blockly Workspace" at bounding box center [822, 108] width 36 height 25
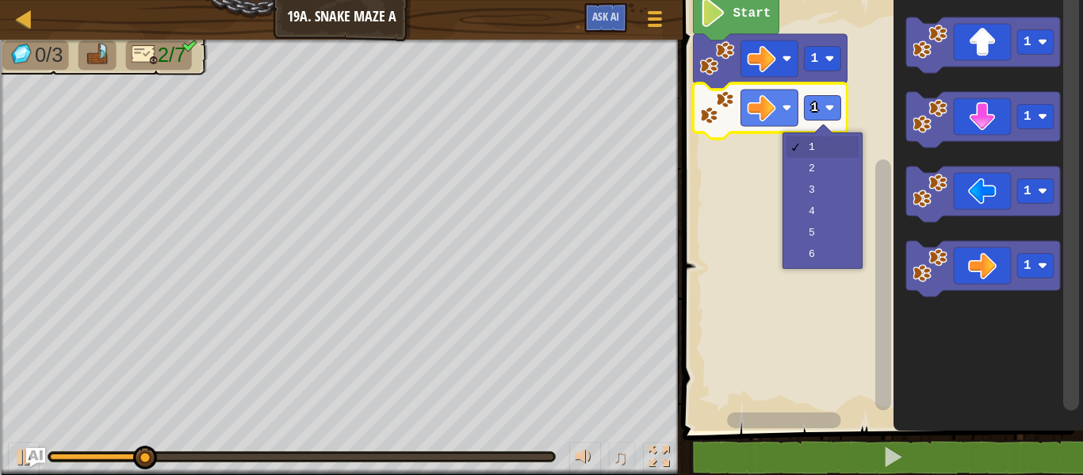
click at [854, 181] on rect "Blockly Workspace" at bounding box center [880, 211] width 405 height 438
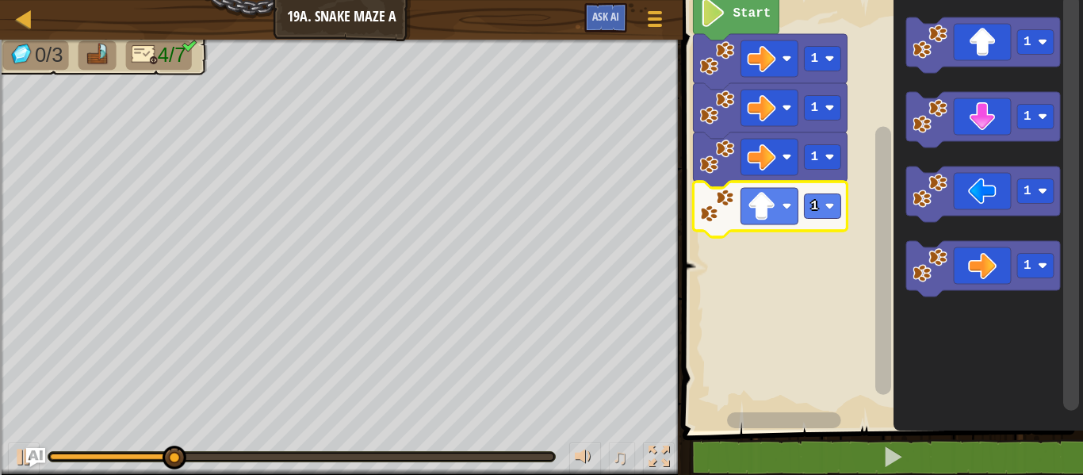
click at [838, 212] on rect "Blockly Workspace" at bounding box center [822, 206] width 36 height 25
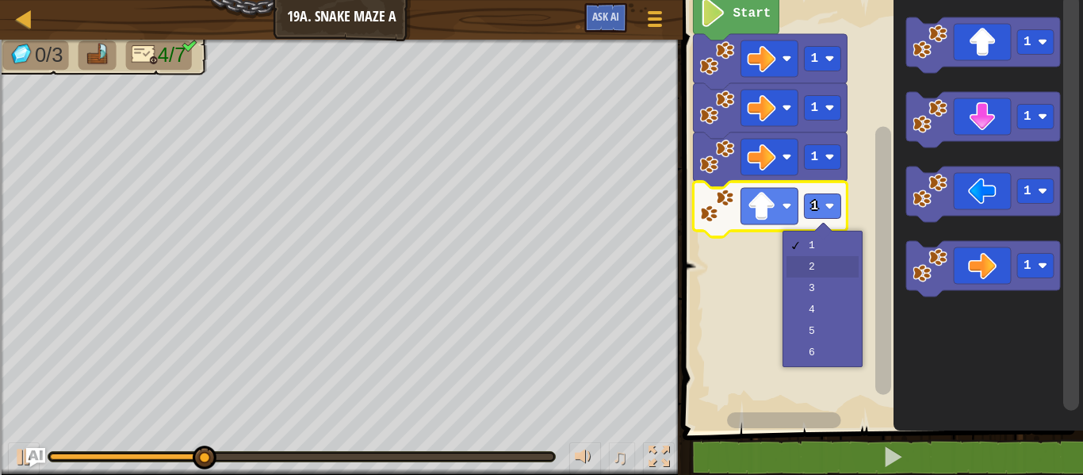
click at [833, 269] on rect "Blockly Workspace" at bounding box center [880, 211] width 405 height 438
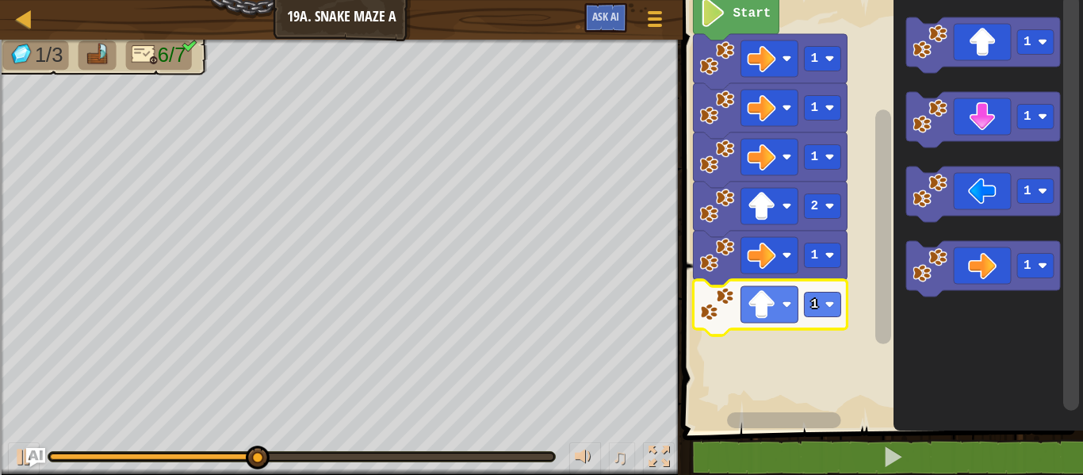
click at [828, 323] on icon "Blockly Workspace" at bounding box center [770, 307] width 154 height 55
click at [833, 308] on image "Blockly Workspace" at bounding box center [830, 305] width 10 height 10
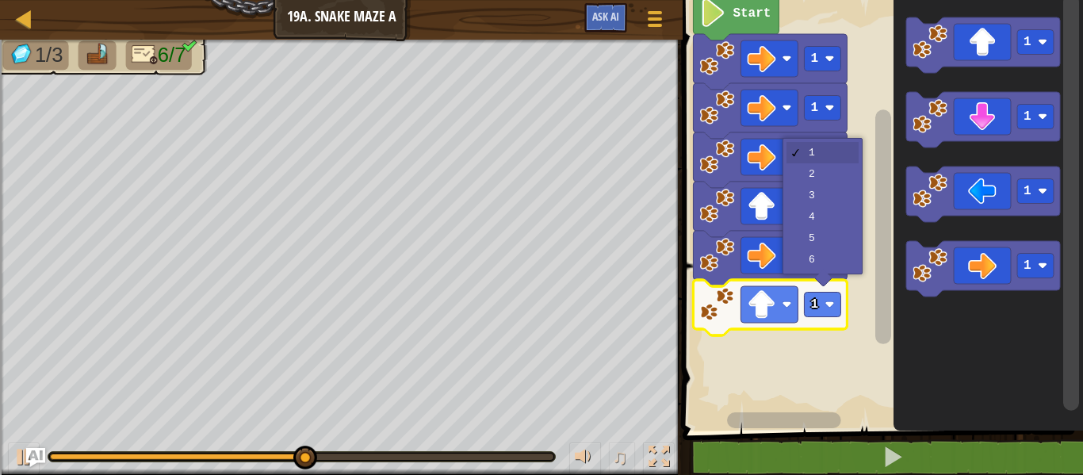
click at [834, 189] on icon "Blockly Workspace" at bounding box center [770, 208] width 154 height 55
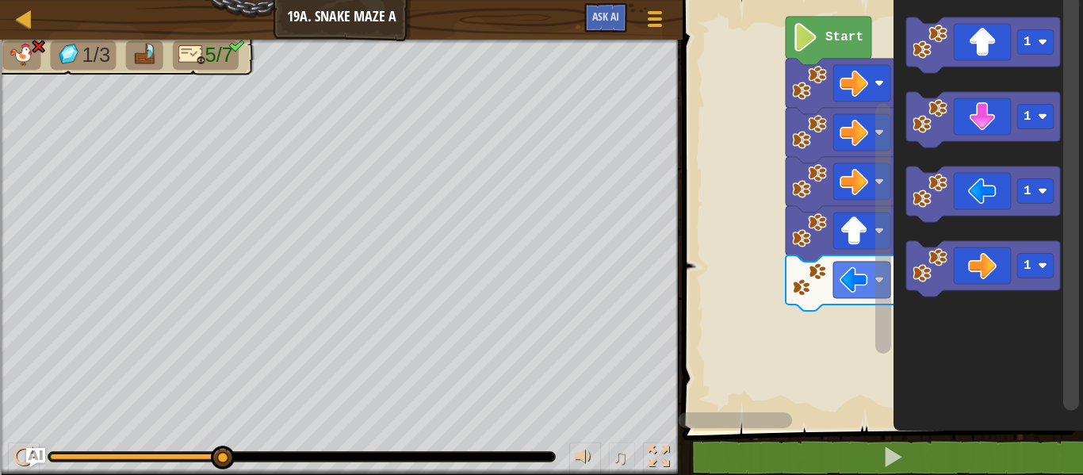
click at [70, 52] on img at bounding box center [68, 54] width 26 height 23
click at [651, 33] on button "Game Menu" at bounding box center [655, 21] width 42 height 39
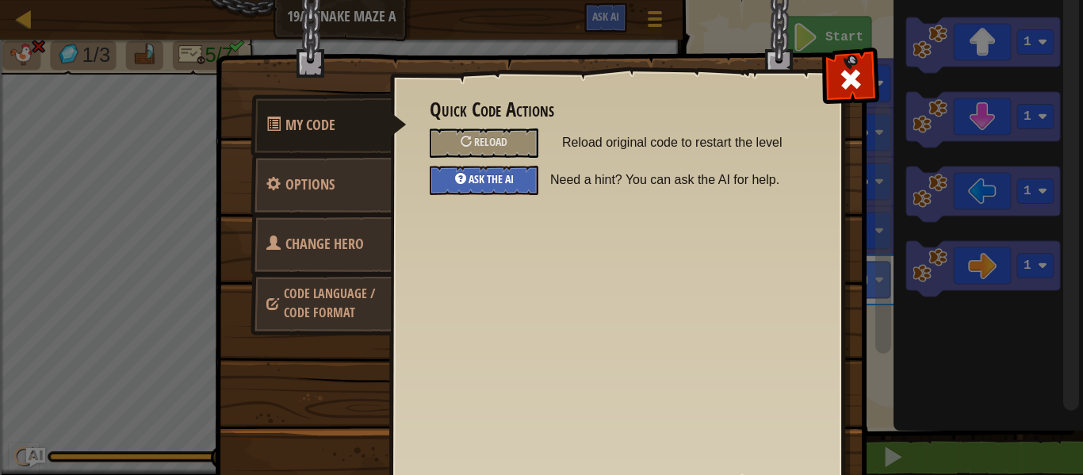
click at [484, 173] on span "Ask the AI" at bounding box center [490, 178] width 45 height 15
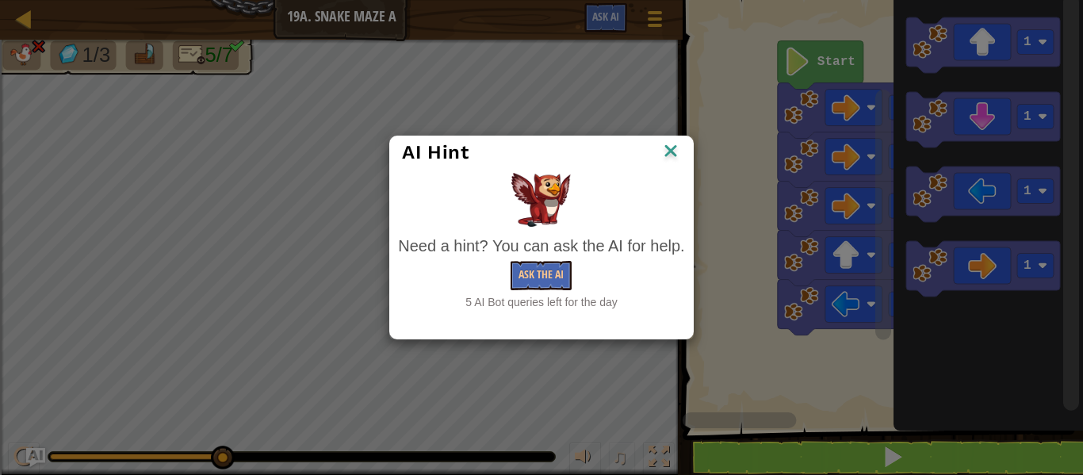
click at [685, 149] on div "AI Hint" at bounding box center [541, 152] width 302 height 32
click at [676, 154] on img at bounding box center [670, 152] width 21 height 24
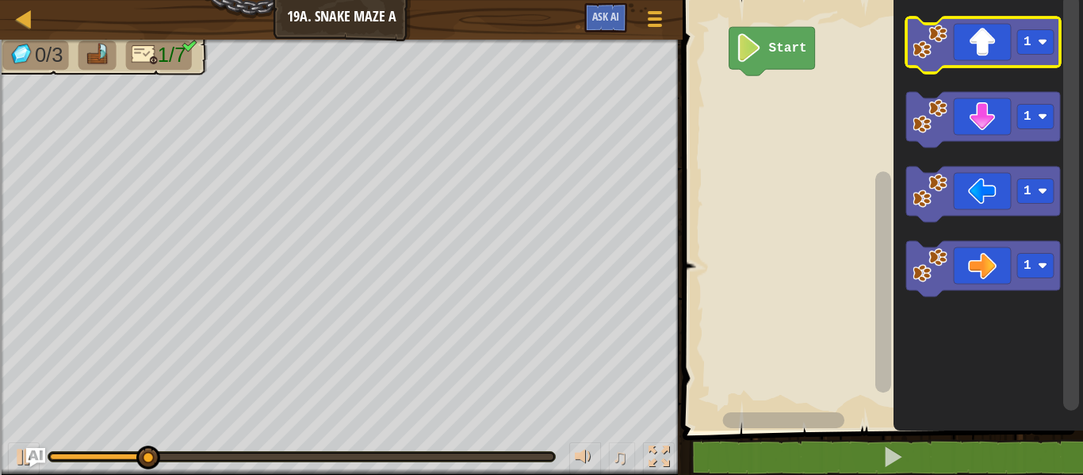
click at [974, 71] on rect "Blockly Workspace" at bounding box center [983, 44] width 154 height 55
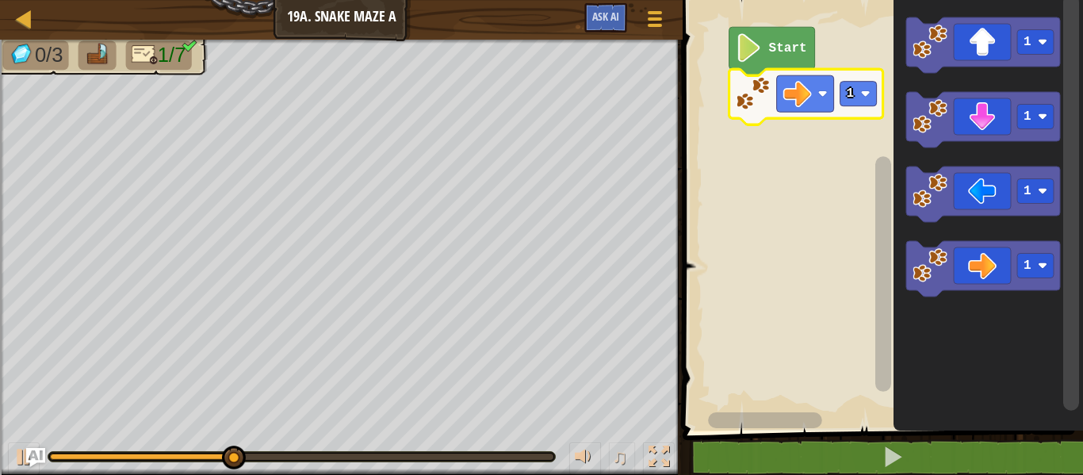
click at [866, 90] on image "Blockly Workspace" at bounding box center [866, 94] width 10 height 10
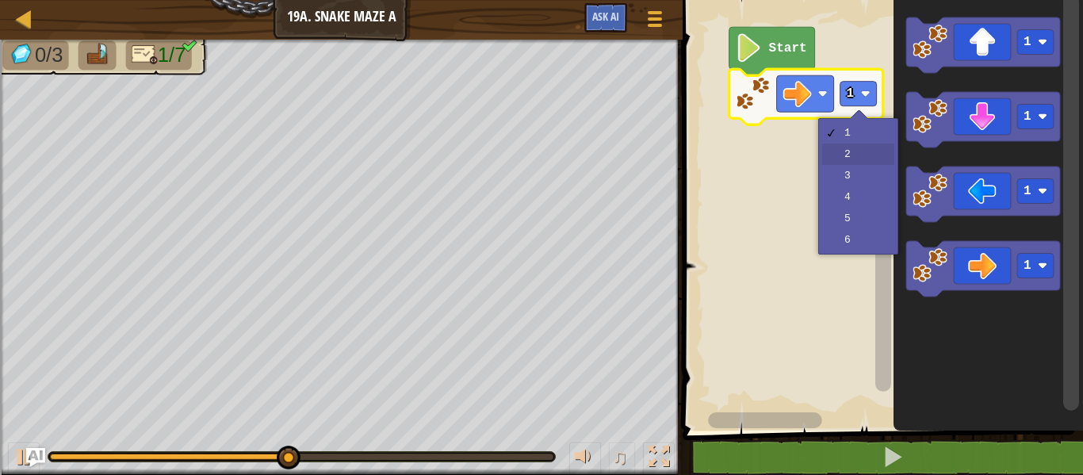
click at [869, 154] on rect "Blockly Workspace" at bounding box center [880, 211] width 405 height 438
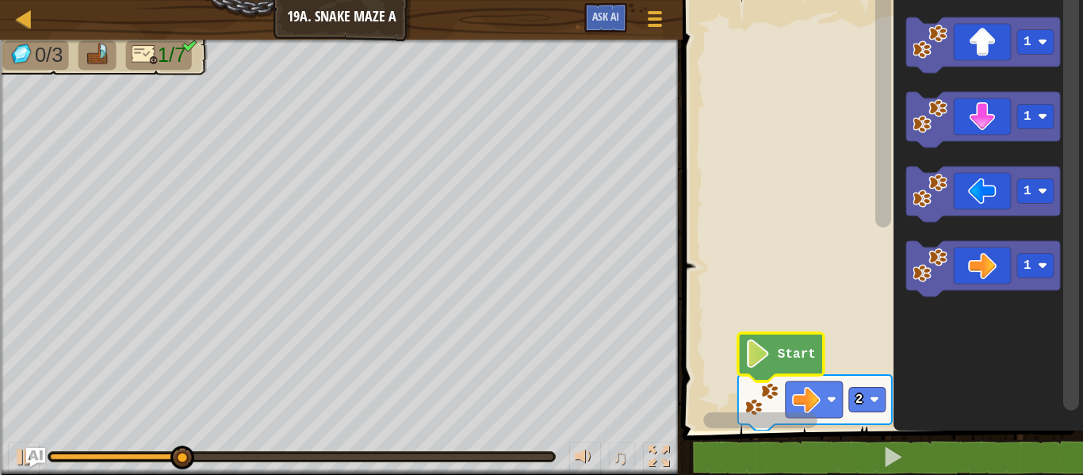
click at [887, 93] on rect "Blockly Workspace" at bounding box center [883, 110] width 16 height 235
click at [866, 402] on rect "Blockly Workspace" at bounding box center [867, 400] width 36 height 25
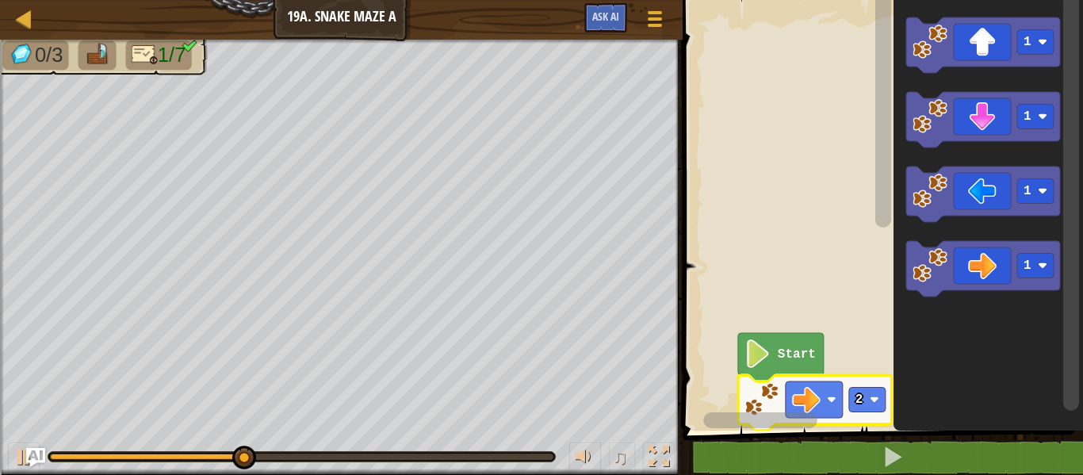
click at [873, 243] on icon "Blockly Workspace" at bounding box center [883, 202] width 20 height 418
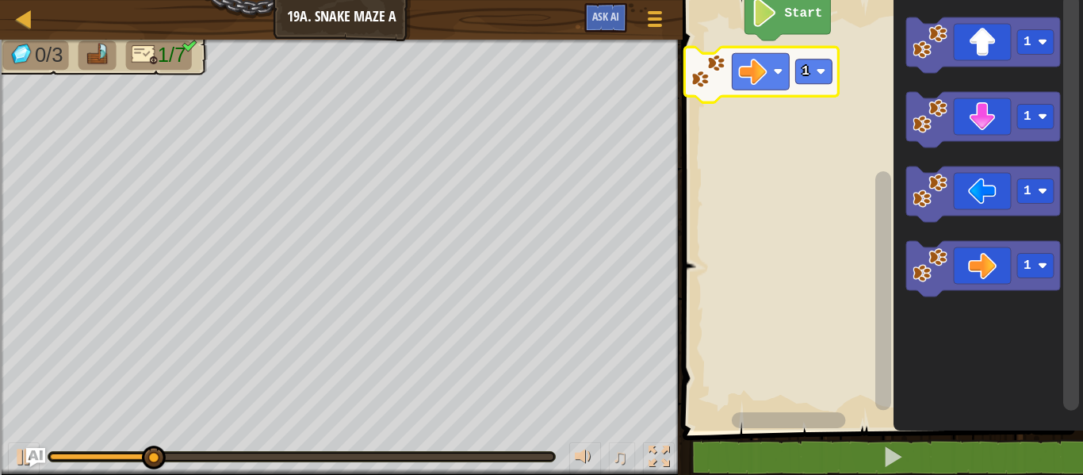
click at [0, 0] on div at bounding box center [0, 0] width 0 height 0
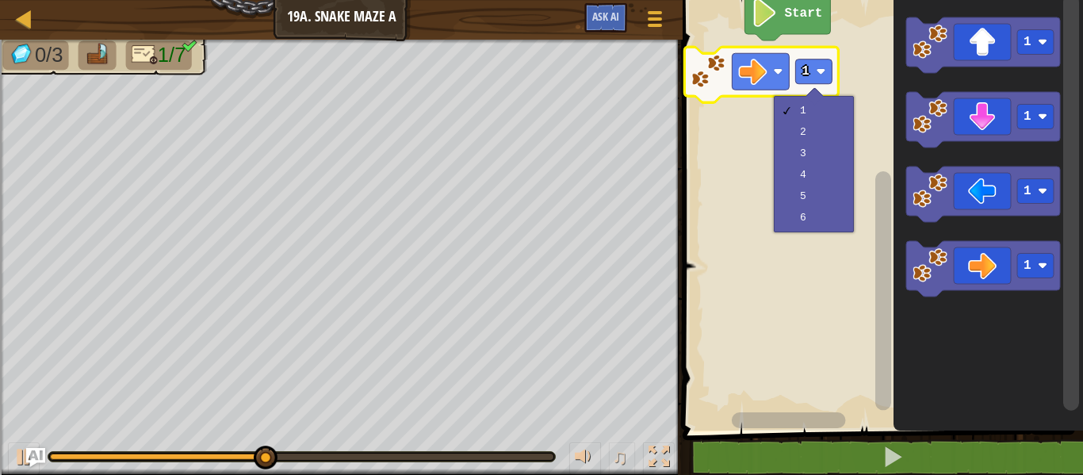
click at [827, 164] on rect "Blockly Workspace" at bounding box center [880, 211] width 405 height 438
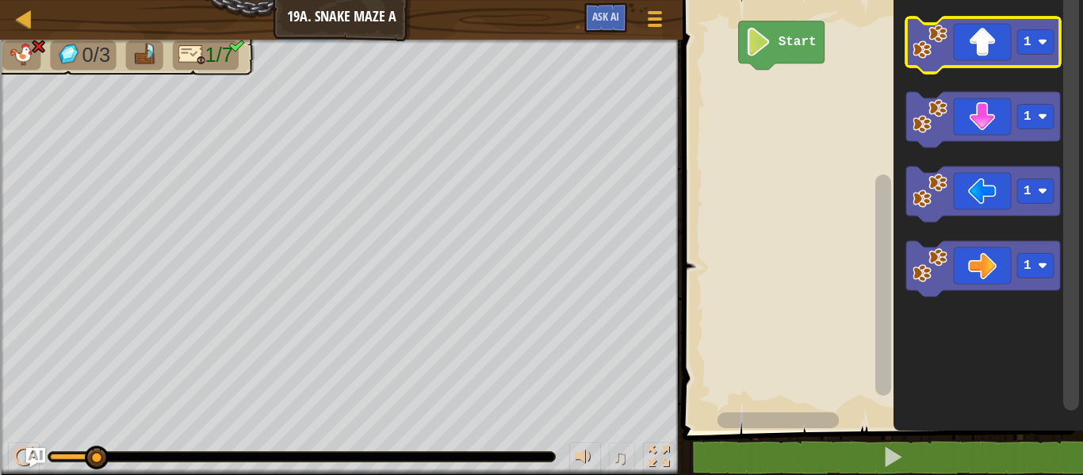
click at [996, 53] on icon "Blockly Workspace" at bounding box center [983, 44] width 154 height 55
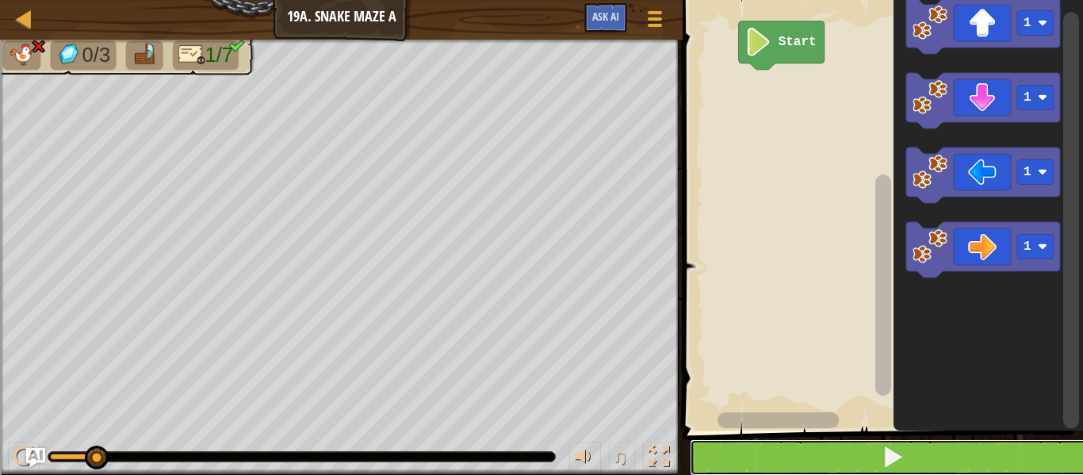
click at [879, 445] on button at bounding box center [891, 457] width 405 height 36
click at [881, 444] on button at bounding box center [891, 457] width 405 height 36
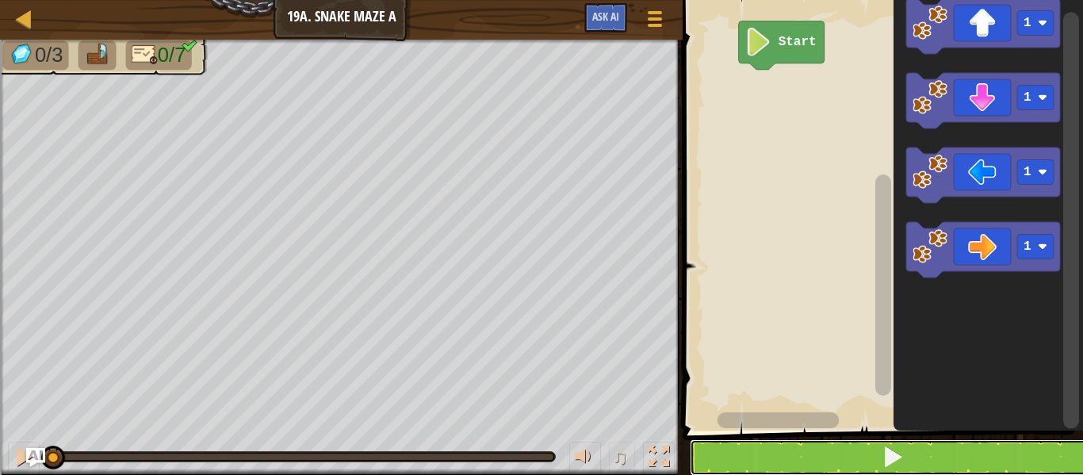
click at [882, 463] on span at bounding box center [892, 456] width 22 height 22
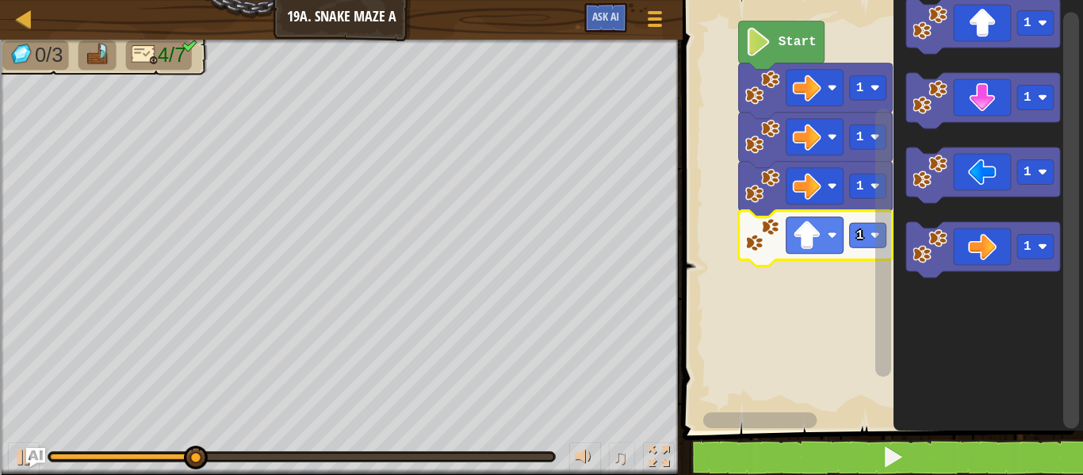
click at [874, 242] on rect "Blockly Workspace" at bounding box center [883, 202] width 20 height 418
click at [871, 235] on image "Blockly Workspace" at bounding box center [875, 236] width 10 height 10
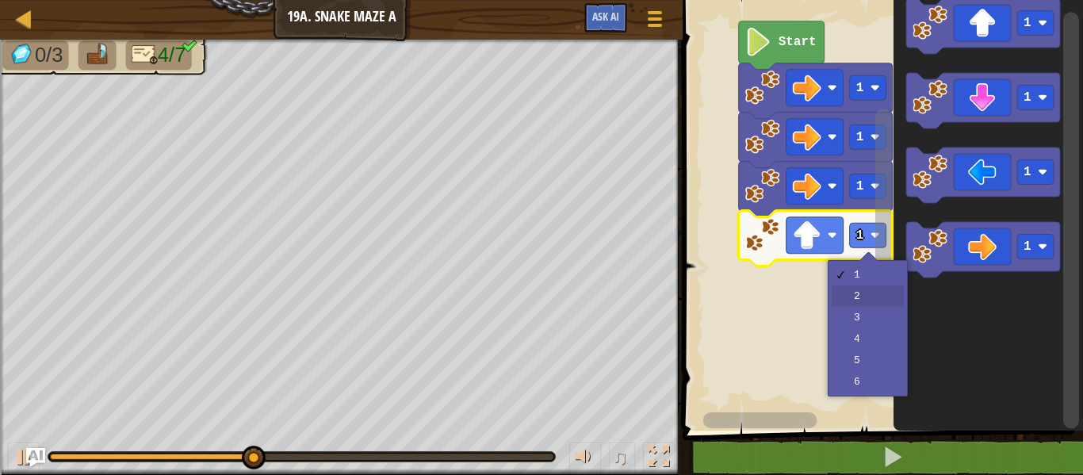
click at [879, 307] on rect "Blockly Workspace" at bounding box center [883, 243] width 16 height 268
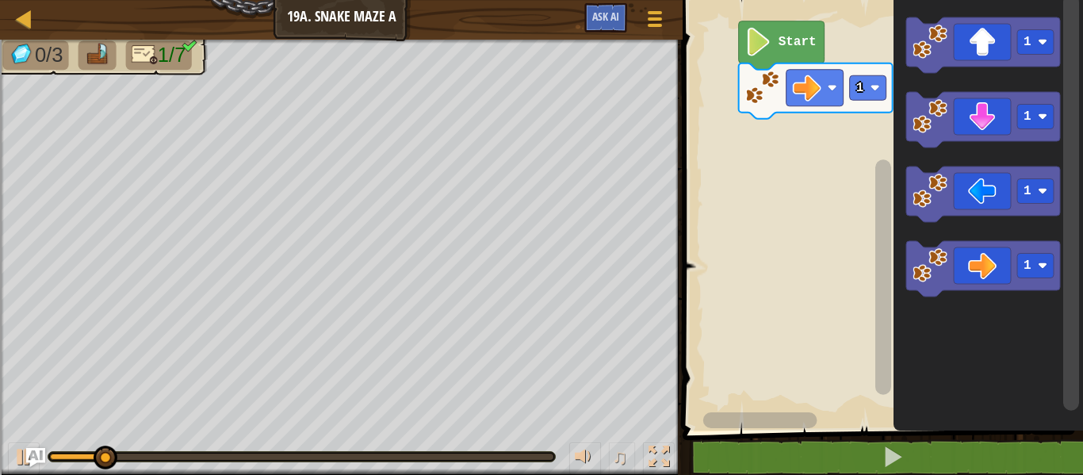
click at [819, 94] on image "Blockly Workspace" at bounding box center [807, 88] width 29 height 29
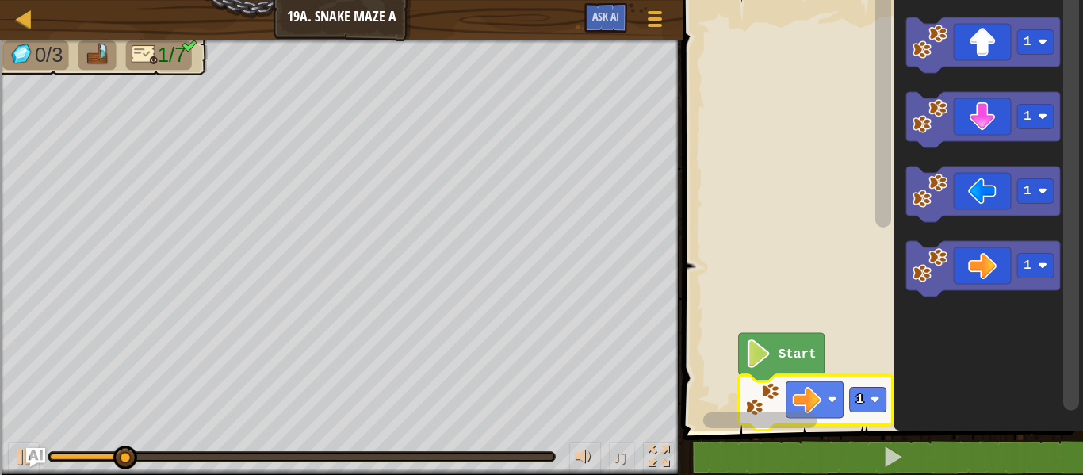
click at [882, 101] on rect "Blockly Workspace" at bounding box center [883, 110] width 16 height 235
click at [873, 401] on rect "Blockly Workspace" at bounding box center [883, 202] width 20 height 418
click at [874, 59] on rect "Blockly Workspace" at bounding box center [883, 202] width 20 height 418
click at [869, 399] on rect "Blockly Workspace" at bounding box center [868, 400] width 36 height 25
click at [874, 278] on rect "Blockly Workspace" at bounding box center [883, 202] width 20 height 418
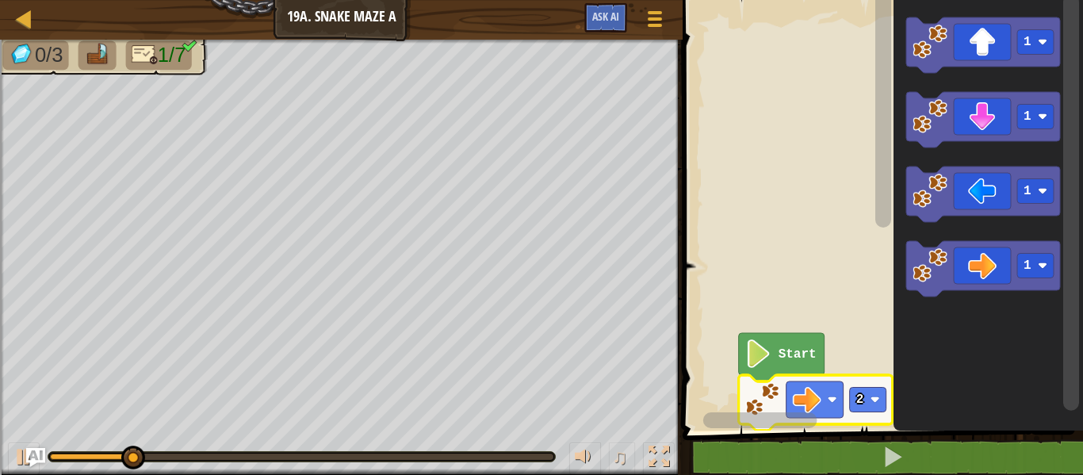
click at [878, 411] on rect "Blockly Workspace" at bounding box center [883, 421] width 20 height 20
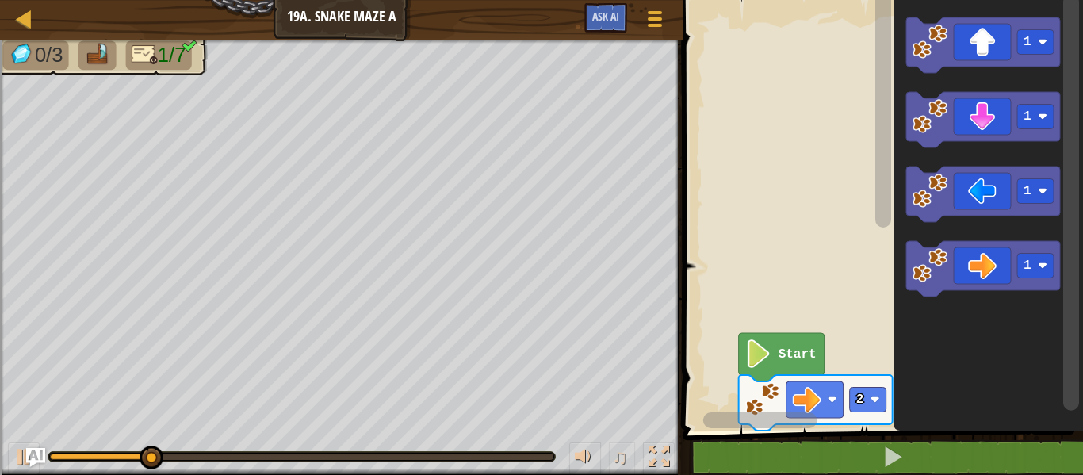
click at [0, 0] on div at bounding box center [0, 0] width 0 height 0
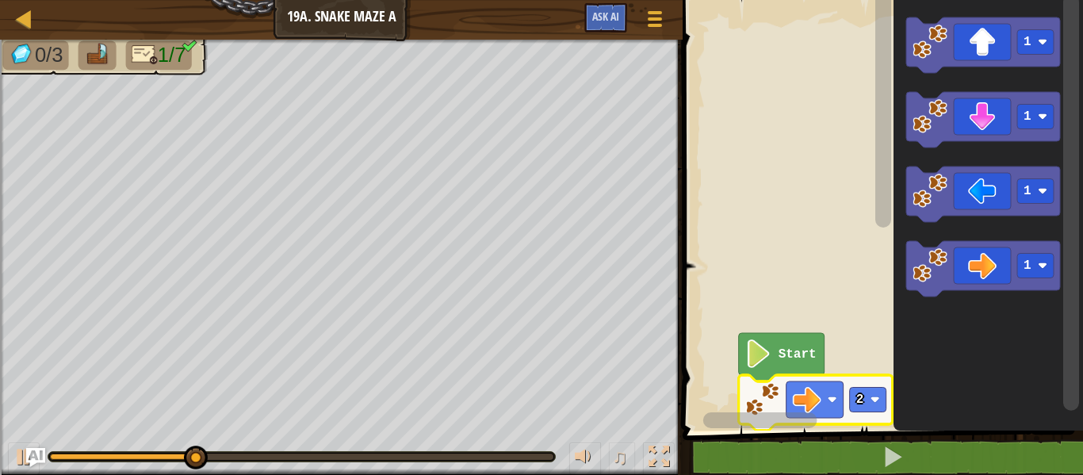
click at [892, 244] on rect "Blockly Workspace" at bounding box center [883, 202] width 20 height 418
click at [877, 227] on rect "Blockly Workspace" at bounding box center [883, 110] width 16 height 235
click at [874, 68] on rect "Blockly Workspace" at bounding box center [883, 202] width 20 height 418
click at [872, 400] on image "Blockly Workspace" at bounding box center [875, 400] width 10 height 10
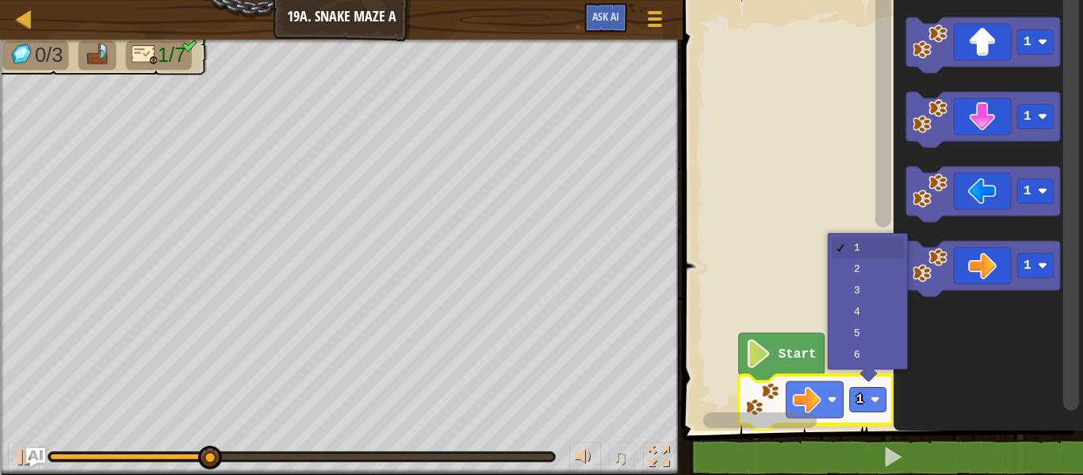
click at [873, 292] on icon "Blockly Workspace" at bounding box center [883, 202] width 20 height 418
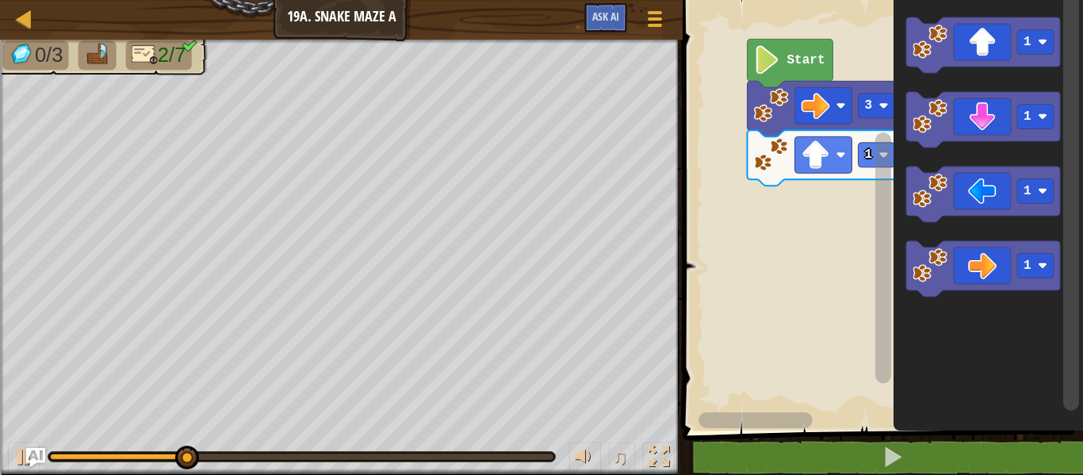
click at [873, 159] on icon "Blockly Workspace" at bounding box center [883, 202] width 20 height 418
click at [876, 153] on rect "Blockly Workspace" at bounding box center [883, 257] width 16 height 250
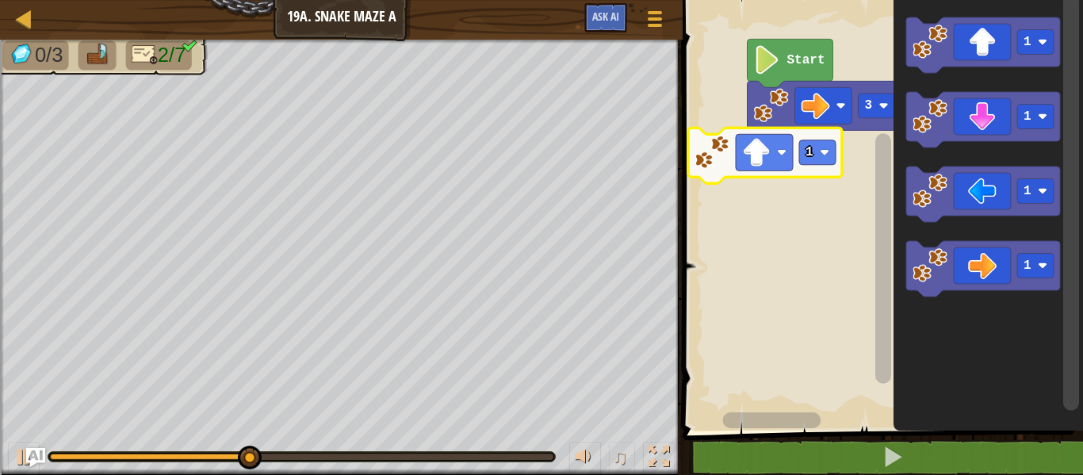
click at [0, 0] on div at bounding box center [0, 0] width 0 height 0
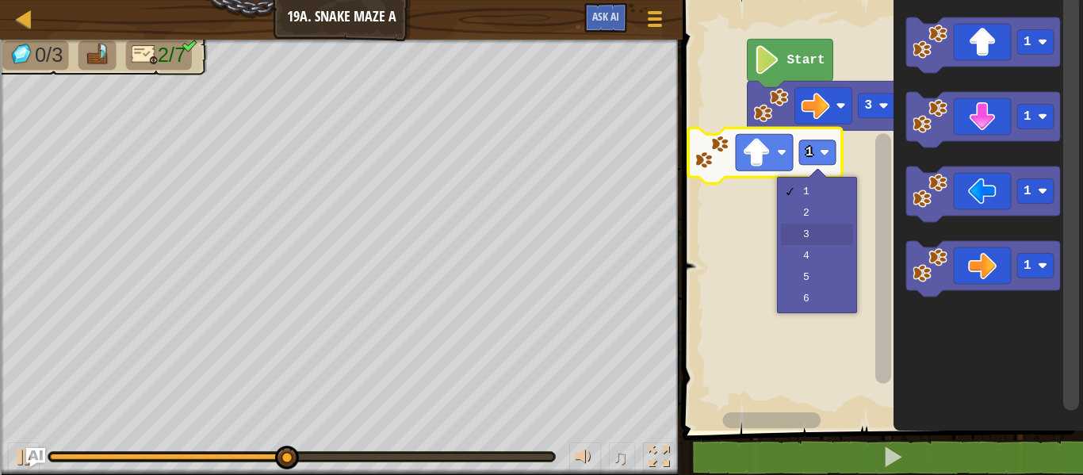
click at [827, 243] on rect "Blockly Workspace" at bounding box center [880, 211] width 405 height 438
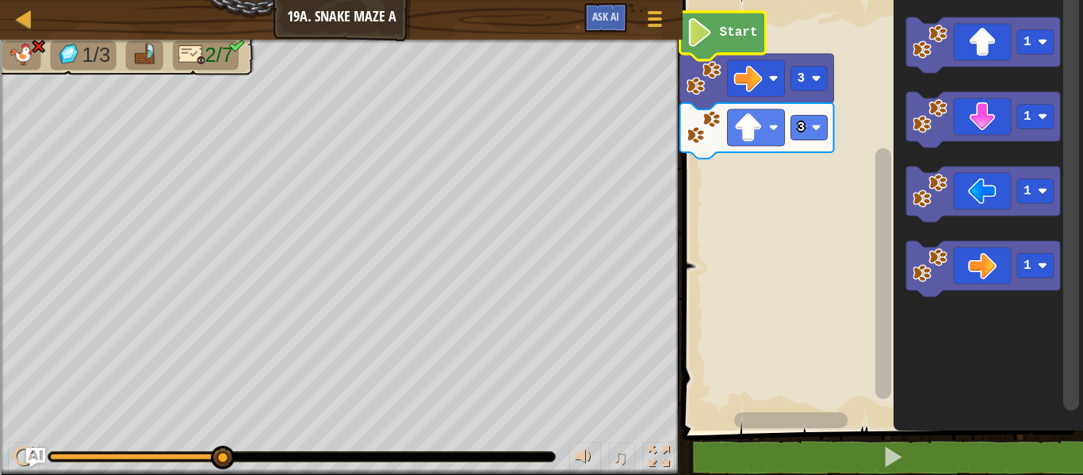
click at [0, 0] on div at bounding box center [0, 0] width 0 height 0
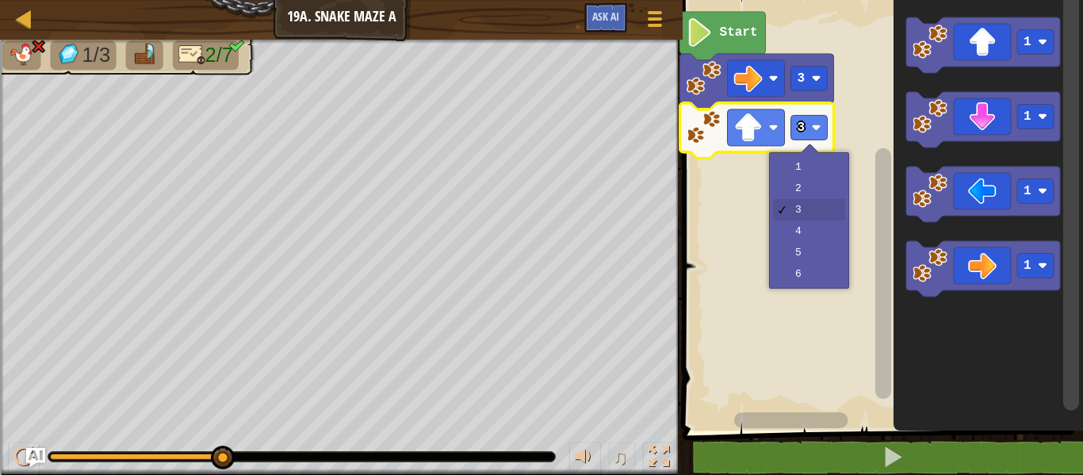
click at [824, 184] on rect "Blockly Workspace" at bounding box center [880, 211] width 405 height 438
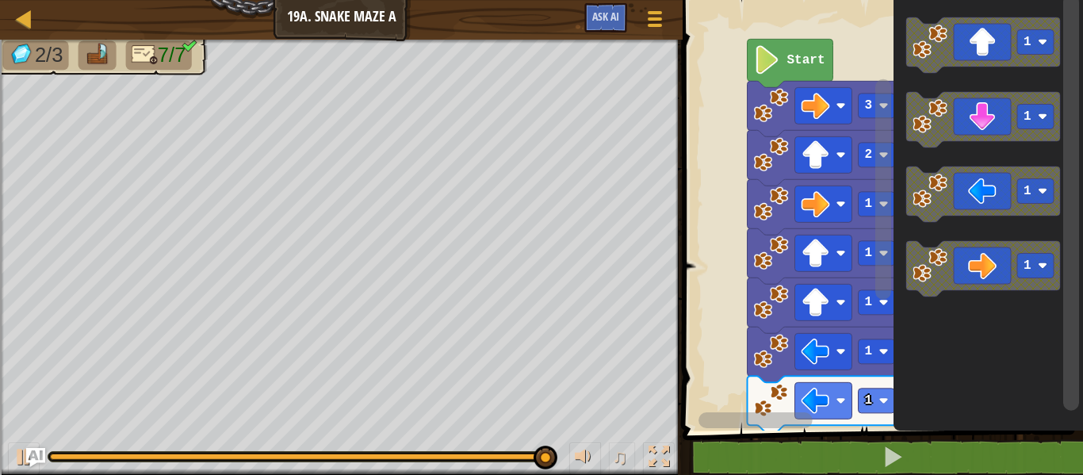
click at [989, 41] on icon "Blockly Workspace" at bounding box center [983, 44] width 154 height 55
click at [1000, 53] on icon "Blockly Workspace" at bounding box center [983, 44] width 154 height 55
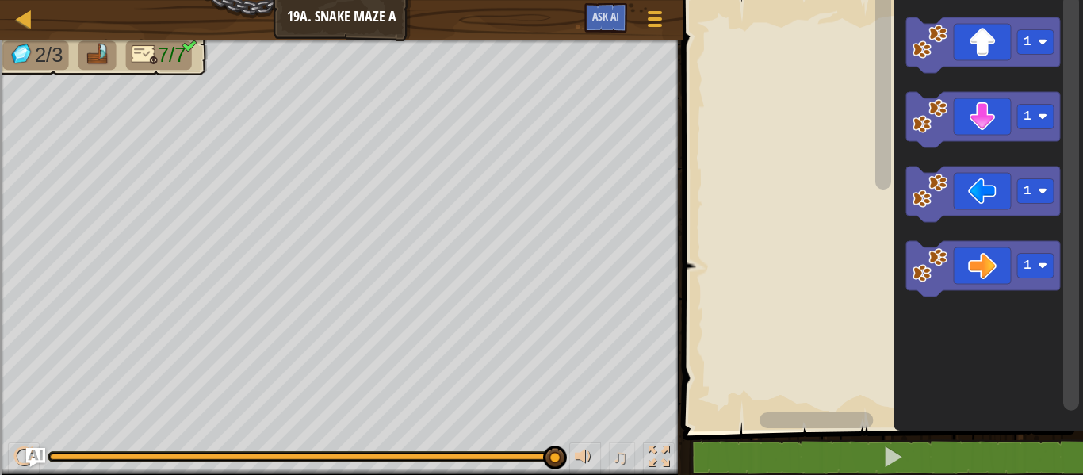
click at [801, 53] on rect "Blockly Workspace" at bounding box center [880, 211] width 405 height 438
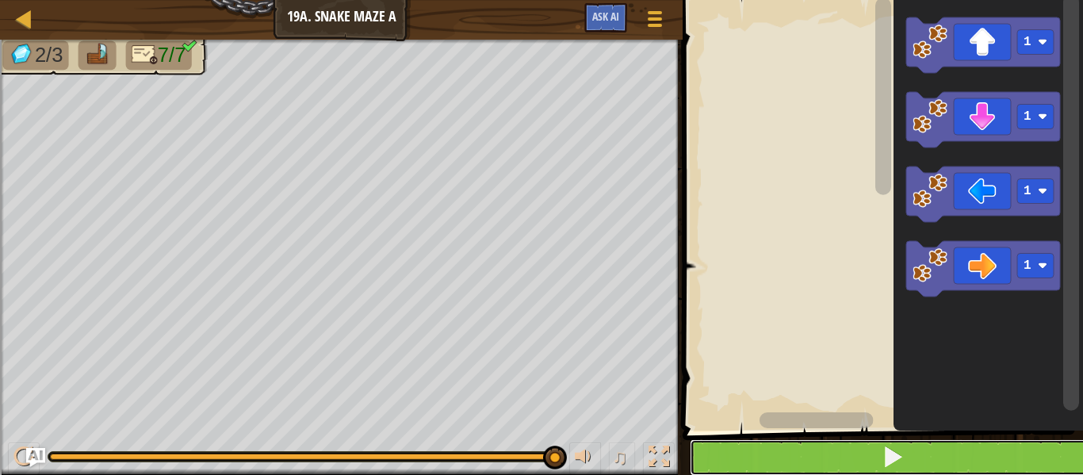
click at [877, 462] on button at bounding box center [891, 457] width 405 height 36
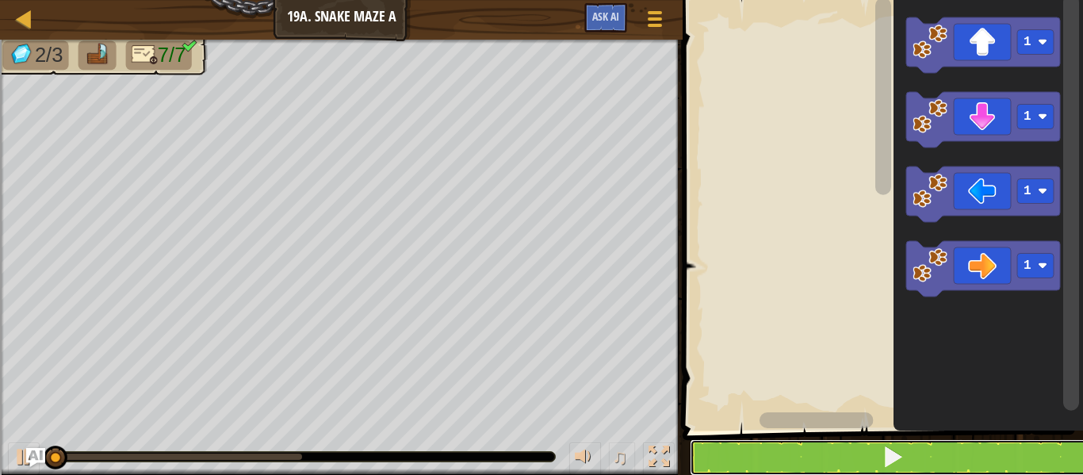
click at [881, 456] on span at bounding box center [892, 456] width 22 height 22
click at [888, 456] on span at bounding box center [892, 456] width 22 height 22
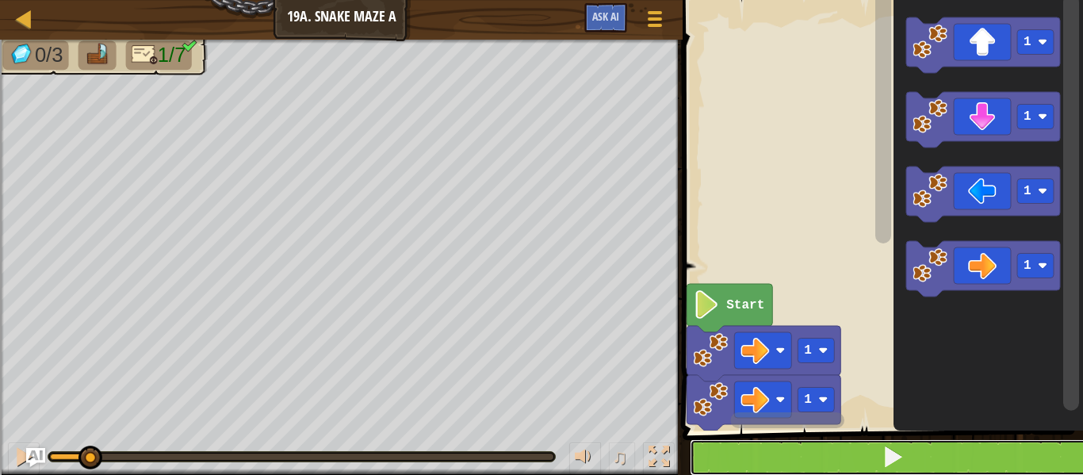
click at [798, 457] on button at bounding box center [891, 457] width 405 height 36
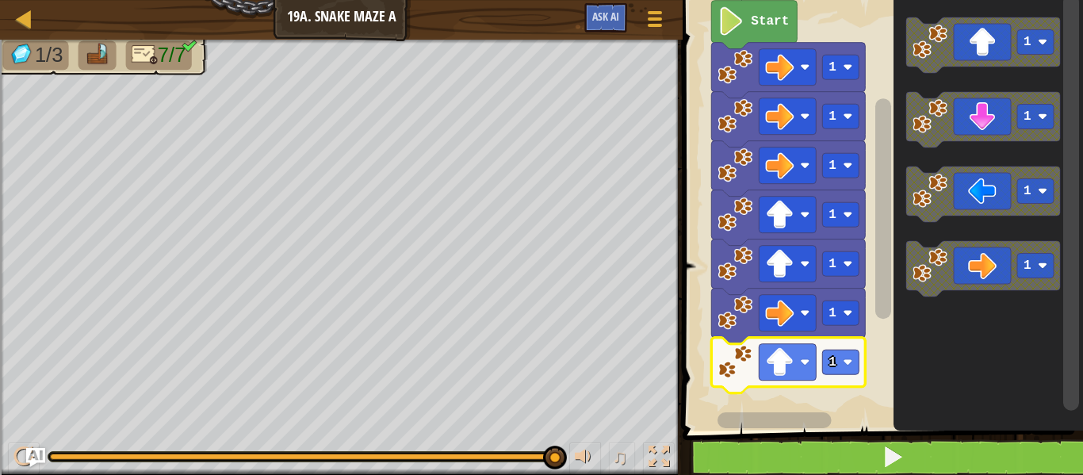
click at [732, 114] on image "Blockly Workspace" at bounding box center [735, 115] width 35 height 35
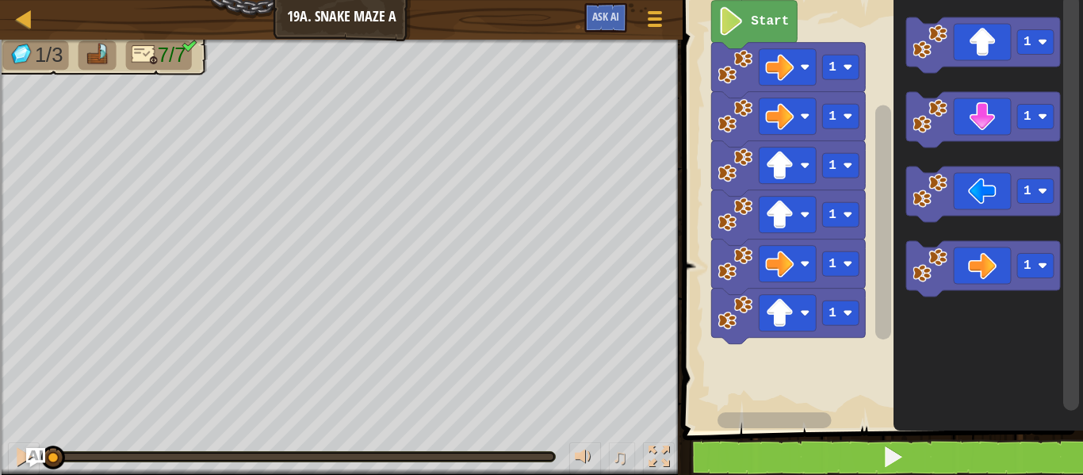
click at [739, 113] on image "Blockly Workspace" at bounding box center [735, 115] width 35 height 35
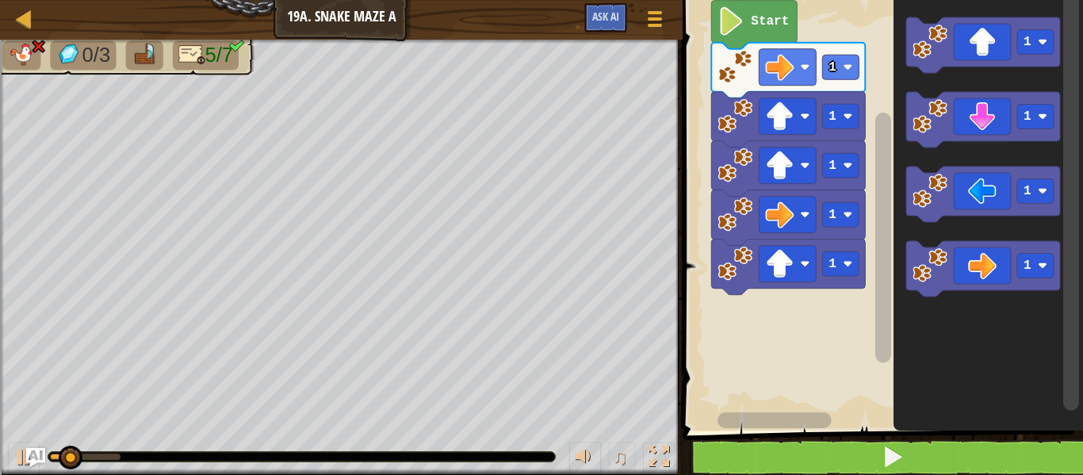
click at [833, 71] on text "1" at bounding box center [833, 67] width 8 height 14
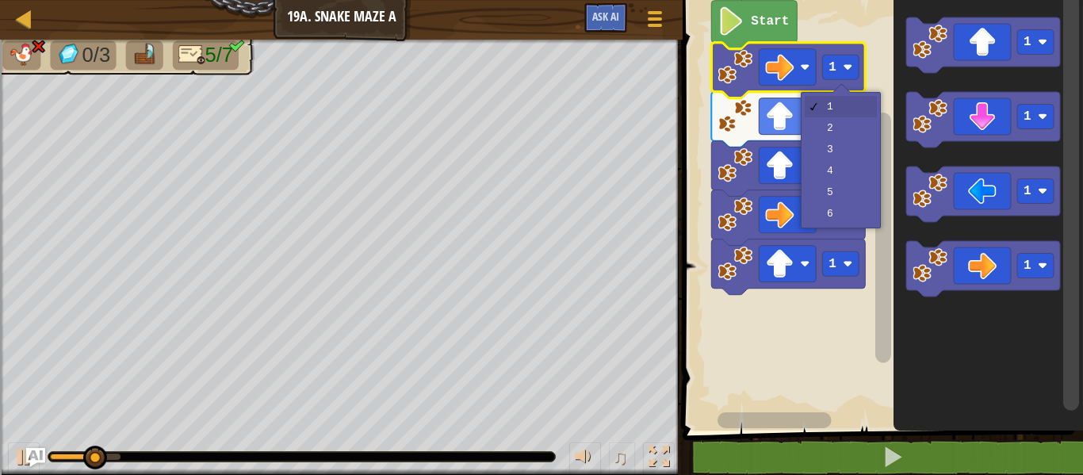
click at [824, 159] on rect "Blockly Workspace" at bounding box center [841, 165] width 36 height 25
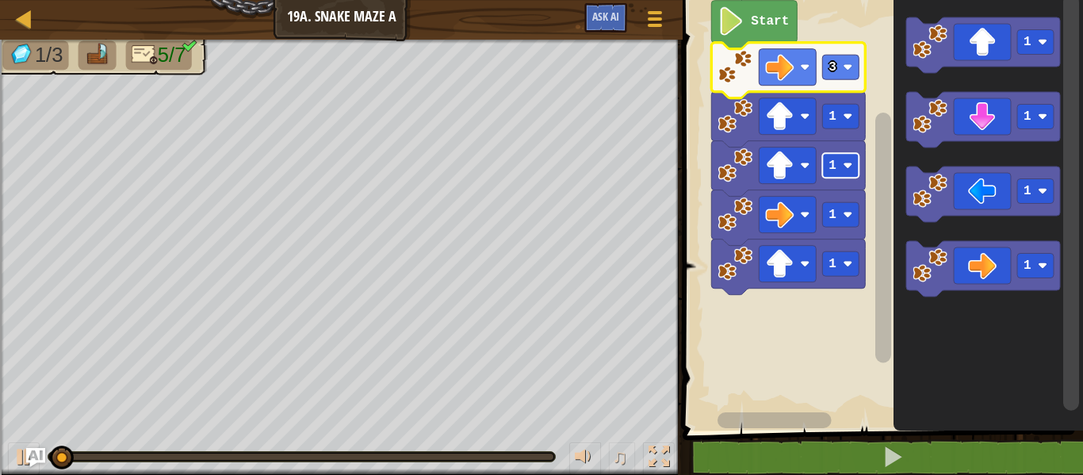
click at [718, 120] on image "Blockly Workspace" at bounding box center [735, 115] width 35 height 35
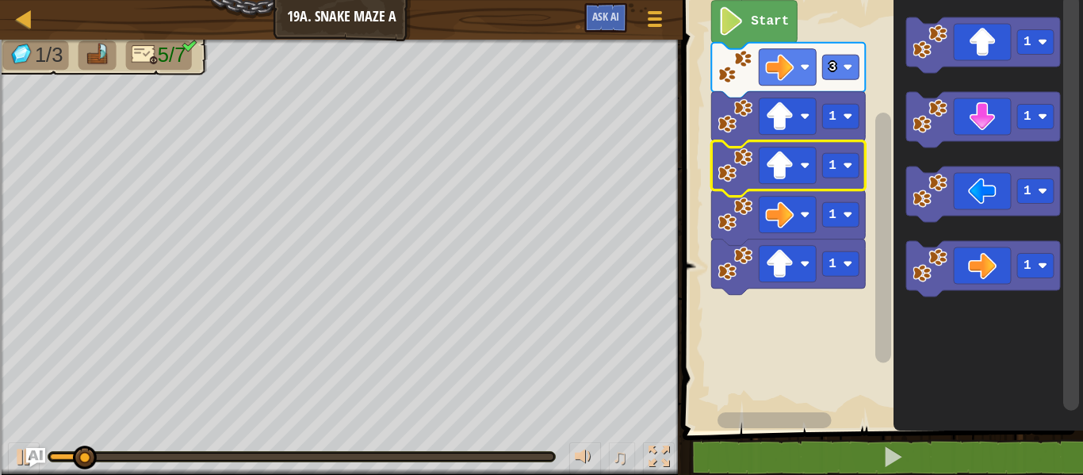
click at [742, 161] on image "Blockly Workspace" at bounding box center [735, 164] width 35 height 35
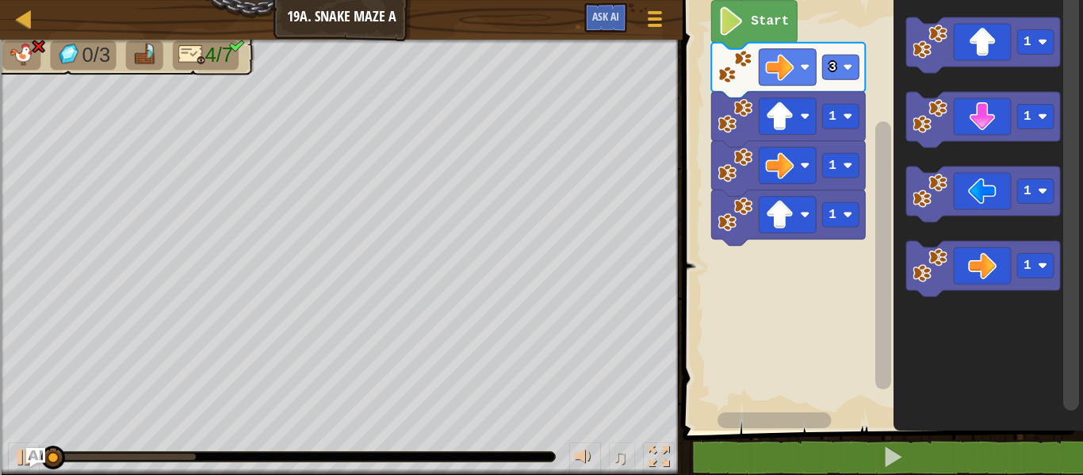
click at [0, 0] on div at bounding box center [0, 0] width 0 height 0
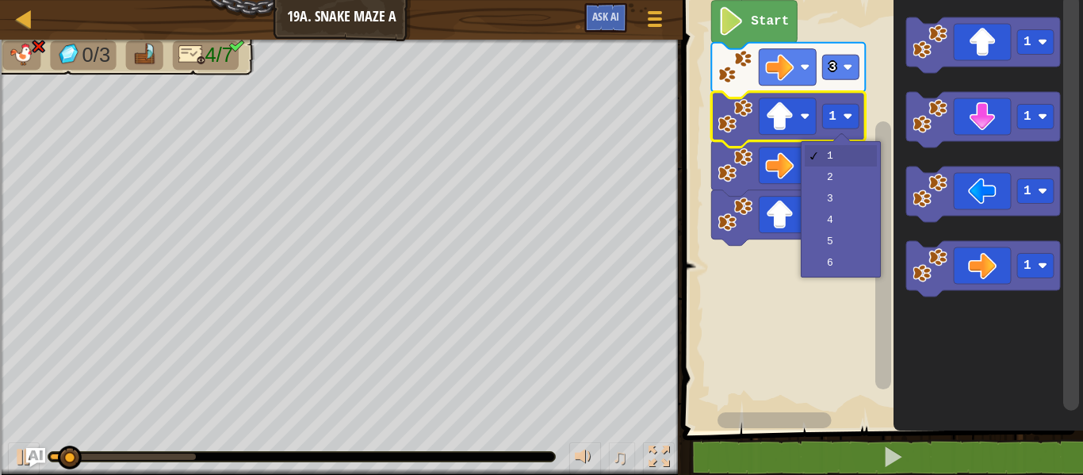
click at [831, 189] on icon "Blockly Workspace" at bounding box center [789, 168] width 154 height 55
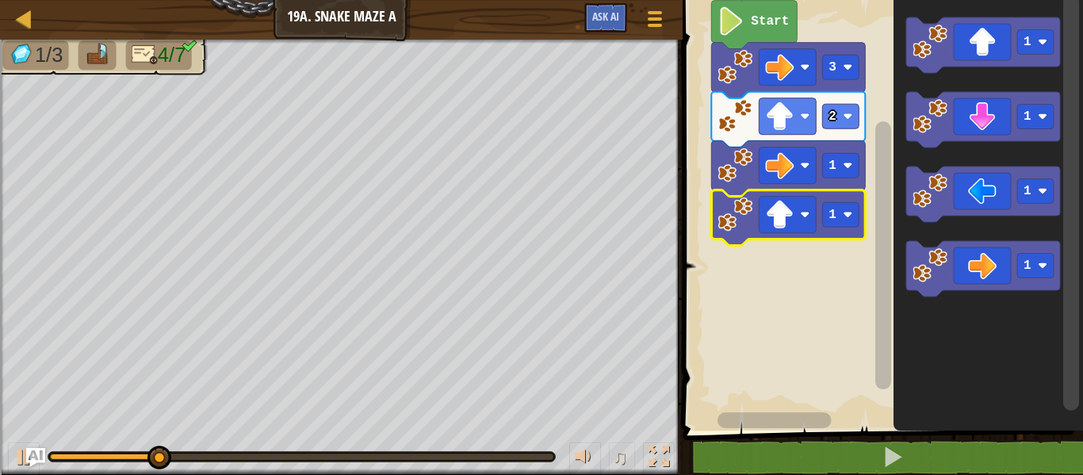
click at [0, 0] on div at bounding box center [0, 0] width 0 height 0
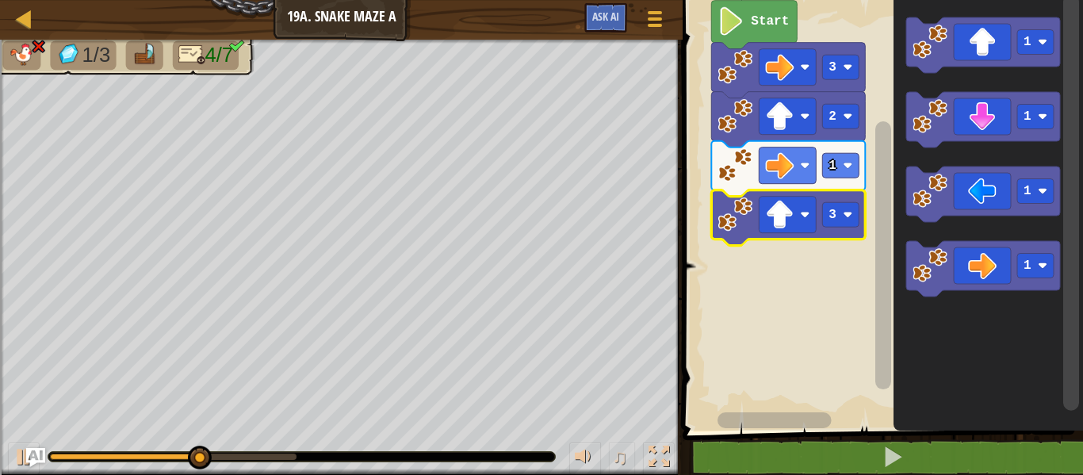
click at [838, 212] on rect "Blockly Workspace" at bounding box center [841, 214] width 36 height 25
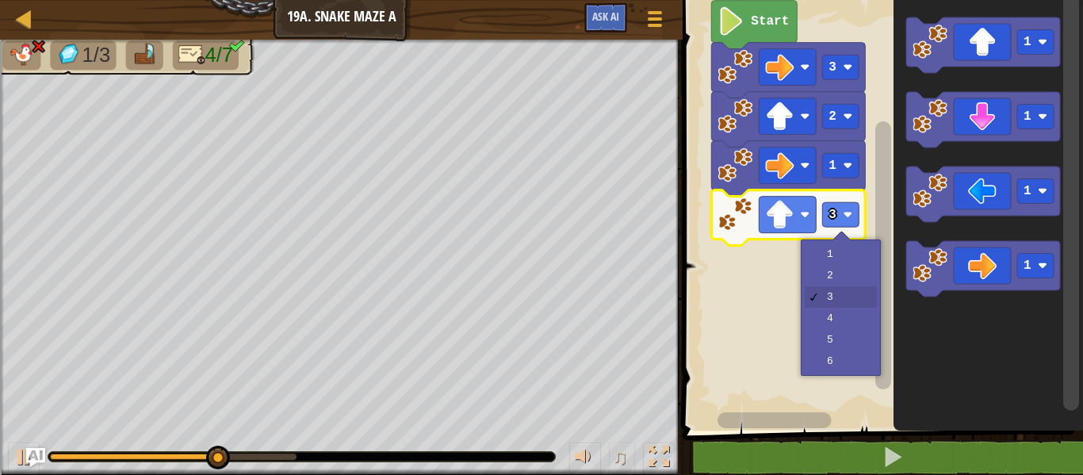
click at [824, 275] on rect "Blockly Workspace" at bounding box center [880, 211] width 405 height 438
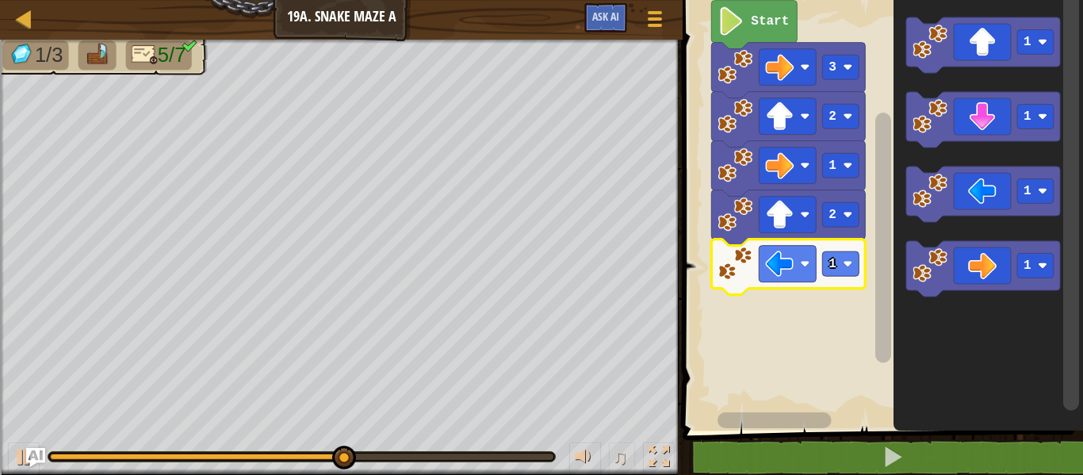
click at [855, 269] on rect "Blockly Workspace" at bounding box center [880, 211] width 405 height 438
click at [855, 265] on rect "Blockly Workspace" at bounding box center [841, 263] width 36 height 25
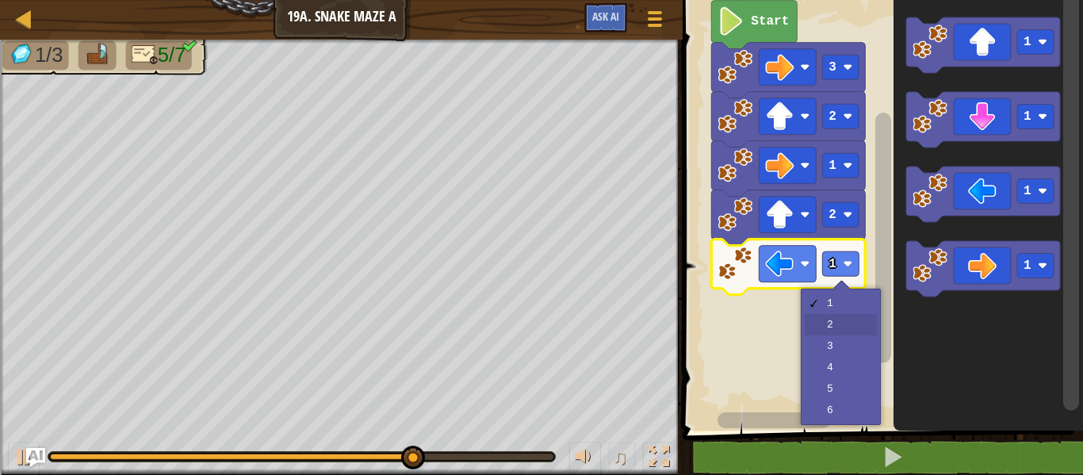
click at [869, 332] on rect "Blockly Workspace" at bounding box center [880, 211] width 405 height 438
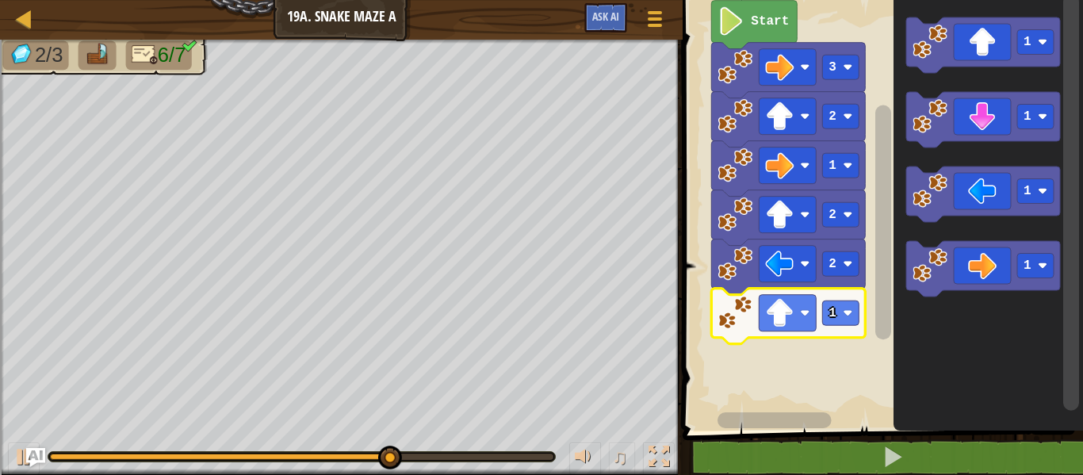
click at [846, 322] on rect "Blockly Workspace" at bounding box center [841, 312] width 36 height 25
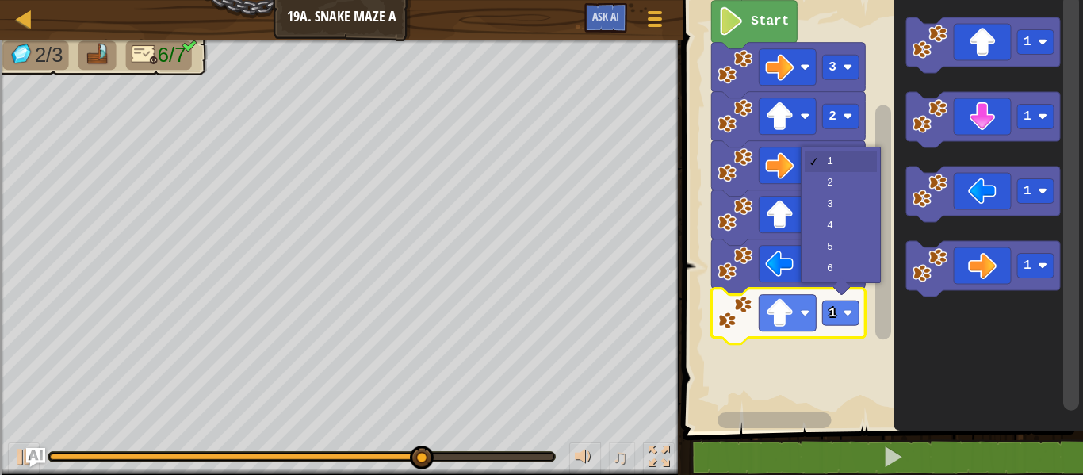
click at [858, 198] on icon "Blockly Workspace" at bounding box center [789, 217] width 154 height 55
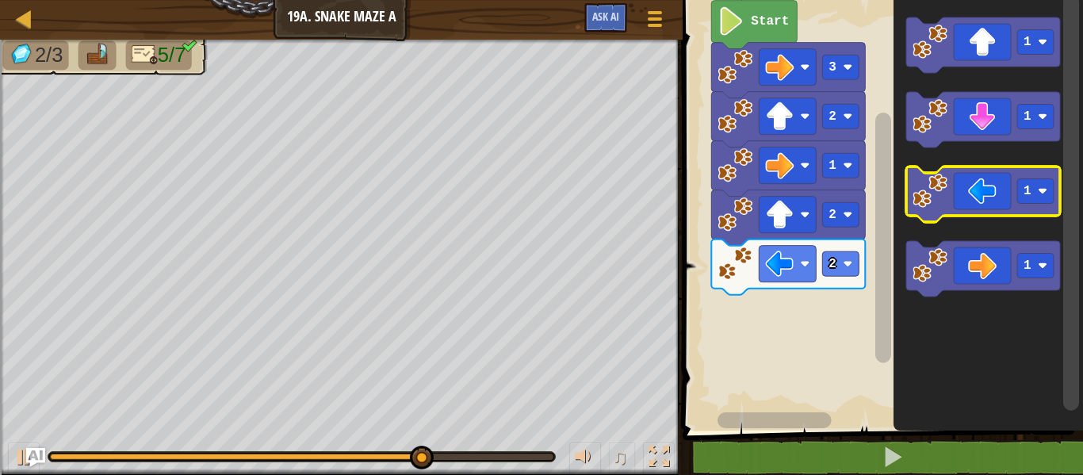
click at [1033, 208] on icon "Blockly Workspace" at bounding box center [983, 193] width 154 height 55
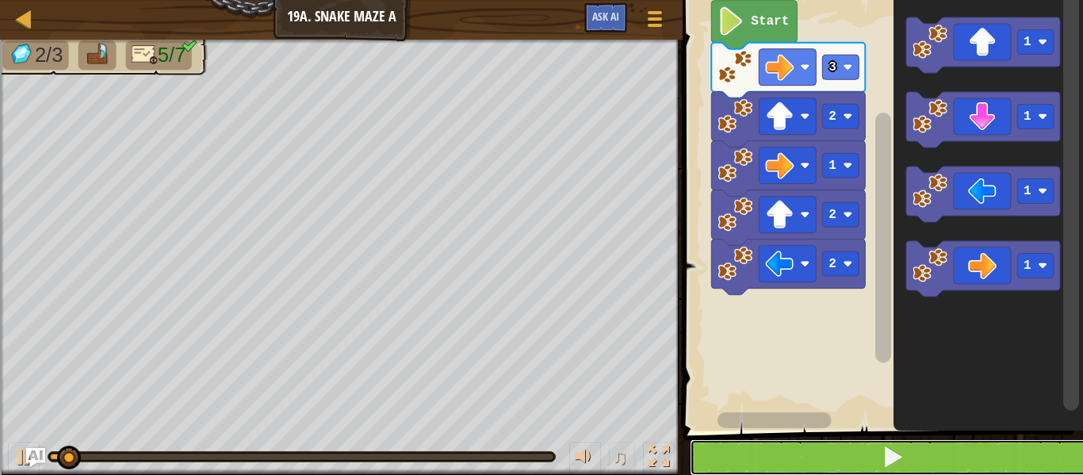
click at [877, 460] on button at bounding box center [891, 457] width 405 height 36
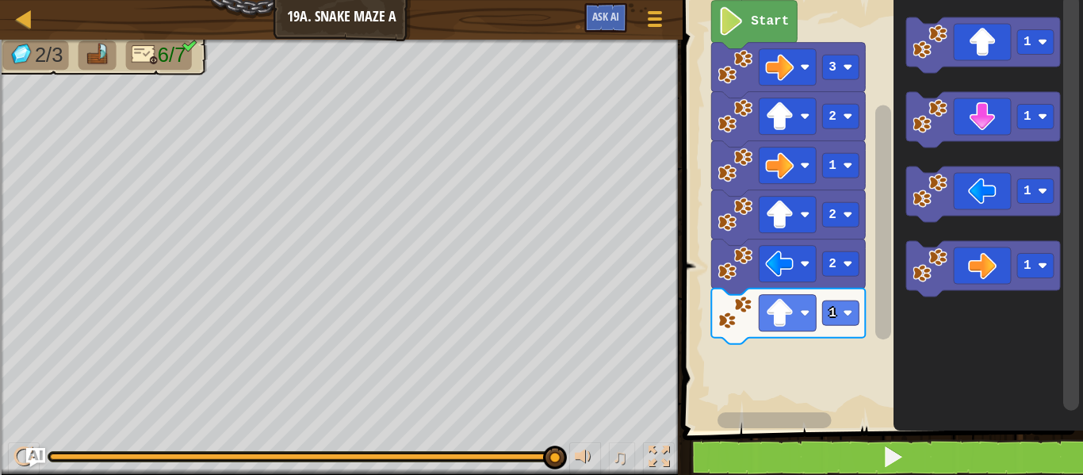
click at [852, 316] on image "Blockly Workspace" at bounding box center [848, 313] width 10 height 10
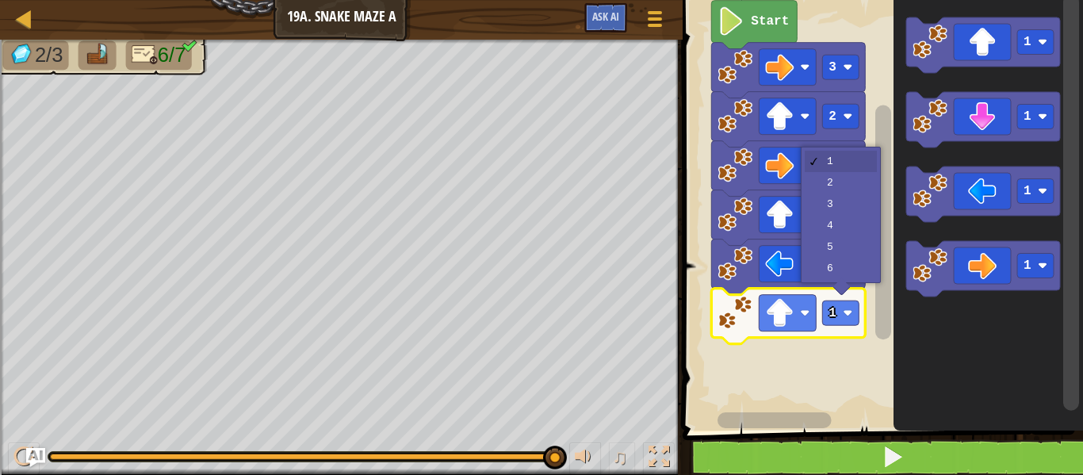
click at [827, 400] on rect "Blockly Workspace" at bounding box center [880, 211] width 405 height 438
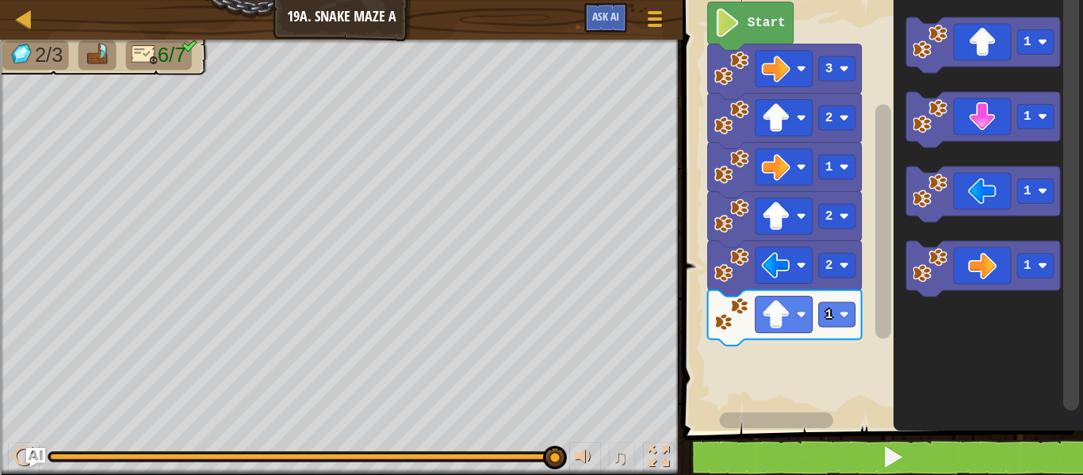
click at [730, 333] on icon "Blockly Workspace" at bounding box center [785, 317] width 154 height 55
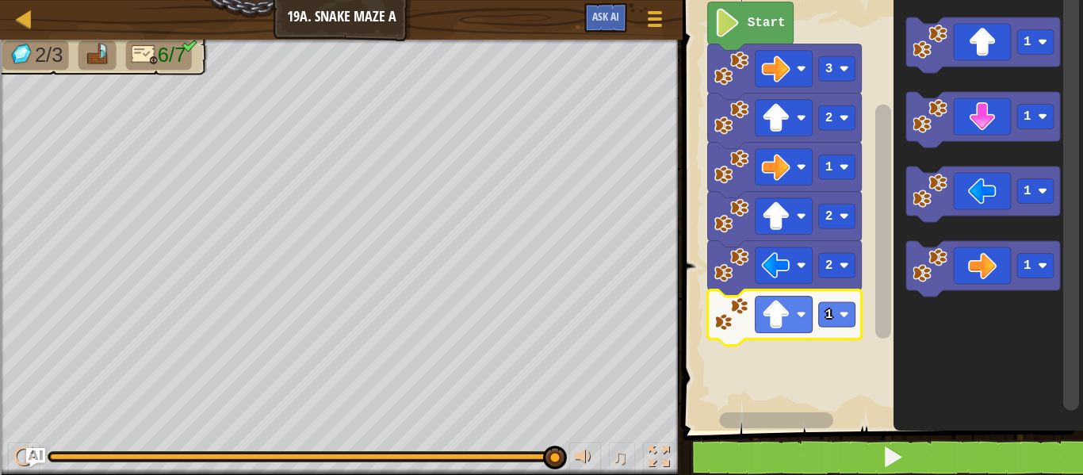
click at [842, 322] on rect "Blockly Workspace" at bounding box center [837, 314] width 36 height 25
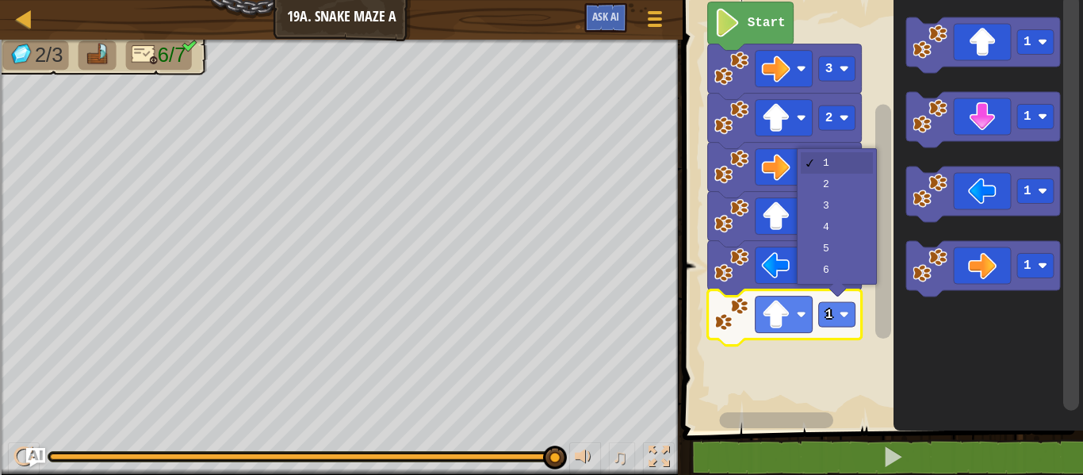
click at [847, 208] on rect "Blockly Workspace" at bounding box center [837, 216] width 36 height 25
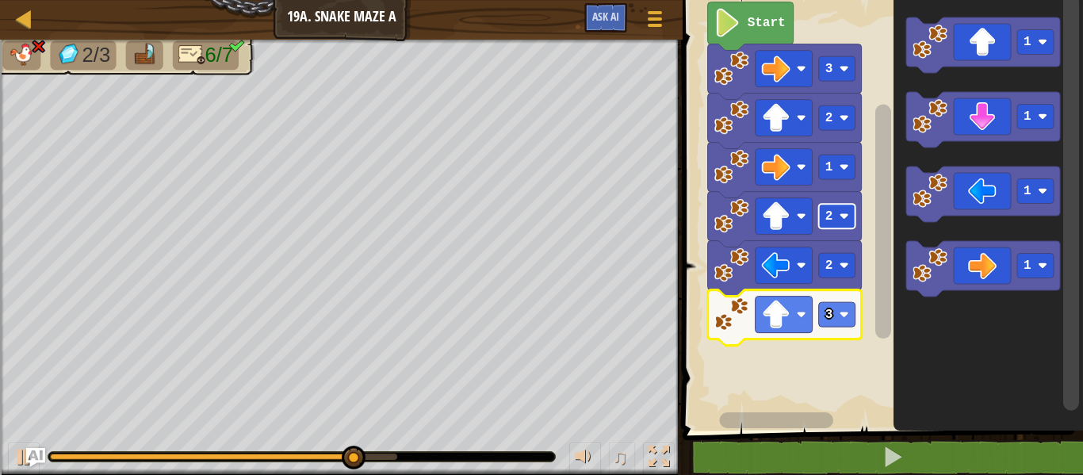
click at [863, 355] on rect "Blockly Workspace" at bounding box center [880, 211] width 405 height 438
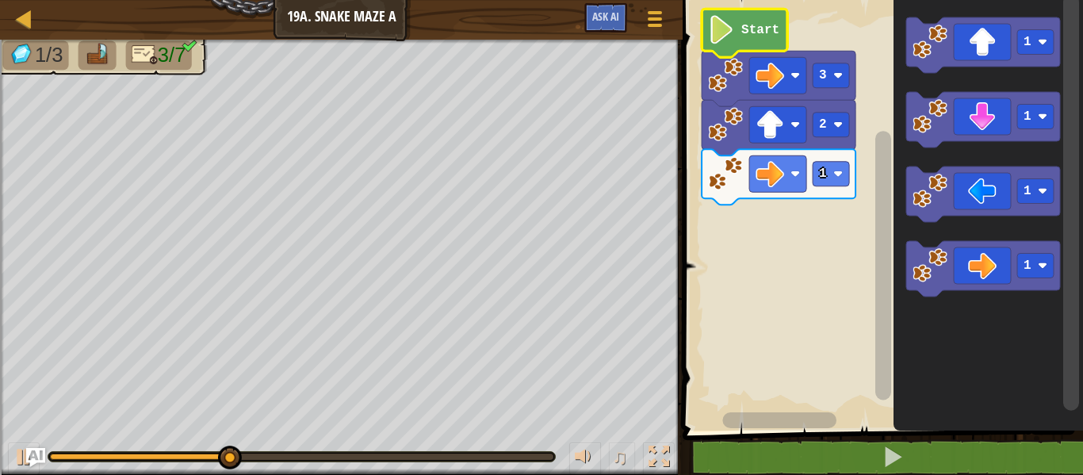
click at [832, 190] on icon "Blockly Workspace" at bounding box center [778, 176] width 154 height 55
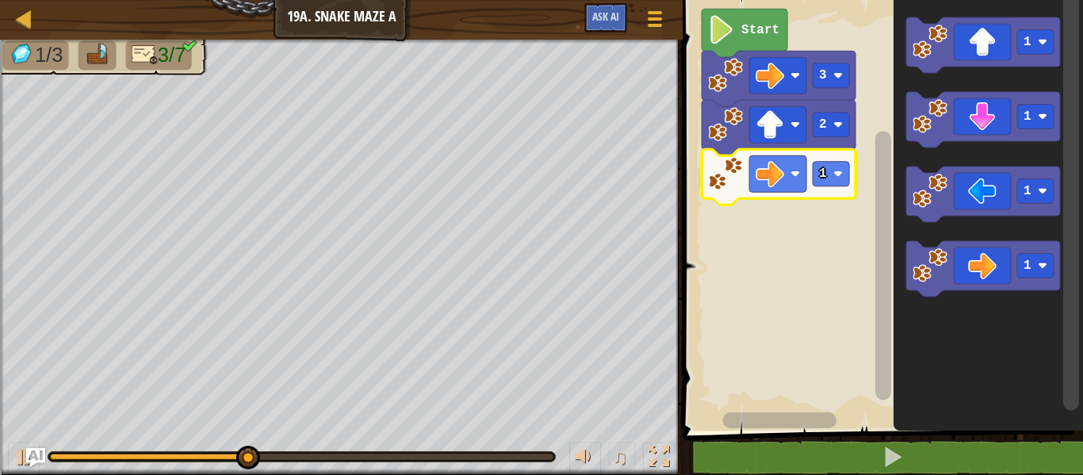
click at [835, 178] on image "Blockly Workspace" at bounding box center [838, 174] width 10 height 10
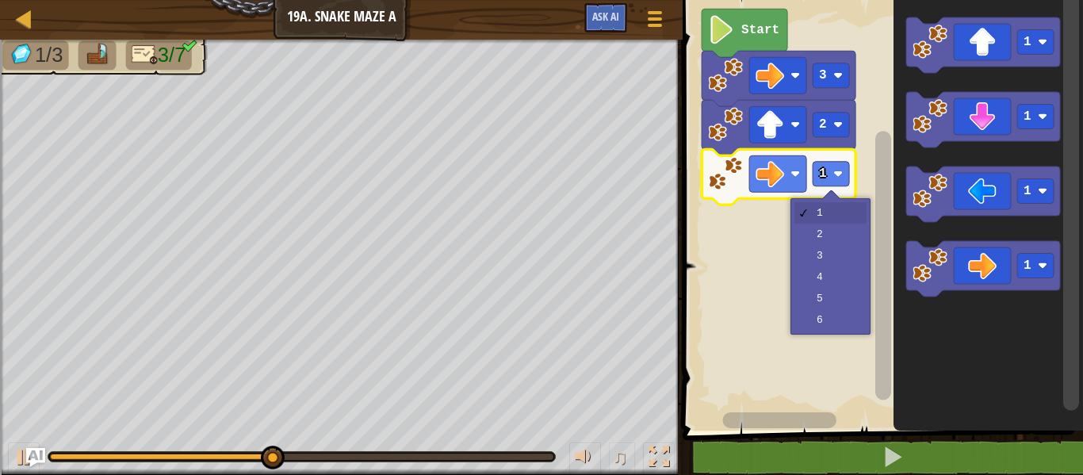
click at [839, 243] on rect "Blockly Workspace" at bounding box center [880, 211] width 405 height 438
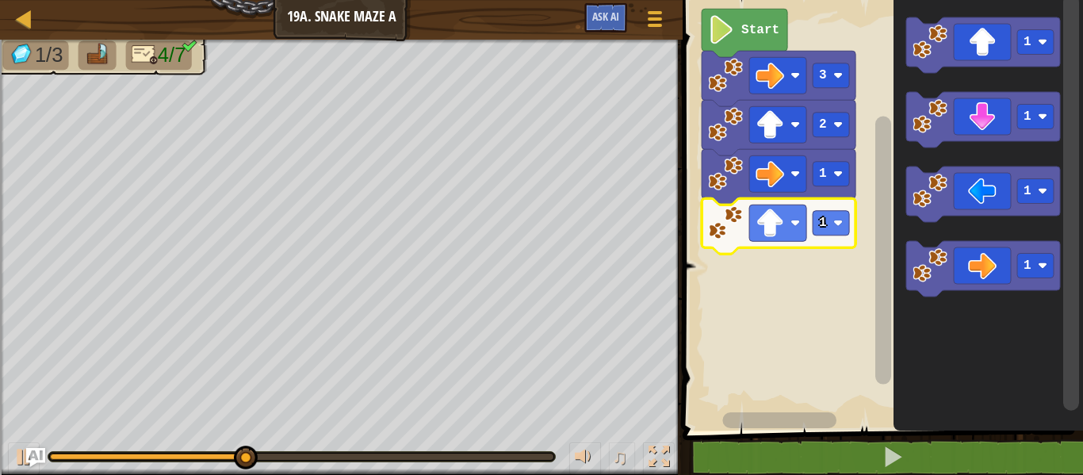
click at [850, 234] on rect "Blockly Workspace" at bounding box center [880, 211] width 405 height 438
click at [838, 223] on image "Blockly Workspace" at bounding box center [838, 223] width 10 height 10
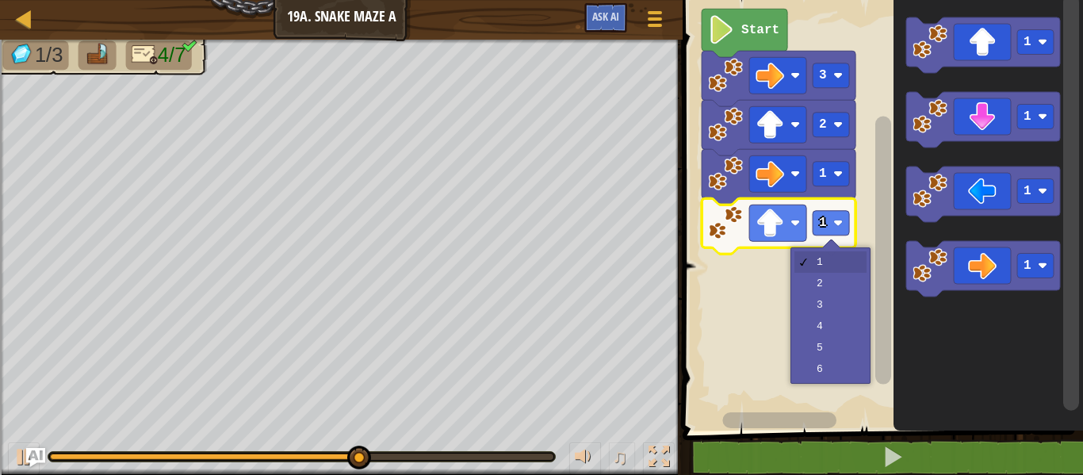
click at [848, 284] on rect "Blockly Workspace" at bounding box center [880, 211] width 405 height 438
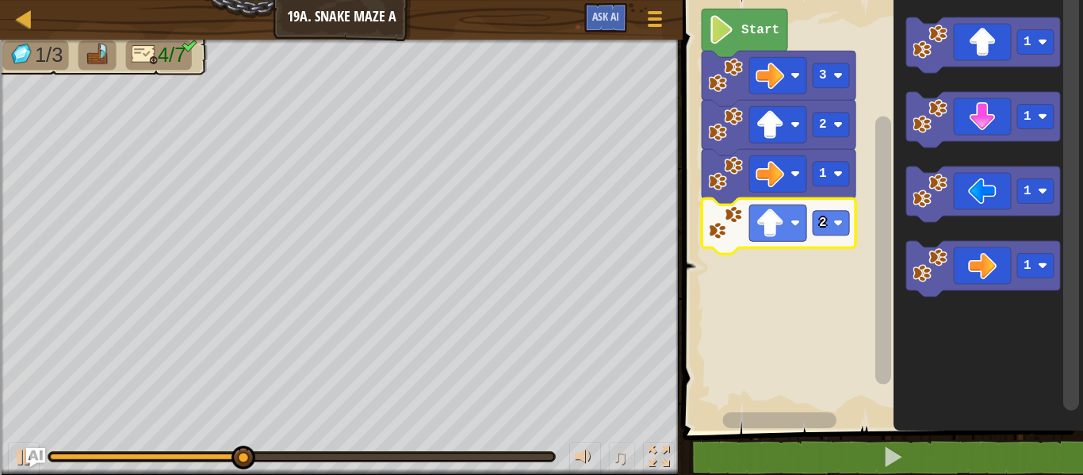
click at [846, 225] on rect "Blockly Workspace" at bounding box center [830, 223] width 36 height 25
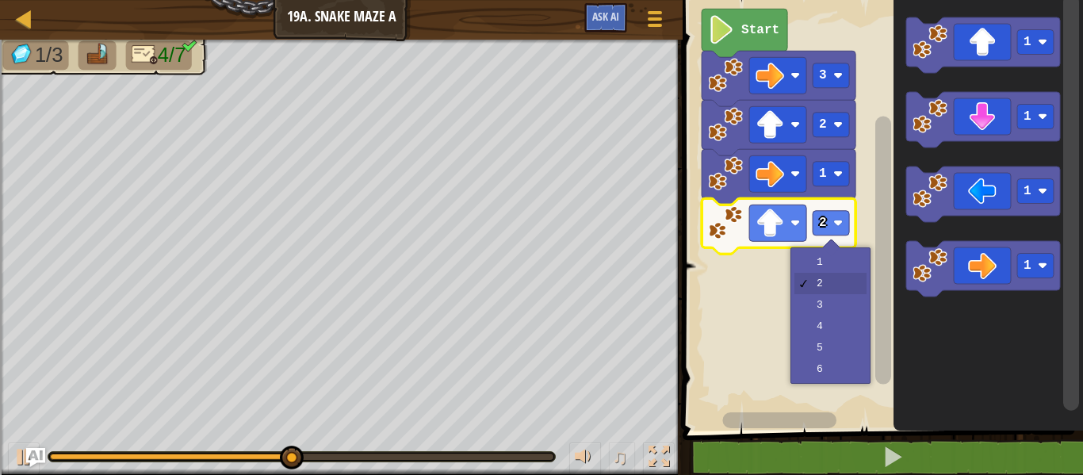
click at [725, 318] on rect "Blockly Workspace" at bounding box center [880, 211] width 405 height 438
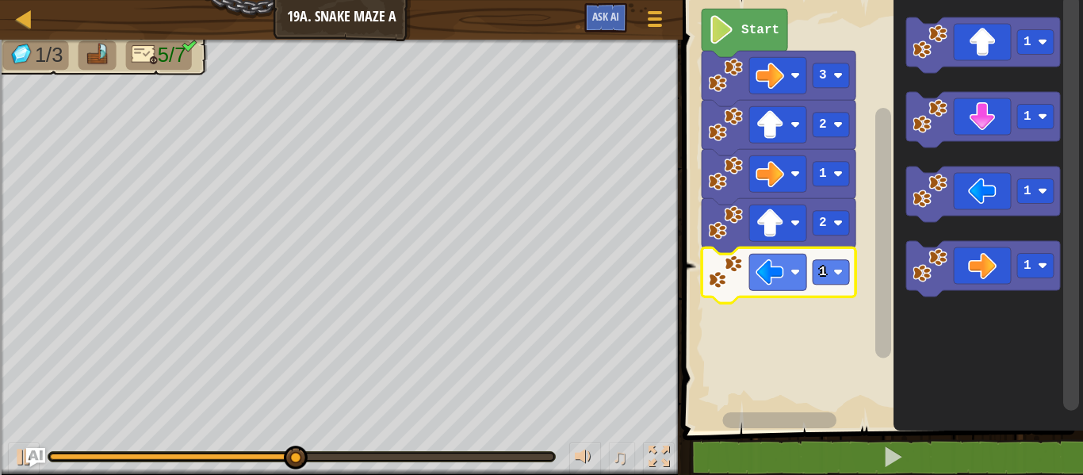
click at [840, 283] on rect "Blockly Workspace" at bounding box center [830, 272] width 36 height 25
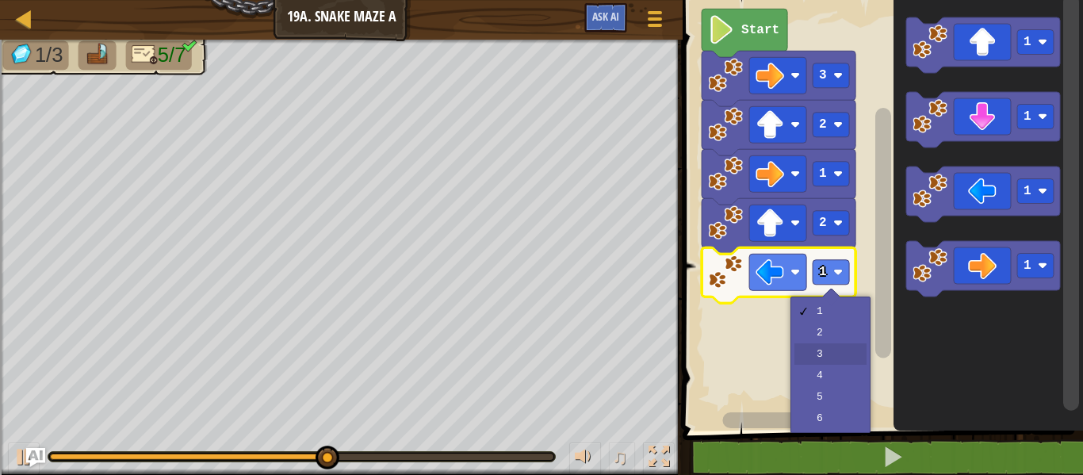
click at [865, 349] on rect "Blockly Workspace" at bounding box center [880, 211] width 405 height 438
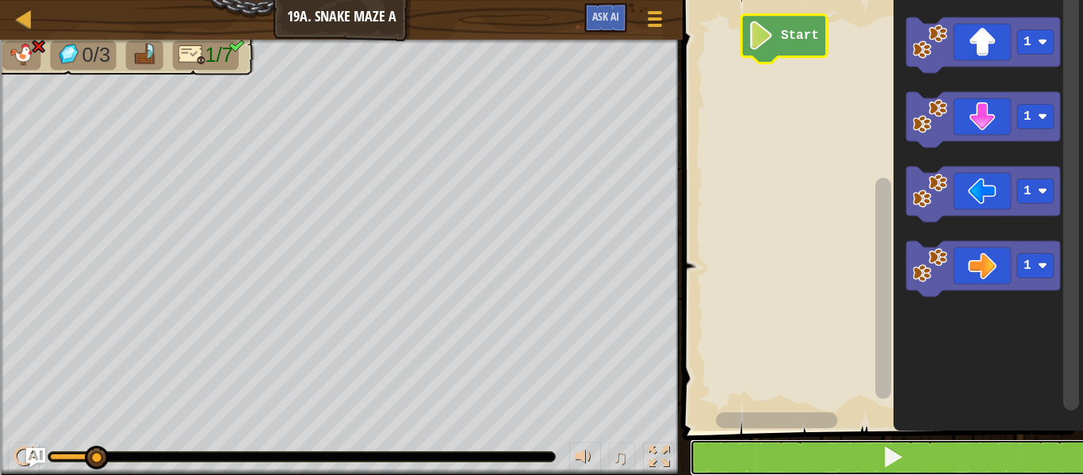
click at [972, 468] on button at bounding box center [891, 457] width 405 height 36
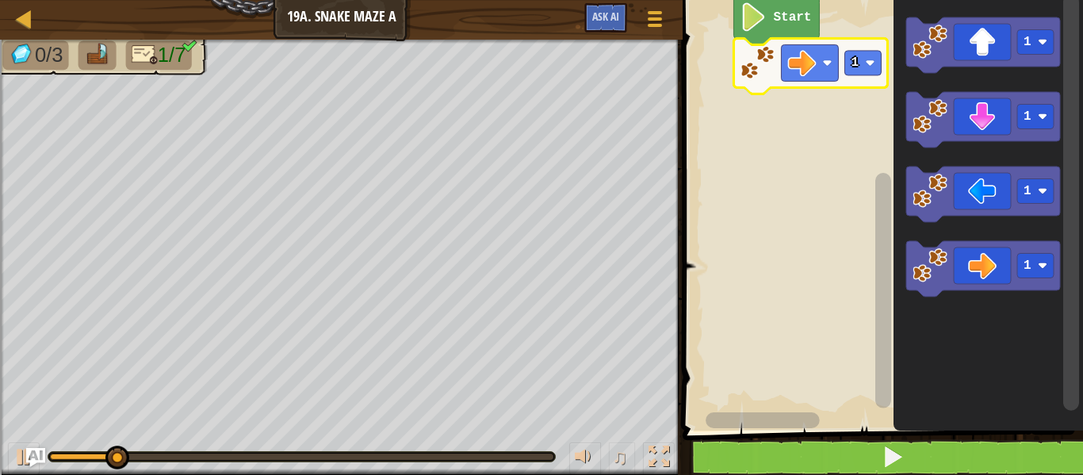
click at [865, 55] on rect "Blockly Workspace" at bounding box center [863, 63] width 36 height 25
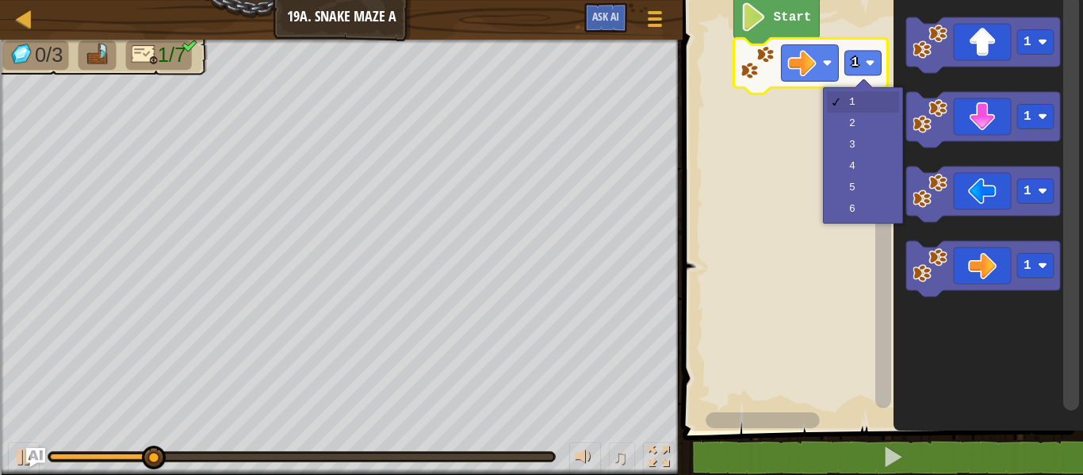
click at [844, 130] on rect "Blockly Workspace" at bounding box center [880, 211] width 405 height 438
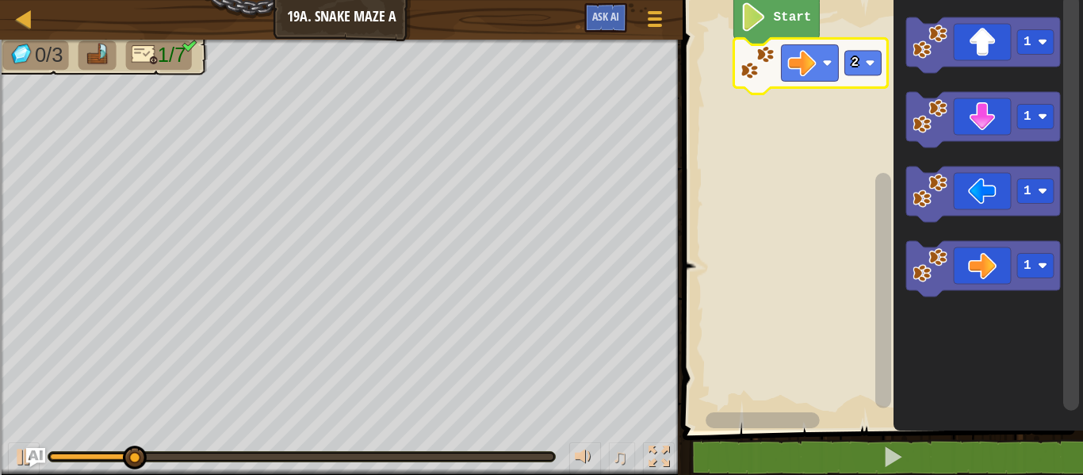
click at [864, 38] on icon "Blockly Workspace" at bounding box center [811, 65] width 154 height 55
click at [857, 59] on text "2" at bounding box center [855, 62] width 8 height 14
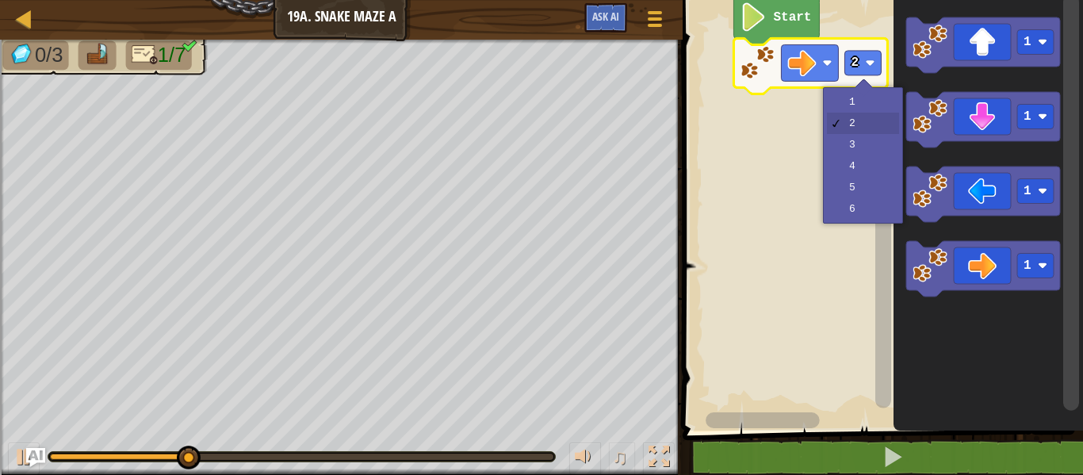
click at [842, 94] on rect "Blockly Workspace" at bounding box center [880, 211] width 405 height 438
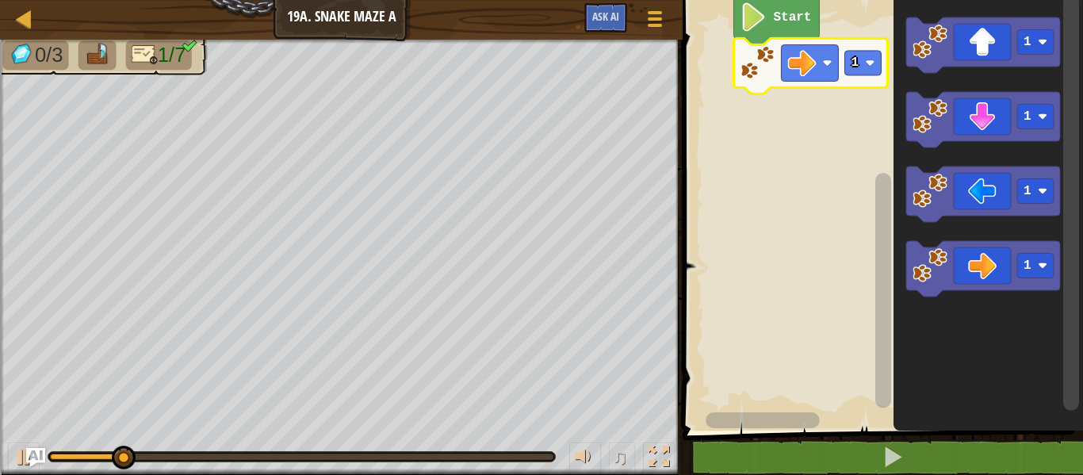
click at [864, 63] on rect "Blockly Workspace" at bounding box center [863, 63] width 36 height 25
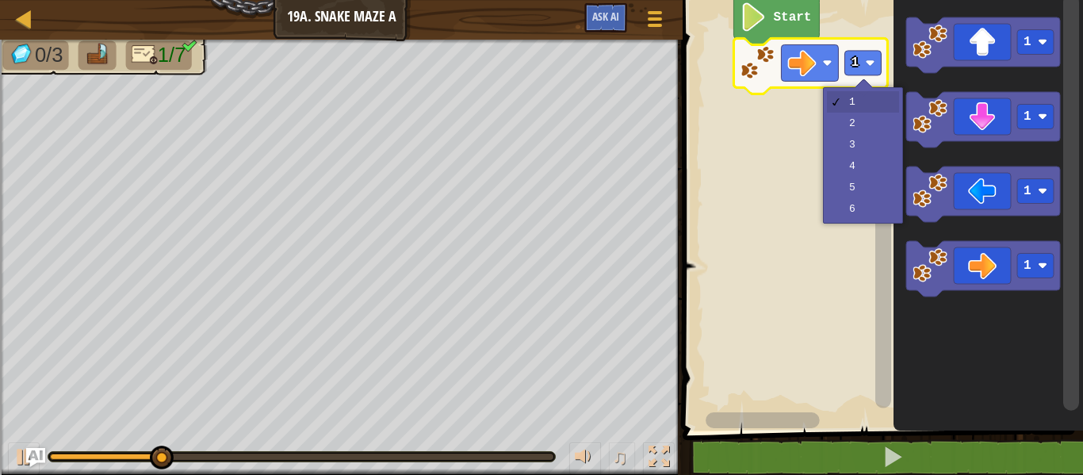
click at [848, 145] on rect "Blockly Workspace" at bounding box center [880, 211] width 405 height 438
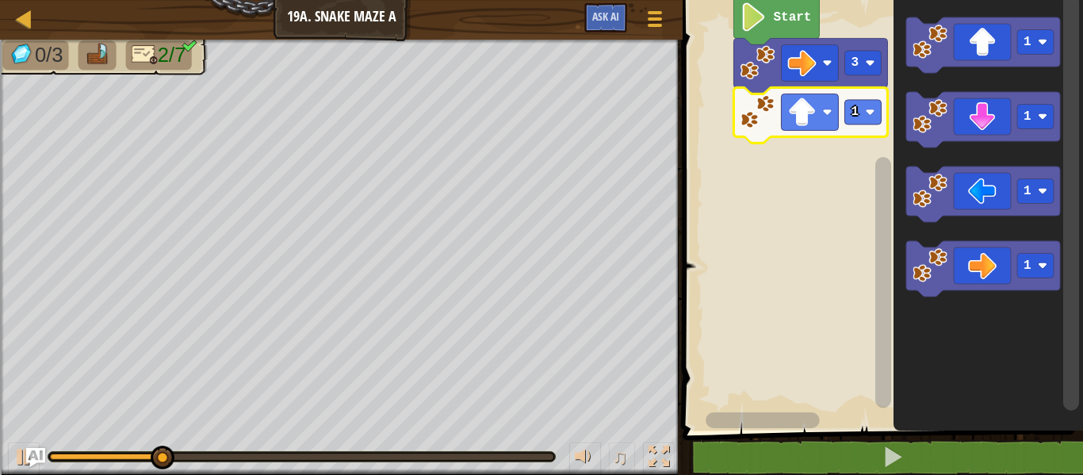
click at [877, 157] on rect "Blockly Workspace" at bounding box center [883, 282] width 16 height 250
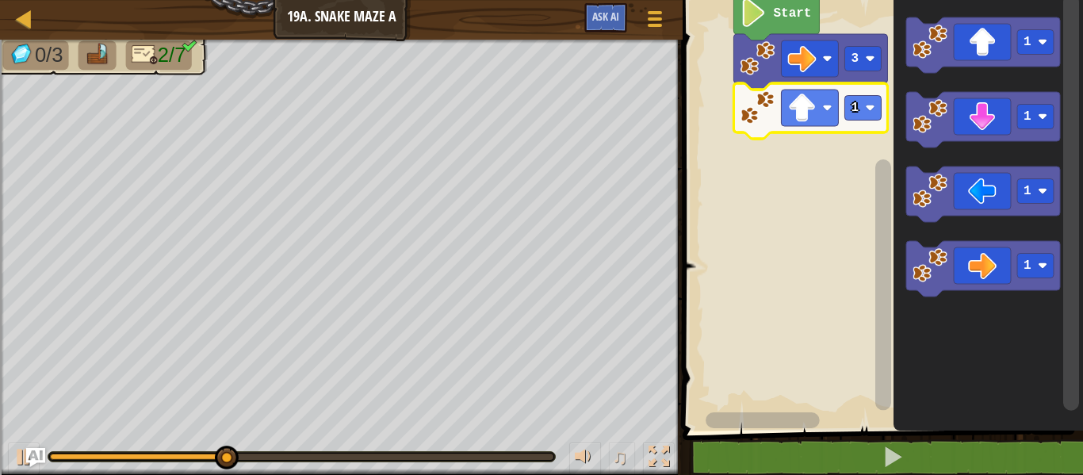
click at [869, 110] on image "Blockly Workspace" at bounding box center [870, 108] width 10 height 10
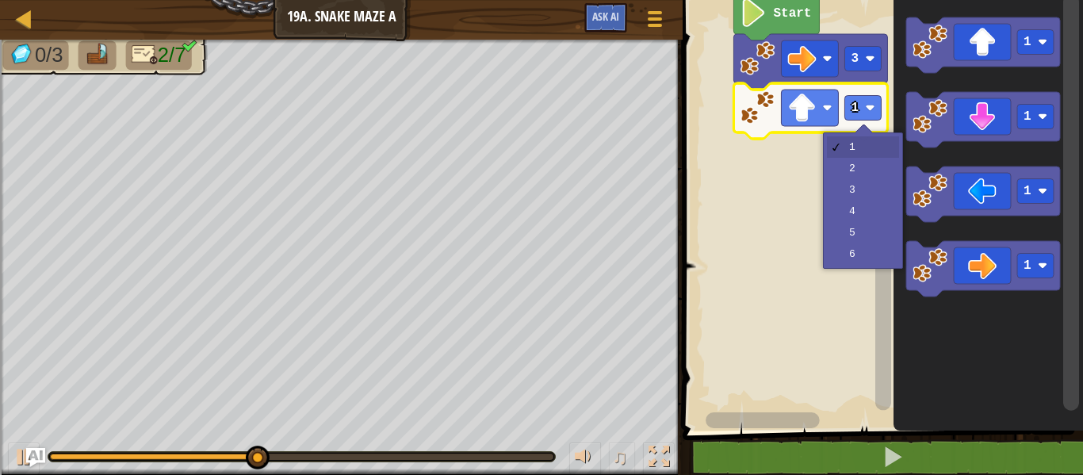
click at [887, 176] on rect "Blockly Workspace" at bounding box center [883, 284] width 16 height 250
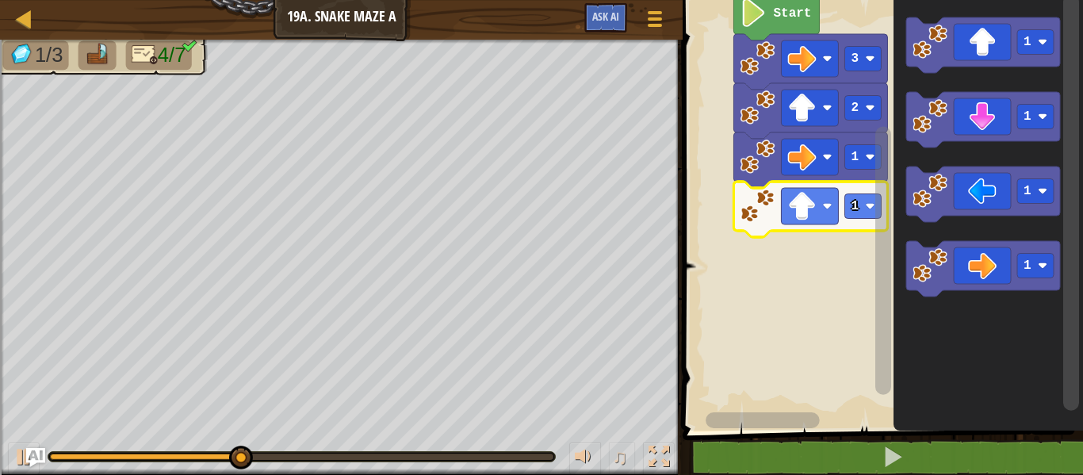
click at [874, 208] on rect "Blockly Workspace" at bounding box center [883, 202] width 20 height 418
click at [877, 196] on rect "Blockly Workspace" at bounding box center [883, 260] width 16 height 268
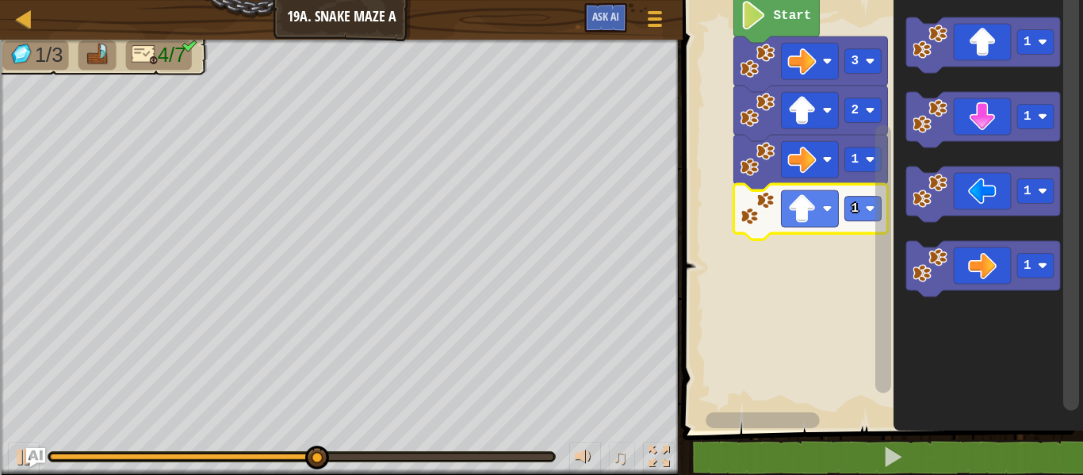
click at [0, 0] on div at bounding box center [0, 0] width 0 height 0
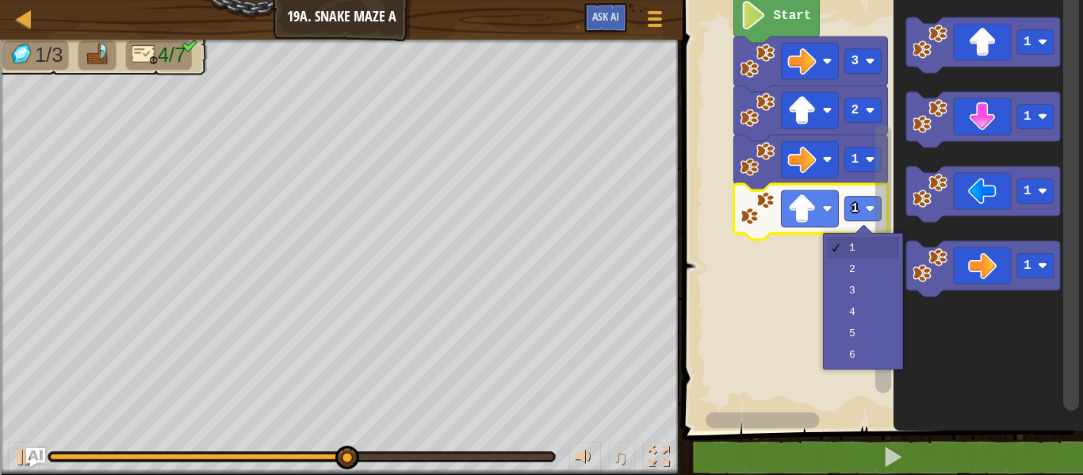
click at [875, 289] on rect "Blockly Workspace" at bounding box center [883, 202] width 20 height 418
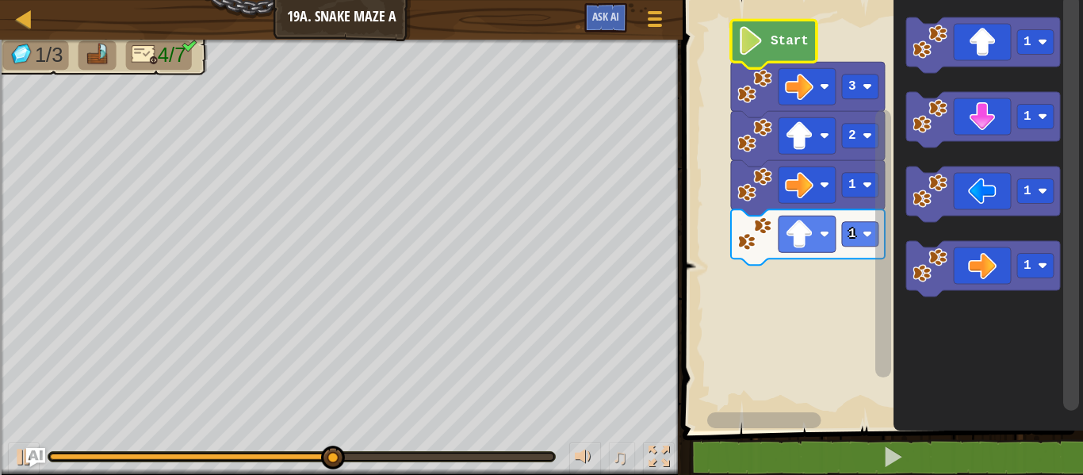
click at [873, 236] on icon "Blockly Workspace" at bounding box center [883, 202] width 20 height 418
click at [0, 0] on div at bounding box center [0, 0] width 0 height 0
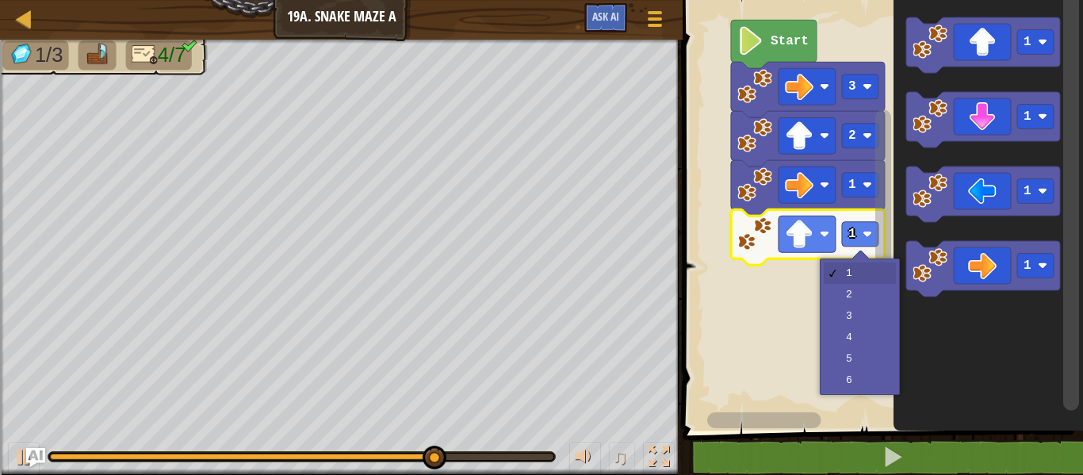
click at [865, 293] on rect "Blockly Workspace" at bounding box center [880, 211] width 405 height 438
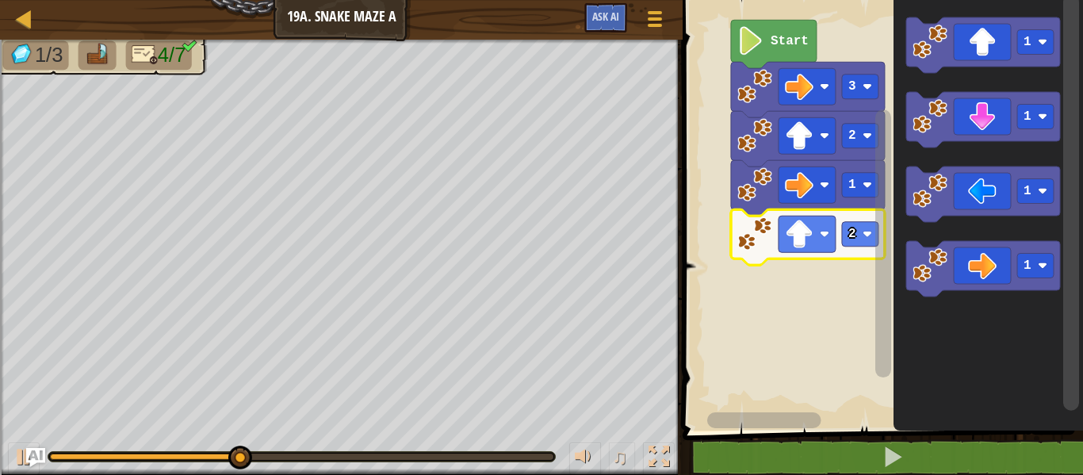
click at [869, 227] on rect "Blockly Workspace" at bounding box center [860, 234] width 36 height 25
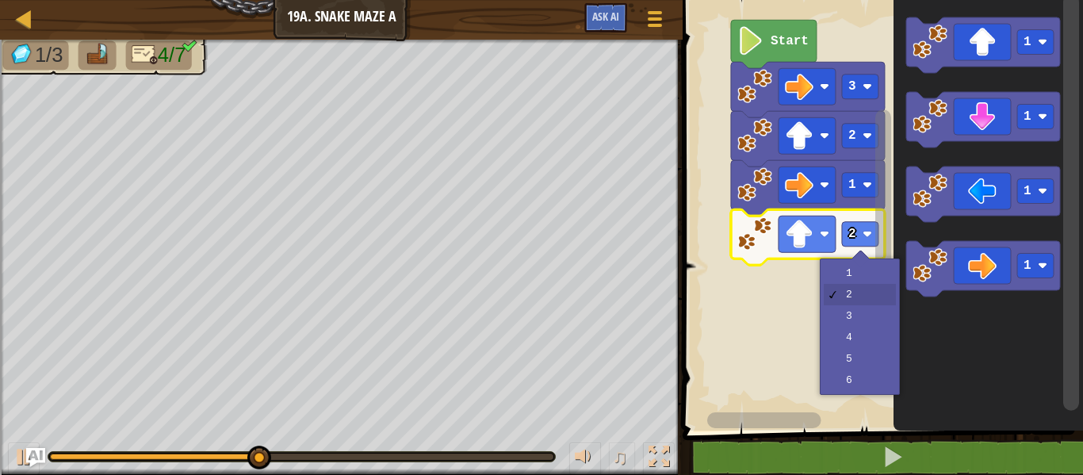
click at [875, 287] on rect "Blockly Workspace" at bounding box center [883, 202] width 20 height 418
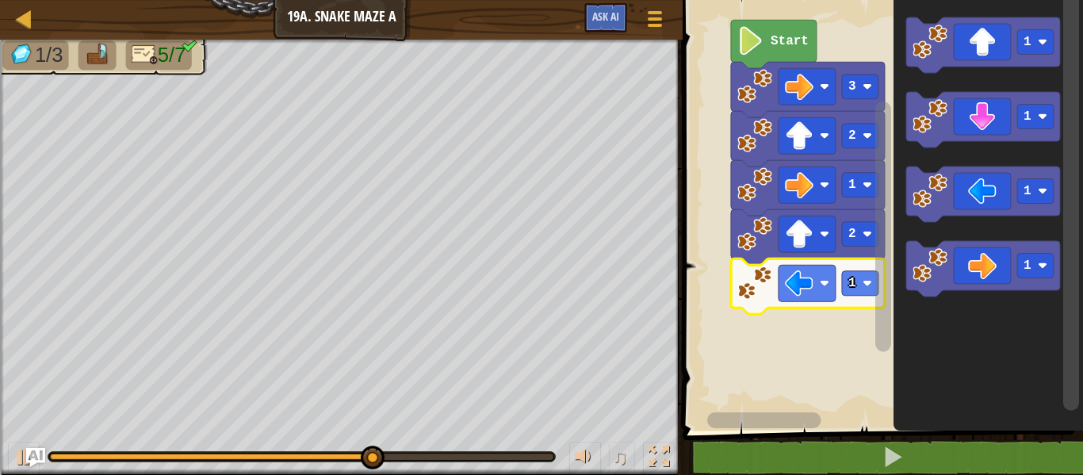
click at [866, 291] on rect "Blockly Workspace" at bounding box center [860, 283] width 36 height 25
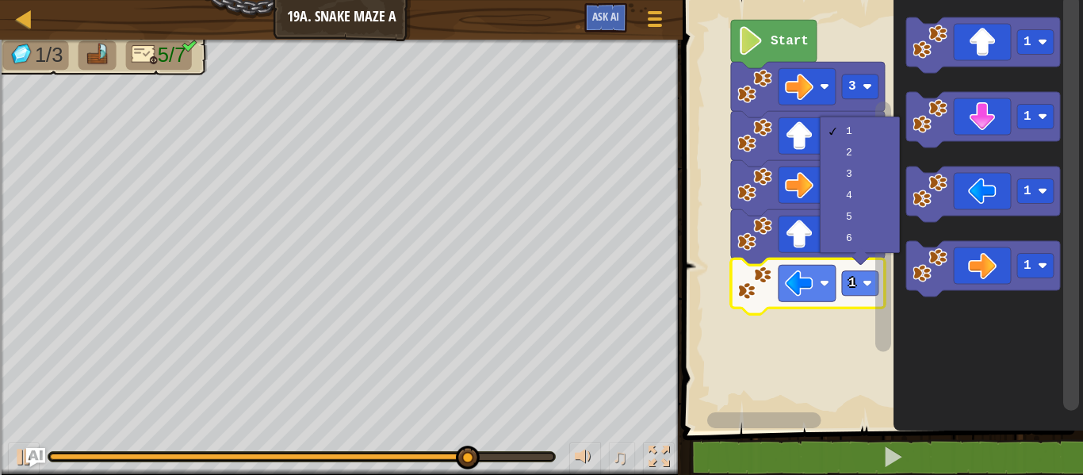
click at [870, 159] on icon "Blockly Workspace" at bounding box center [808, 138] width 154 height 55
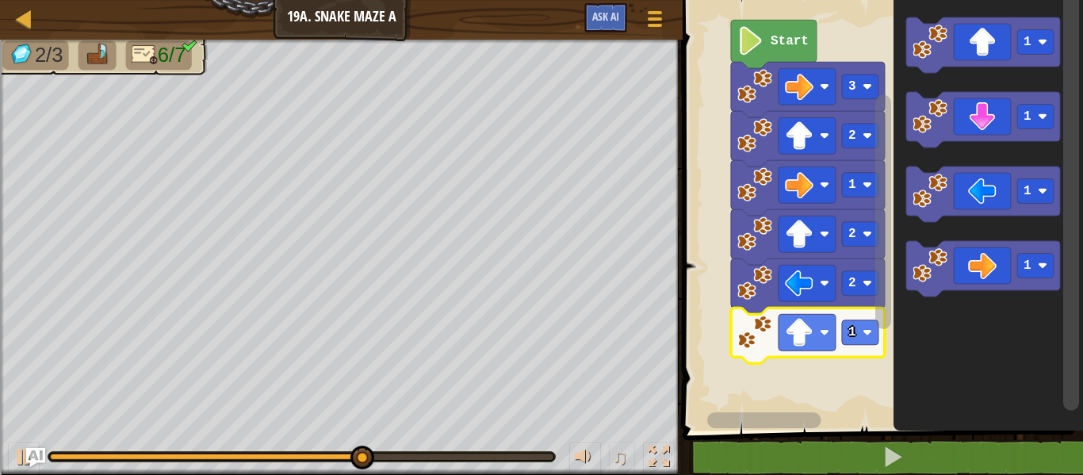
click at [869, 324] on rect "Blockly Workspace" at bounding box center [860, 332] width 36 height 25
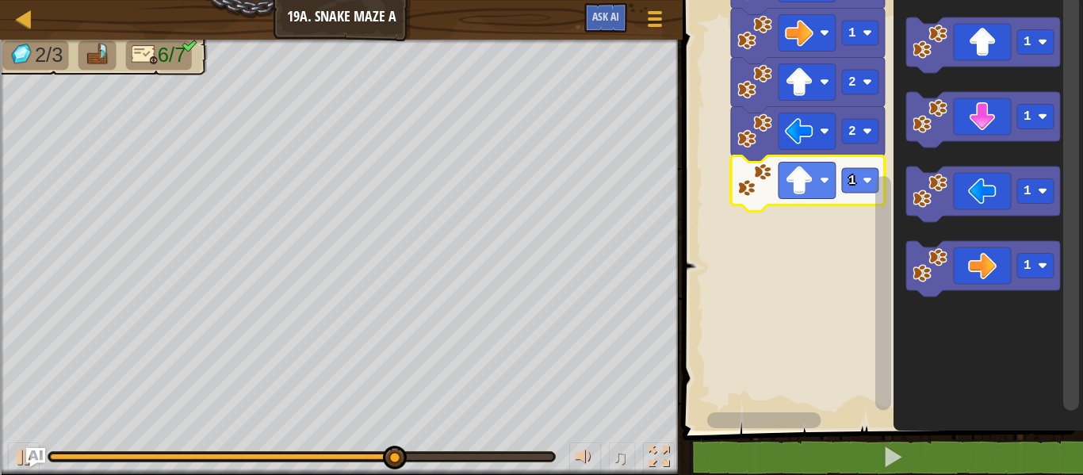
click at [873, 348] on rect "Blockly Workspace" at bounding box center [883, 202] width 20 height 418
click at [857, 184] on rect "Blockly Workspace" at bounding box center [860, 180] width 36 height 25
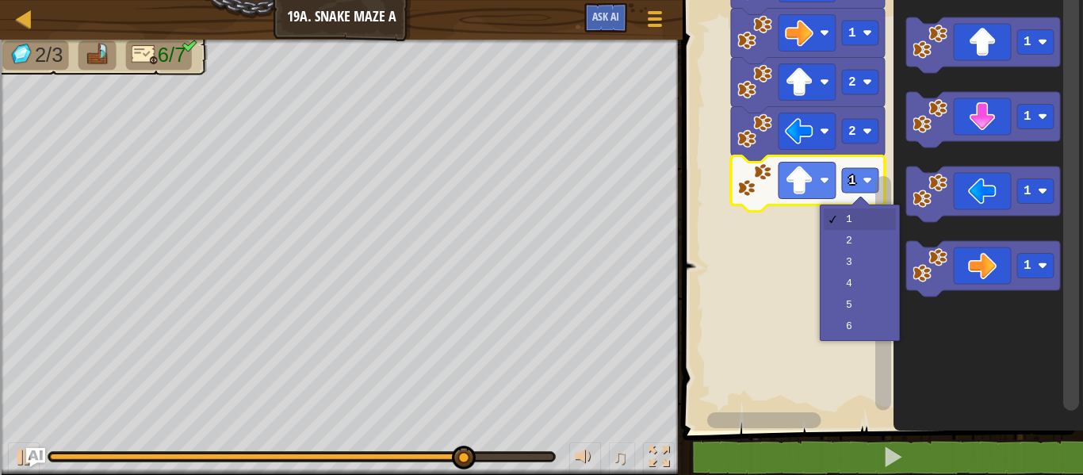
click at [885, 256] on rect "Blockly Workspace" at bounding box center [883, 293] width 16 height 235
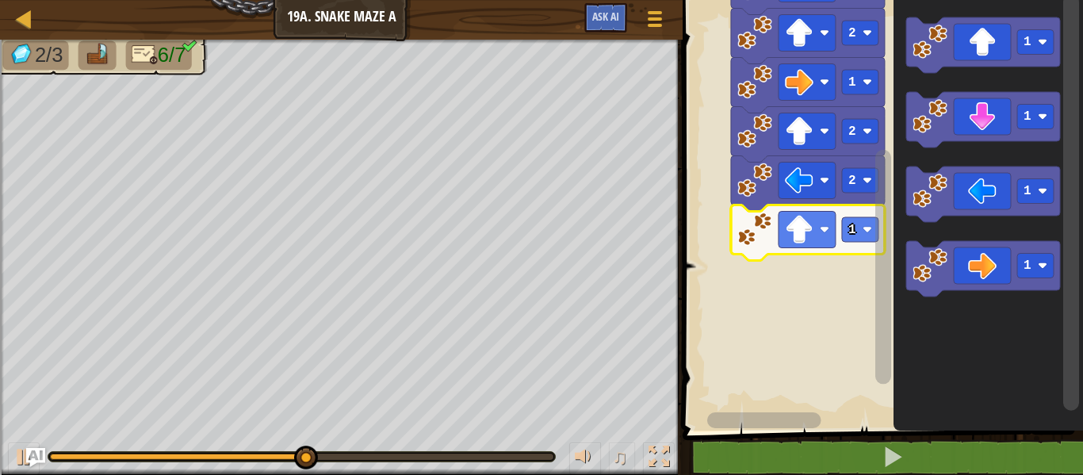
click at [873, 231] on rect "Blockly Workspace" at bounding box center [883, 202] width 20 height 418
click at [868, 231] on image "Blockly Workspace" at bounding box center [867, 230] width 10 height 10
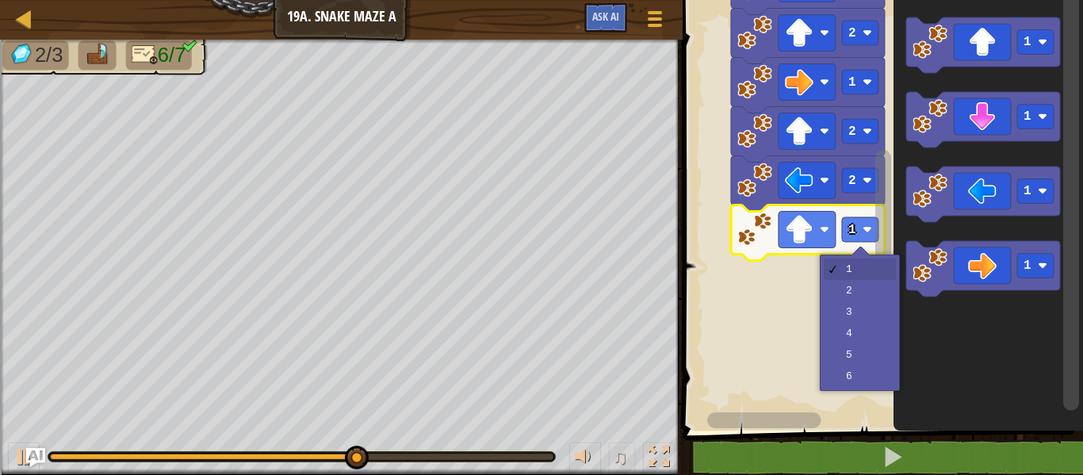
click at [882, 295] on rect "Blockly Workspace" at bounding box center [883, 267] width 16 height 235
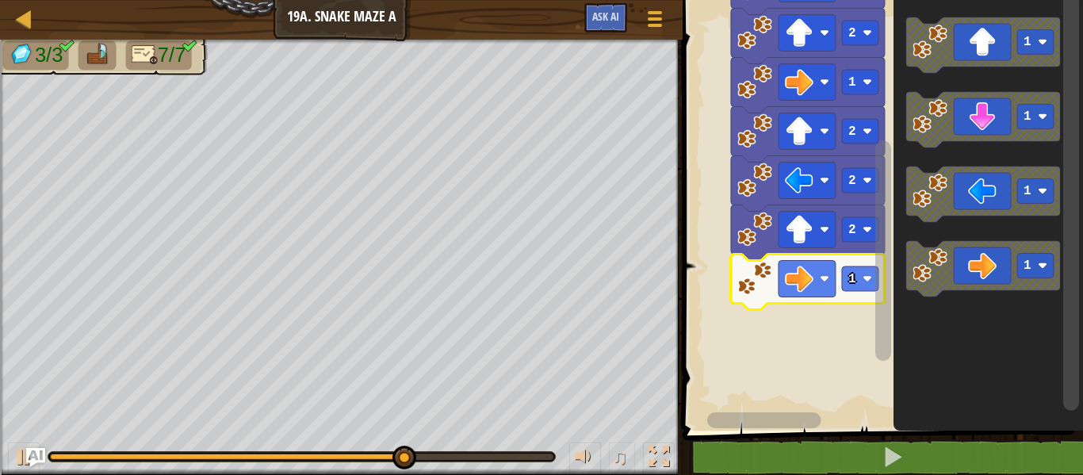
click at [869, 283] on image "Blockly Workspace" at bounding box center [867, 279] width 10 height 10
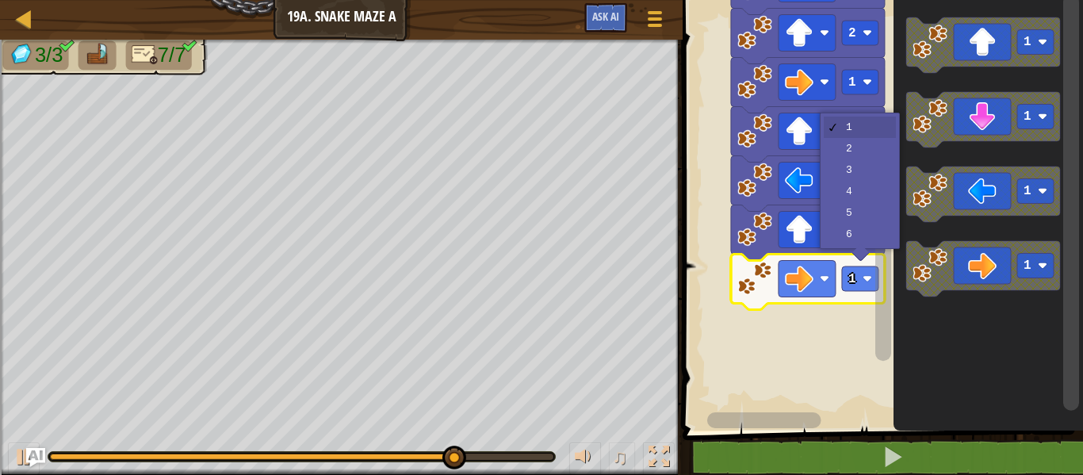
click at [885, 172] on rect "Blockly Workspace" at bounding box center [883, 250] width 16 height 220
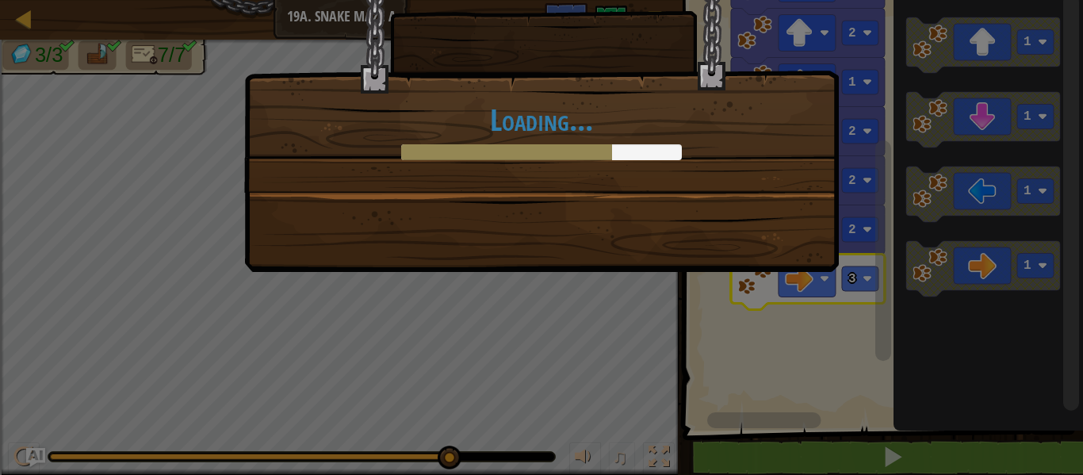
click at [668, 188] on div "Loading..." at bounding box center [541, 75] width 593 height 231
click at [602, 156] on div at bounding box center [506, 152] width 211 height 16
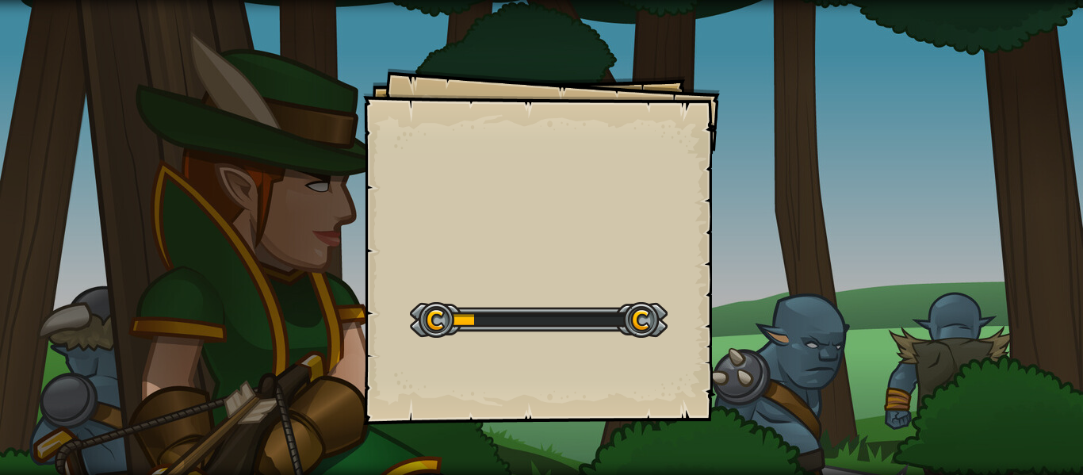
click at [476, 319] on div at bounding box center [539, 320] width 258 height 36
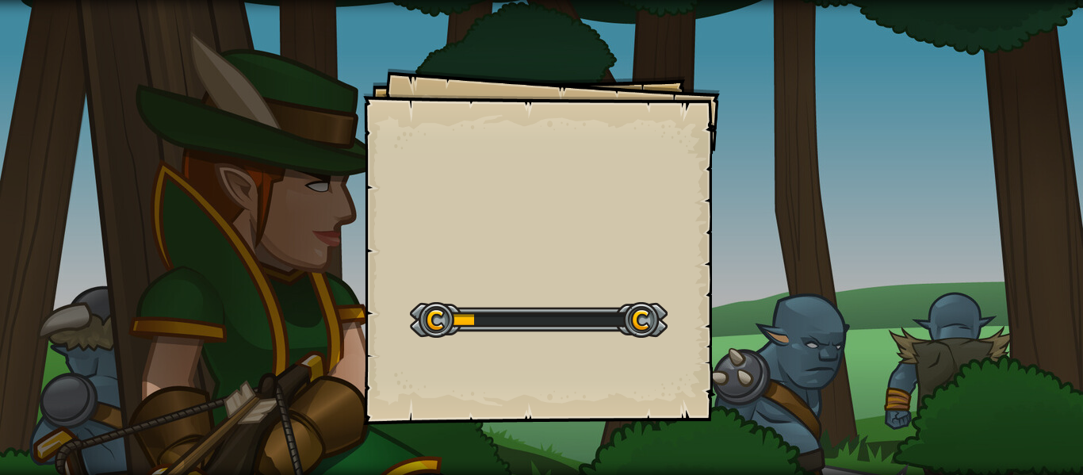
click at [521, 331] on div at bounding box center [539, 320] width 258 height 36
click at [464, 323] on div at bounding box center [539, 320] width 258 height 36
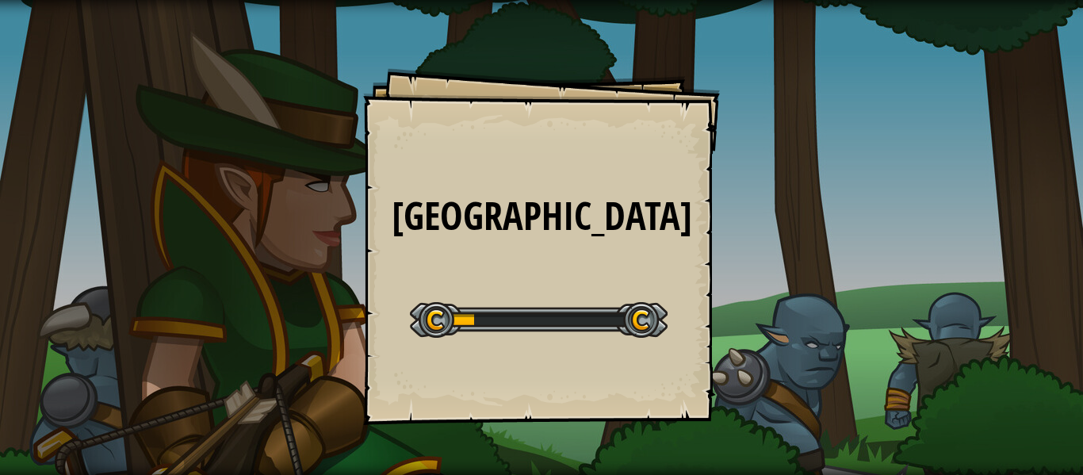
click at [464, 323] on div at bounding box center [539, 320] width 258 height 36
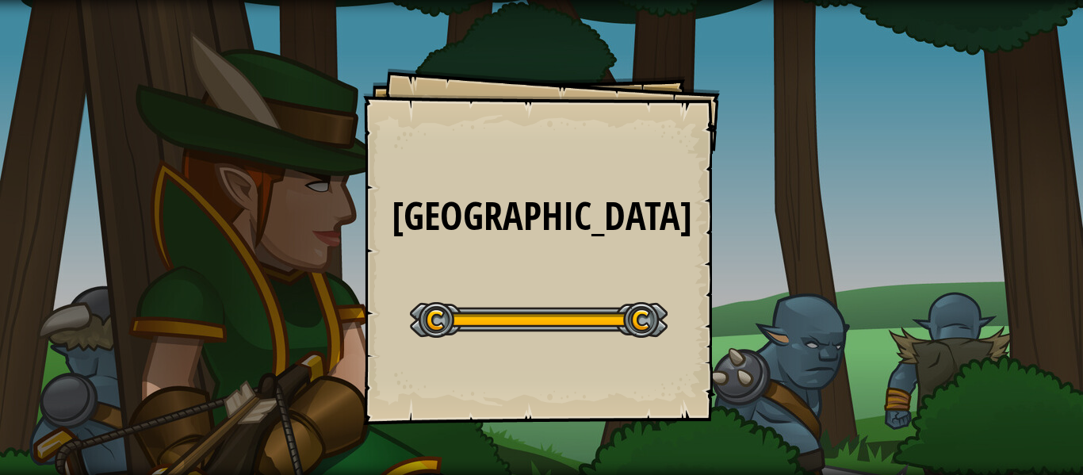
click at [464, 323] on div at bounding box center [539, 320] width 258 height 36
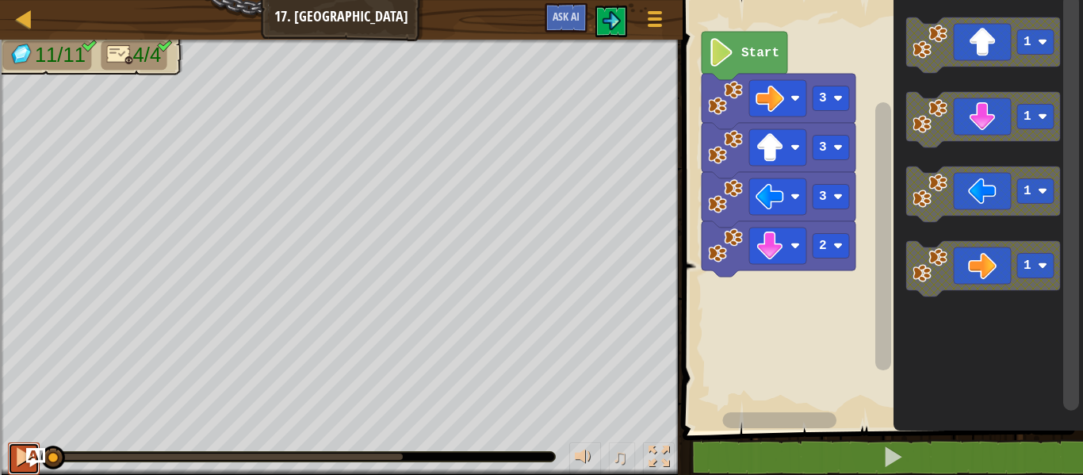
click at [19, 458] on div at bounding box center [23, 456] width 21 height 21
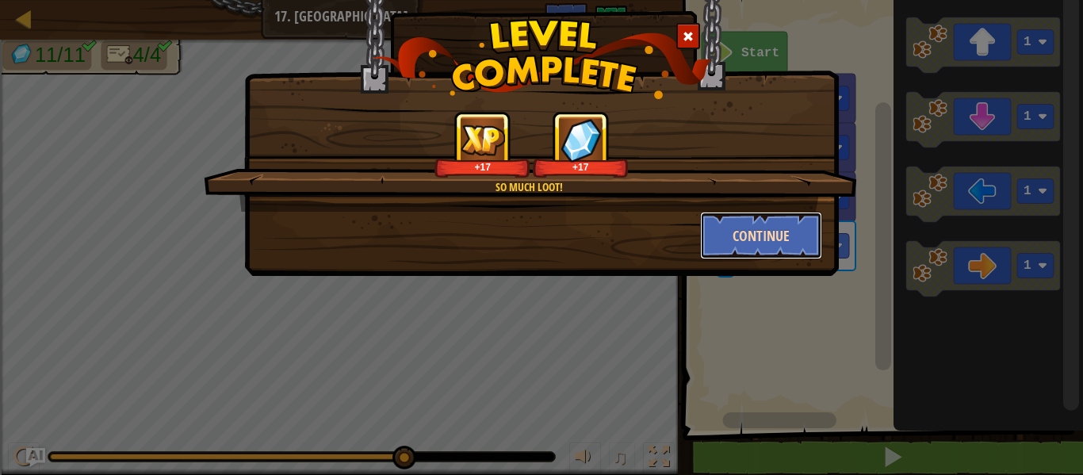
click at [747, 251] on button "Continue" at bounding box center [761, 236] width 123 height 48
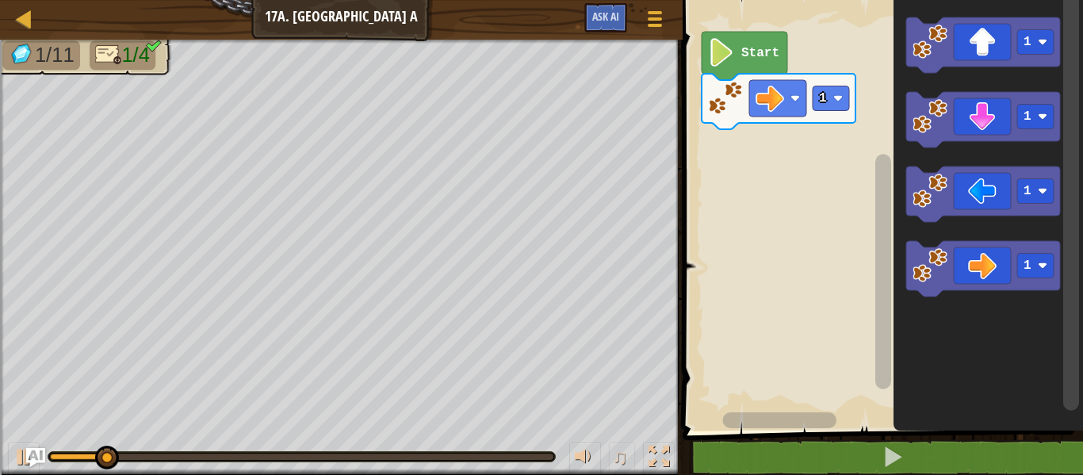
click at [839, 99] on rect "Blockly Workspace" at bounding box center [830, 98] width 36 height 25
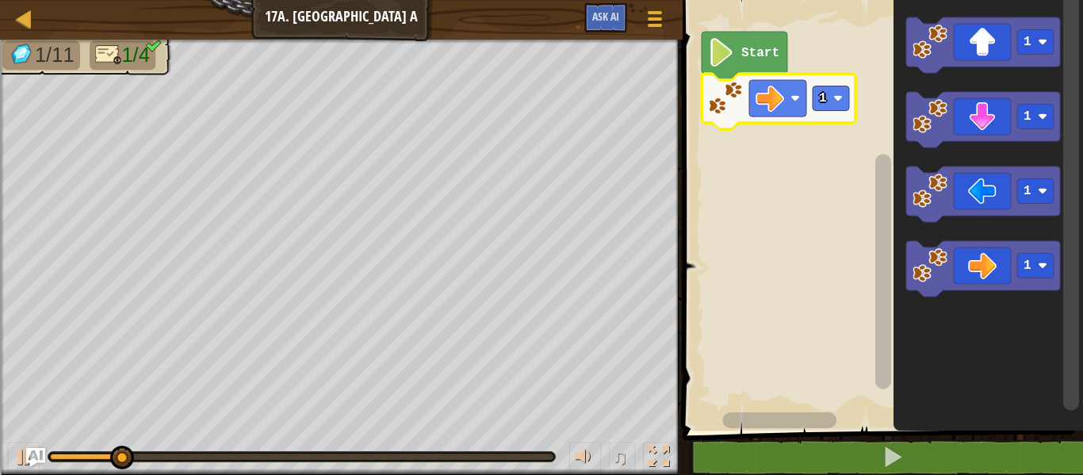
click at [843, 90] on rect "Blockly Workspace" at bounding box center [830, 98] width 36 height 25
click at [833, 174] on rect "Blockly Workspace" at bounding box center [880, 211] width 405 height 438
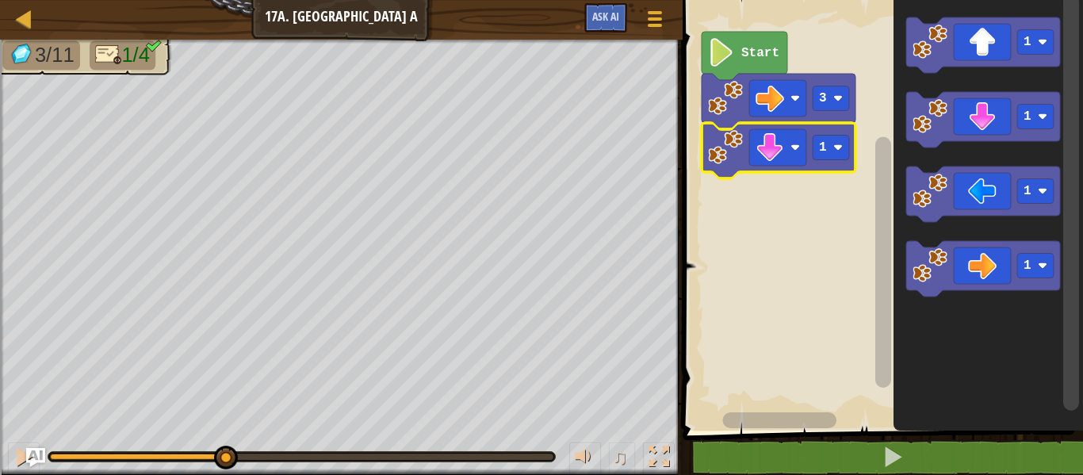
click at [837, 147] on image "Blockly Workspace" at bounding box center [838, 148] width 10 height 10
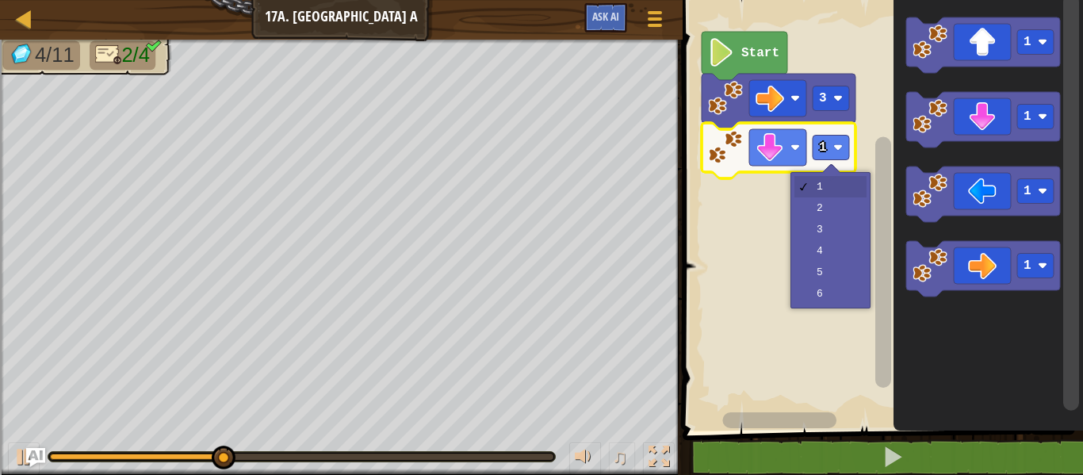
click at [842, 212] on rect "Blockly Workspace" at bounding box center [880, 211] width 405 height 438
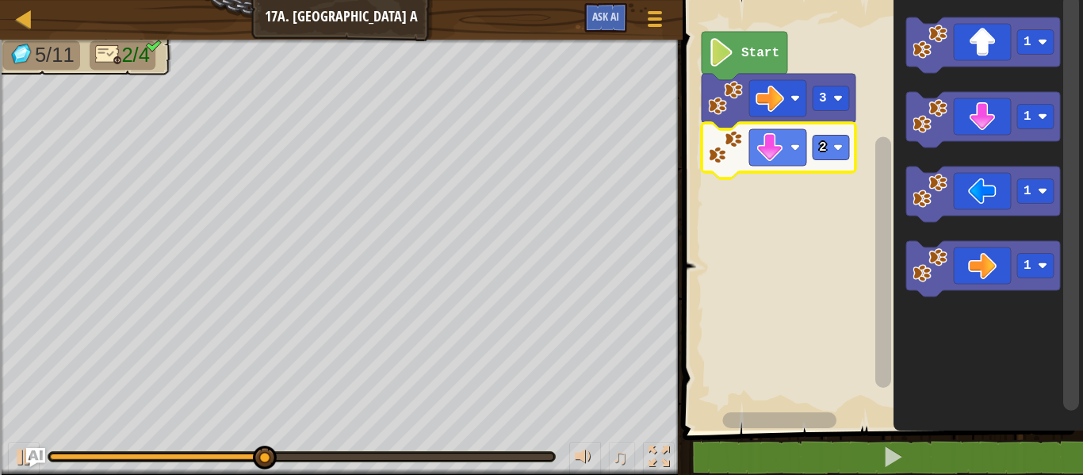
click at [841, 148] on image "Blockly Workspace" at bounding box center [838, 148] width 10 height 10
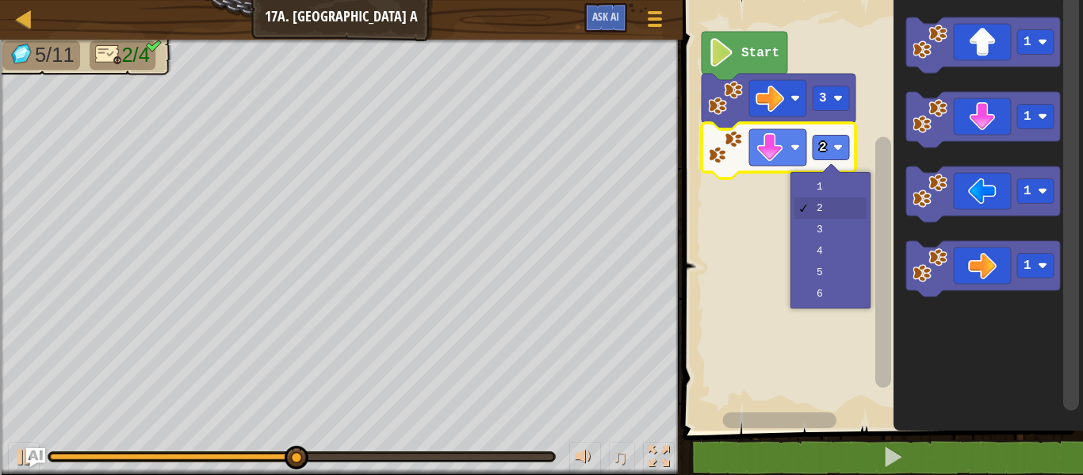
click at [841, 188] on rect "Blockly Workspace" at bounding box center [880, 211] width 405 height 438
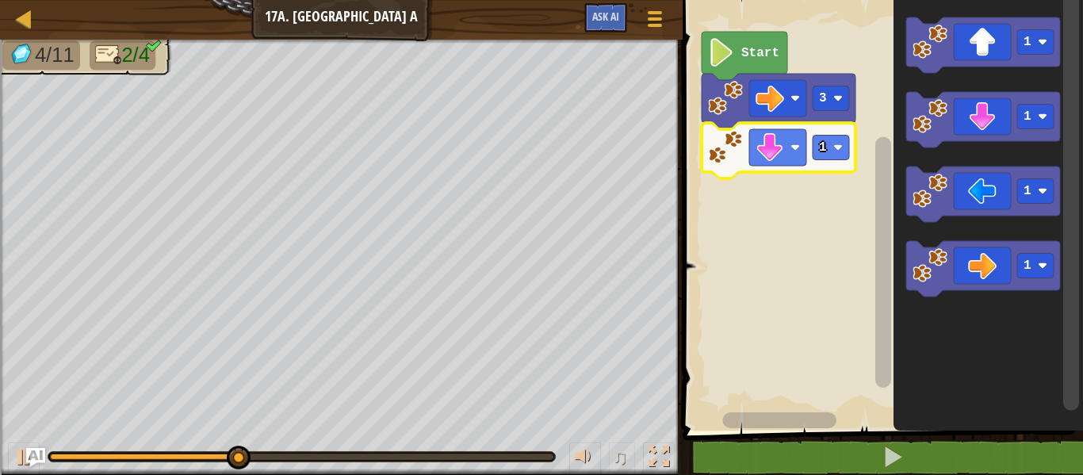
click at [836, 151] on image "Blockly Workspace" at bounding box center [838, 148] width 10 height 10
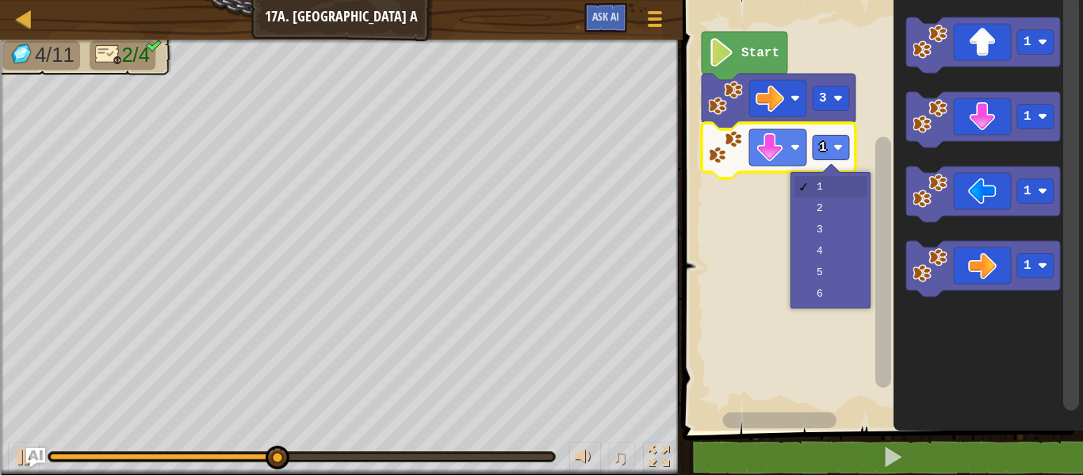
click at [835, 239] on rect "Blockly Workspace" at bounding box center [880, 211] width 405 height 438
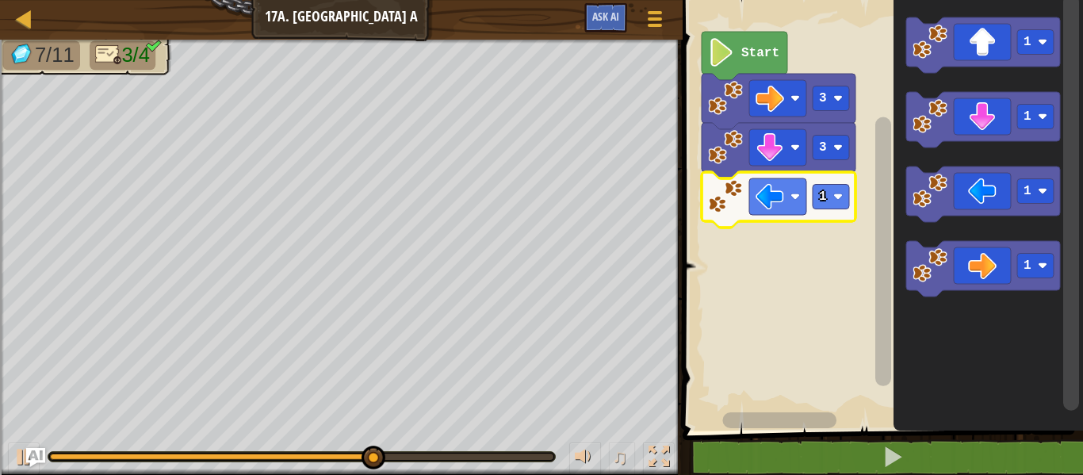
click at [850, 201] on icon "Blockly Workspace" at bounding box center [778, 199] width 154 height 55
click at [836, 196] on image "Blockly Workspace" at bounding box center [838, 197] width 10 height 10
click at [846, 262] on rect "Blockly Workspace" at bounding box center [880, 211] width 405 height 438
click at [838, 188] on rect "Blockly Workspace" at bounding box center [830, 197] width 36 height 25
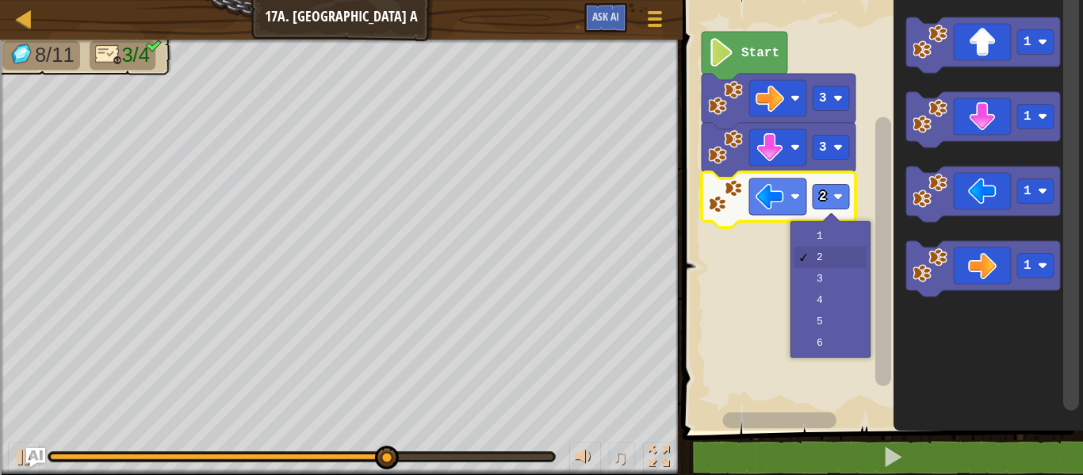
click at [846, 245] on rect "Blockly Workspace" at bounding box center [880, 211] width 405 height 438
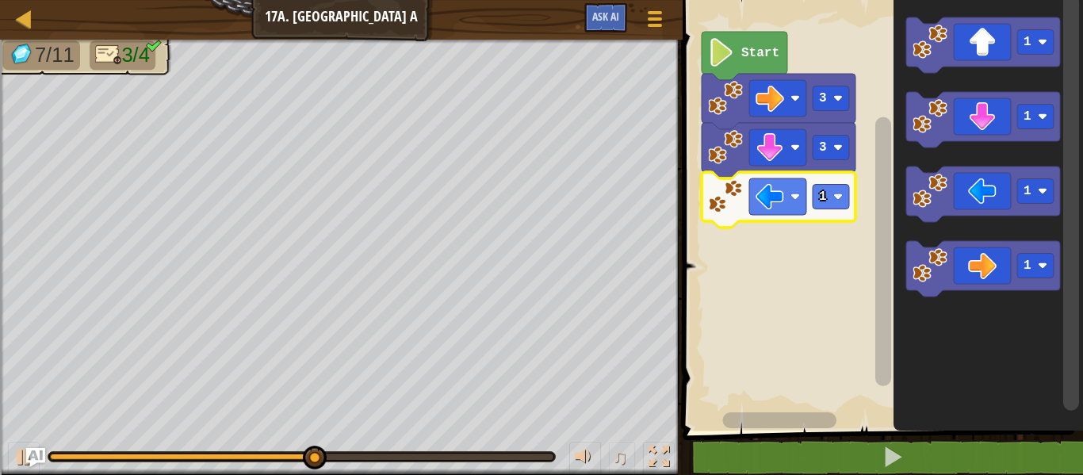
click at [0, 0] on div at bounding box center [0, 0] width 0 height 0
click at [841, 272] on rect "Blockly Workspace" at bounding box center [880, 211] width 405 height 438
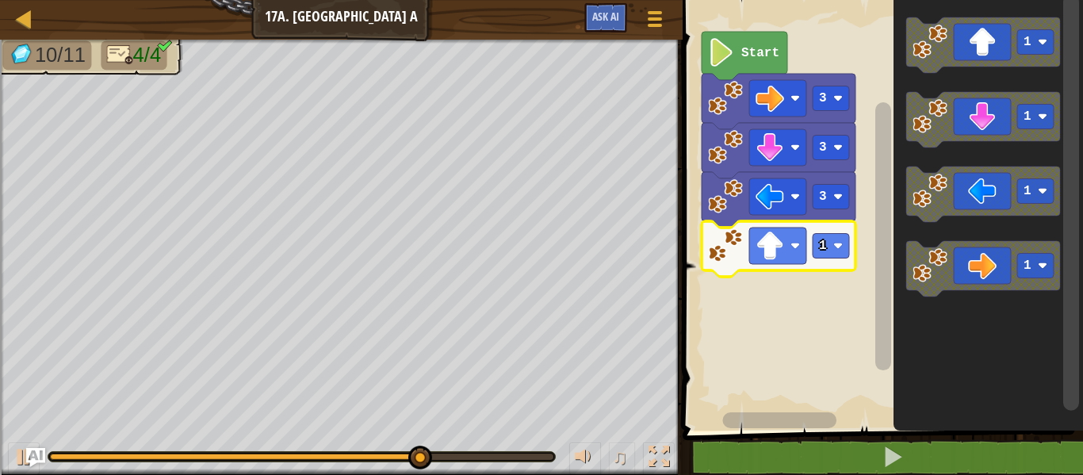
click at [833, 246] on rect "Blockly Workspace" at bounding box center [830, 246] width 36 height 25
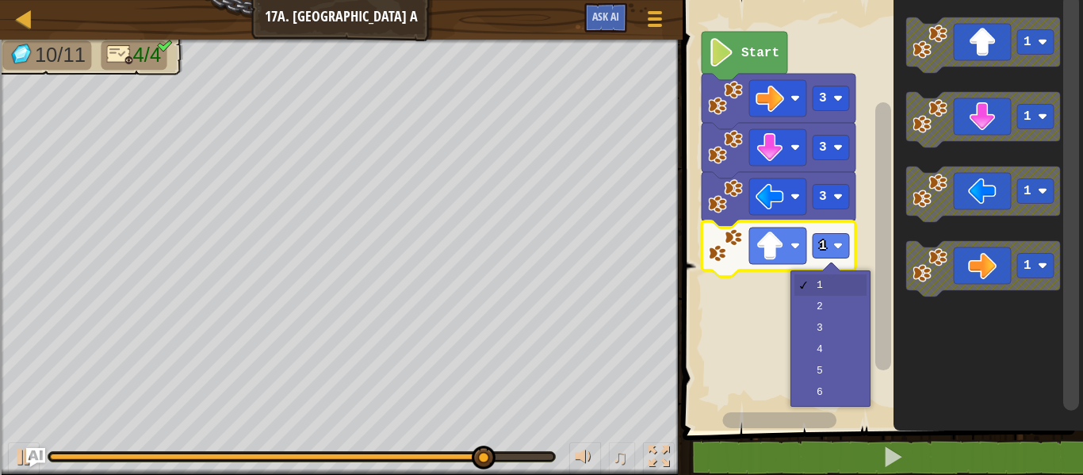
click at [854, 304] on rect "Blockly Workspace" at bounding box center [880, 211] width 405 height 438
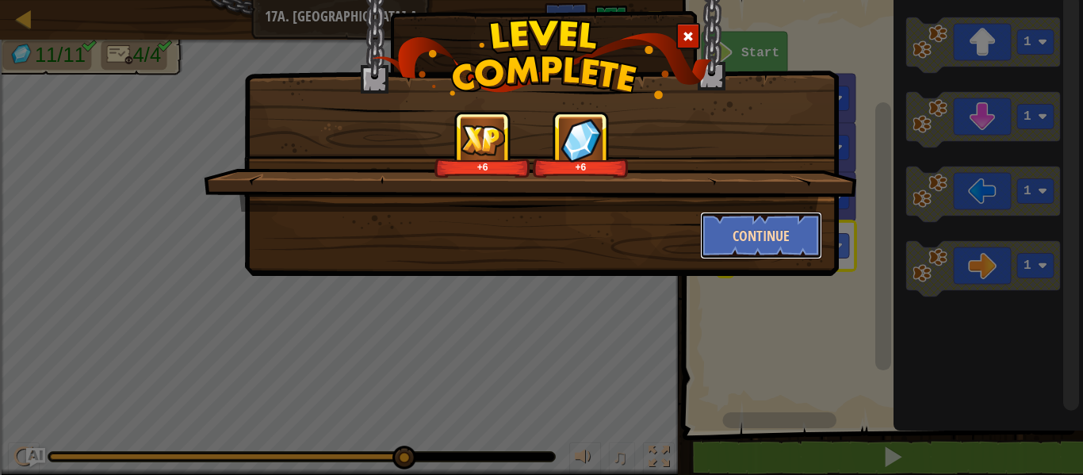
click at [799, 226] on button "Continue" at bounding box center [761, 236] width 123 height 48
